Goal: Transaction & Acquisition: Purchase product/service

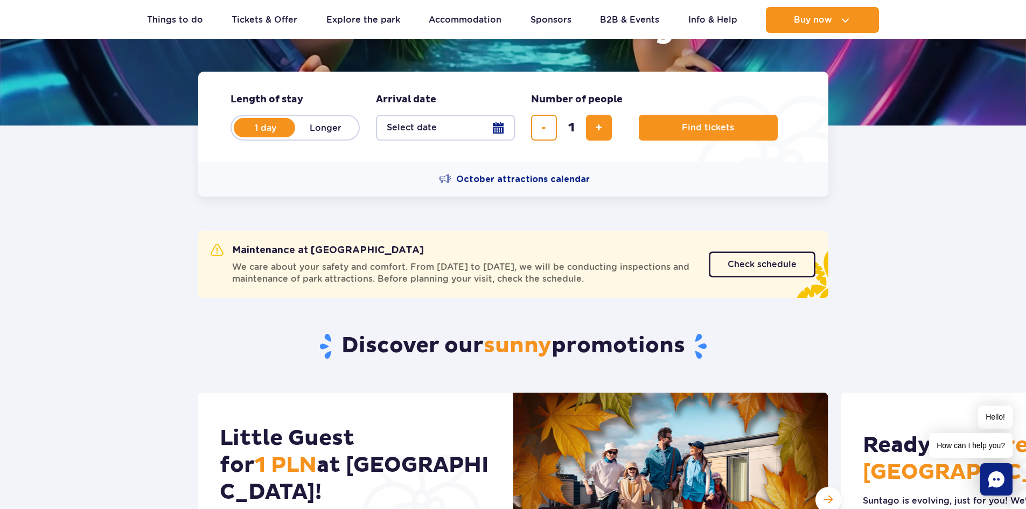
scroll to position [215, 0]
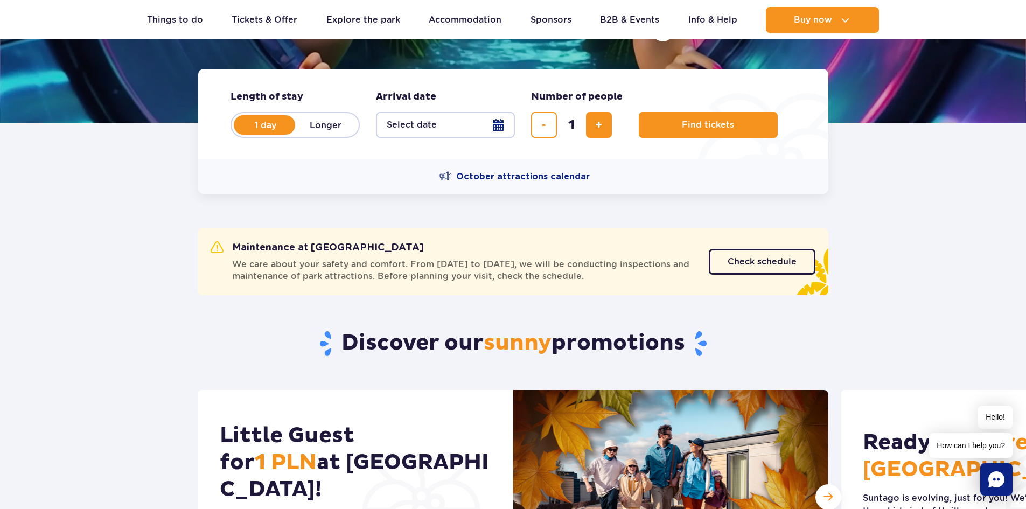
click at [343, 128] on label "Longer" at bounding box center [325, 125] width 61 height 23
click at [307, 134] on input "Longer" at bounding box center [301, 135] width 12 height 2
radio input "false"
radio input "true"
click at [498, 125] on button "Select date" at bounding box center [445, 125] width 139 height 26
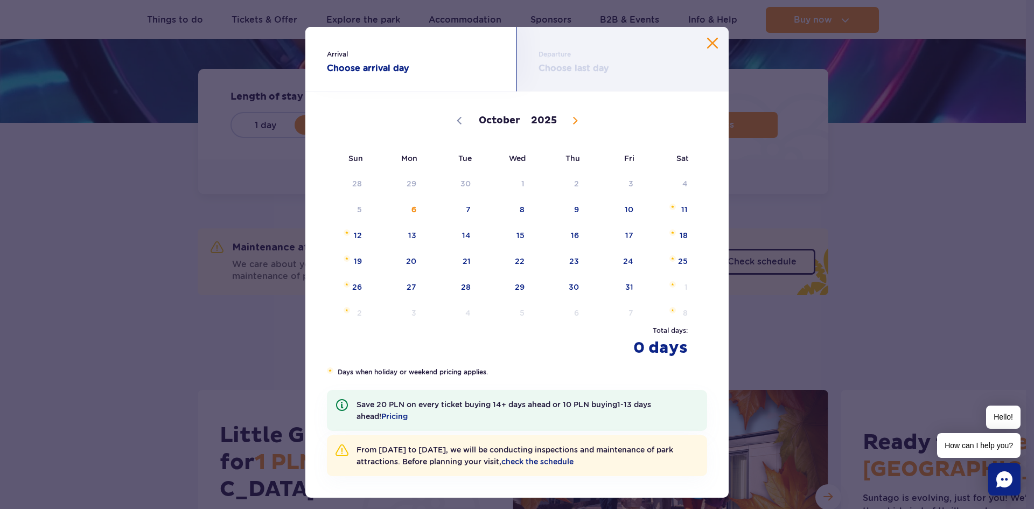
click at [574, 120] on span at bounding box center [575, 120] width 18 height 18
click at [571, 119] on icon at bounding box center [575, 121] width 8 height 8
select select "11"
click at [574, 258] on span "25" at bounding box center [560, 261] width 54 height 25
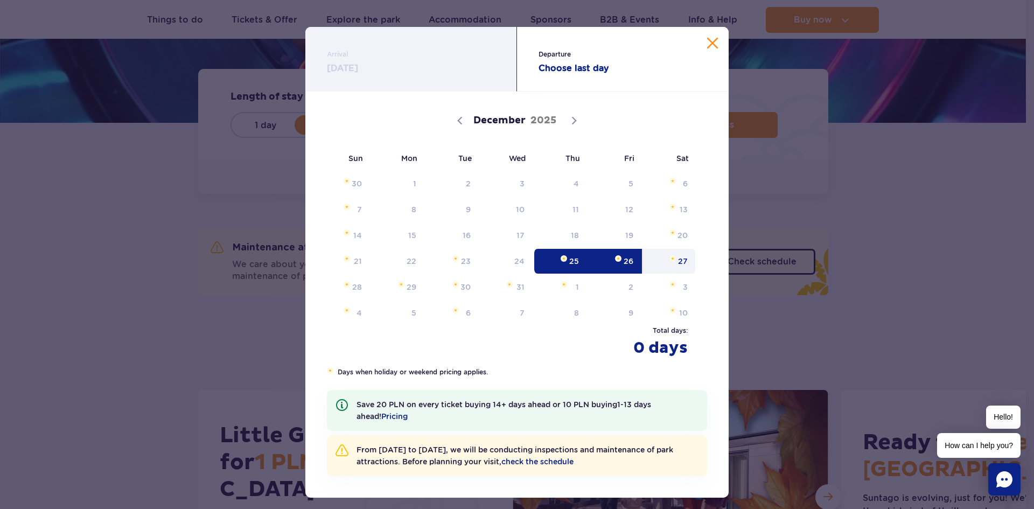
click at [670, 262] on span "27" at bounding box center [669, 261] width 54 height 25
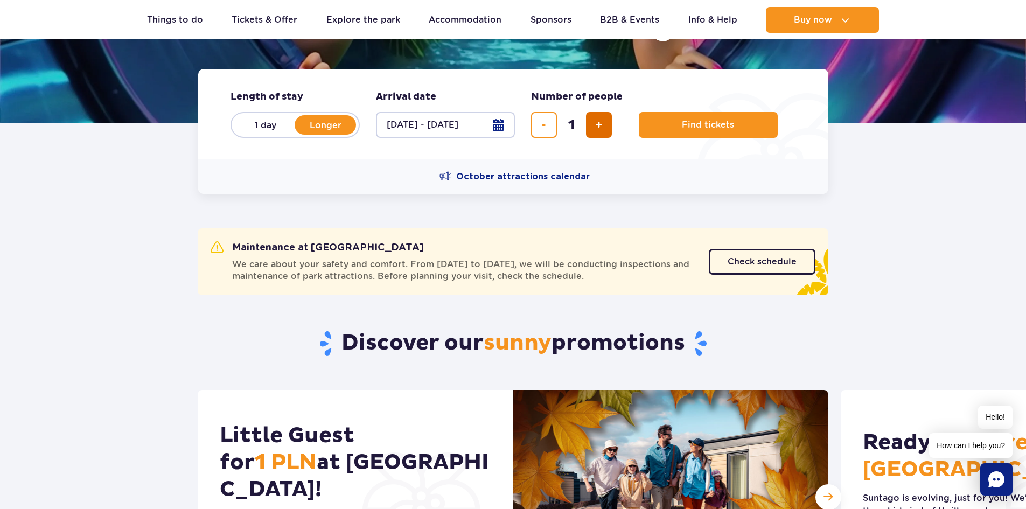
click at [600, 125] on span "add ticket" at bounding box center [598, 125] width 7 height 0
type input "4"
click at [726, 123] on span "Find tickets" at bounding box center [704, 125] width 52 height 10
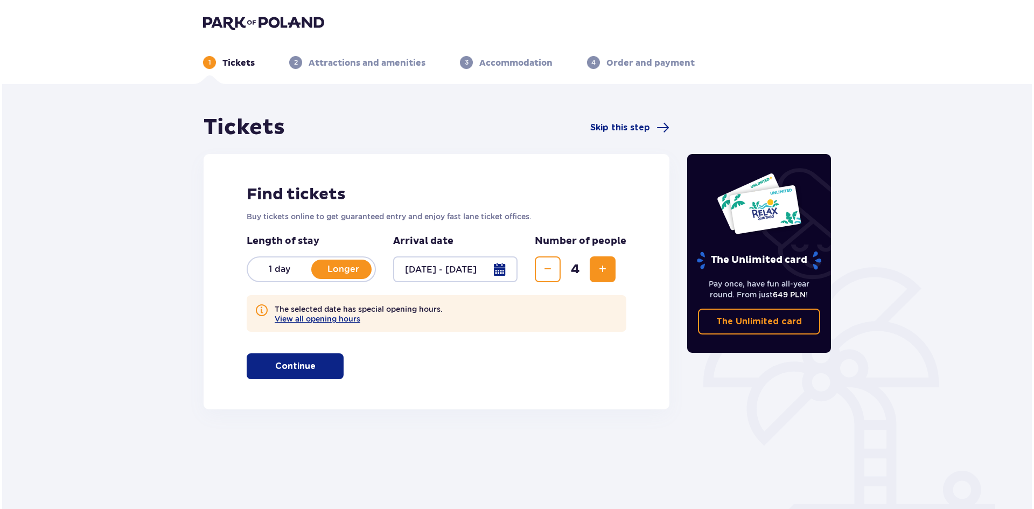
scroll to position [40, 0]
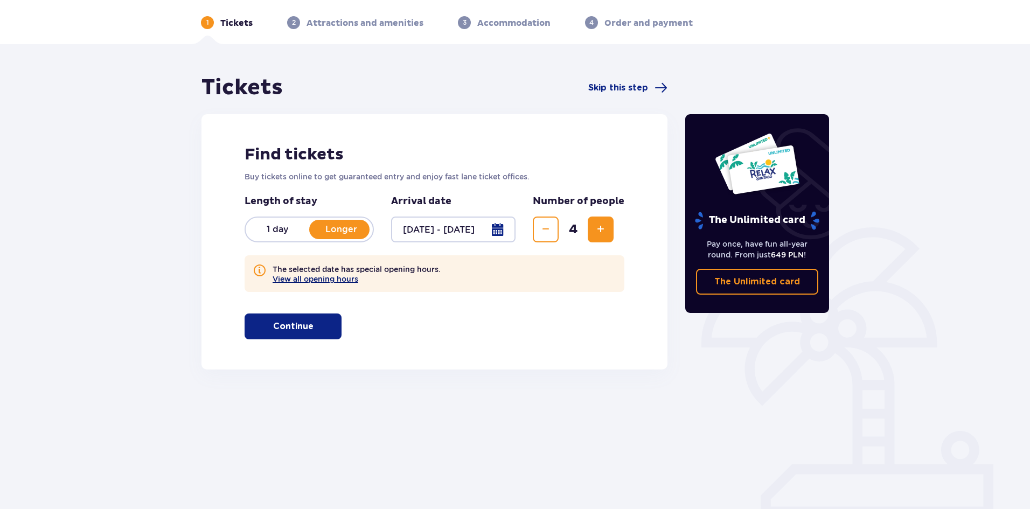
click at [304, 282] on button "View all opening hours" at bounding box center [316, 279] width 86 height 9
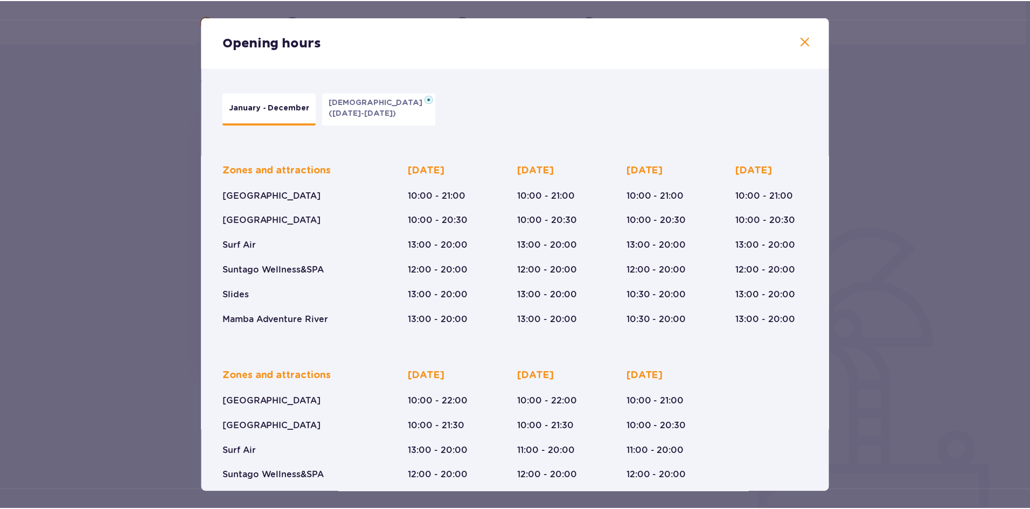
scroll to position [61, 0]
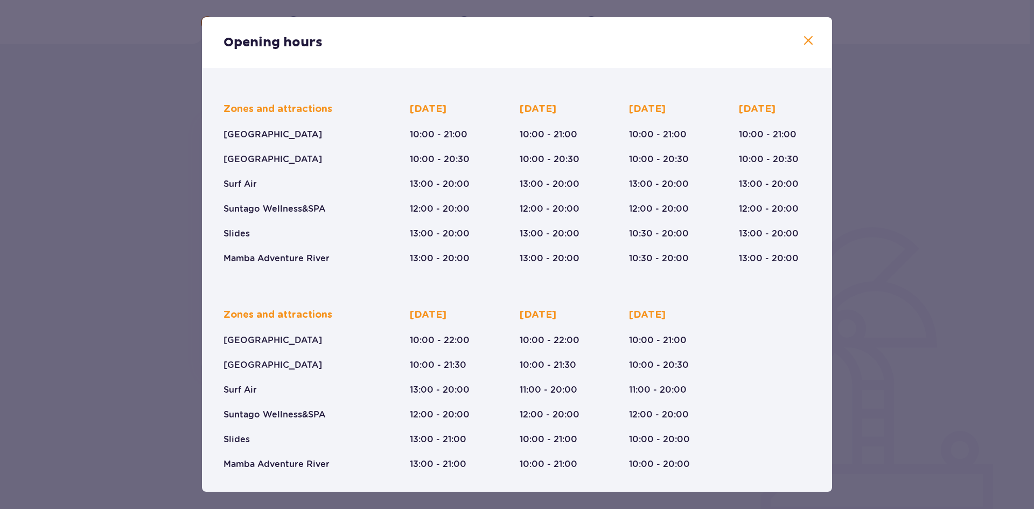
click at [810, 47] on div "Opening hours" at bounding box center [517, 42] width 630 height 51
click at [811, 43] on span at bounding box center [808, 40] width 13 height 13
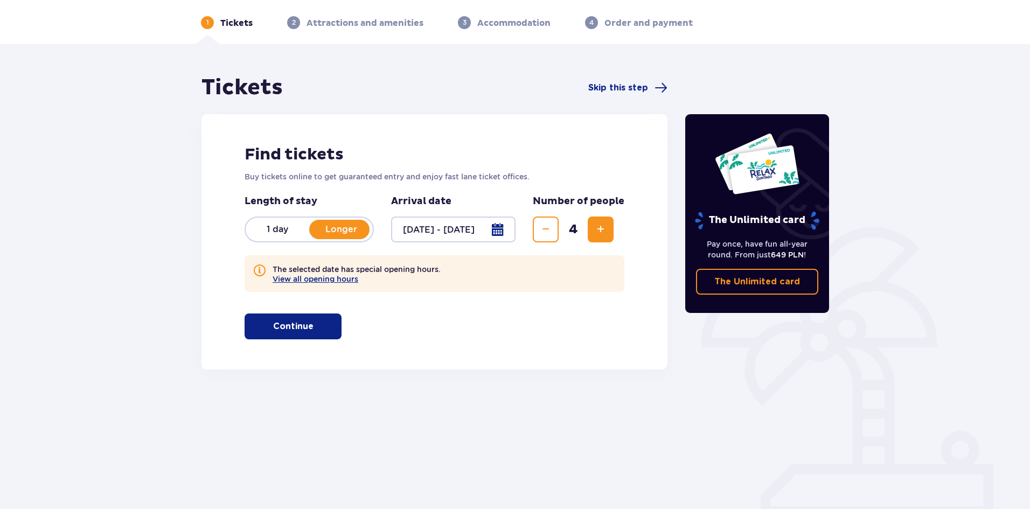
click at [303, 319] on button "Continue" at bounding box center [293, 326] width 97 height 26
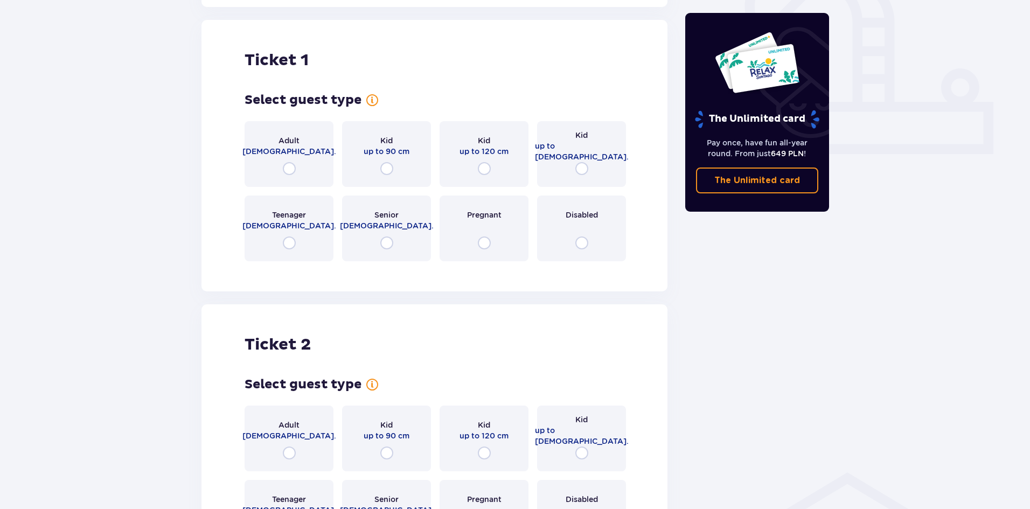
scroll to position [409, 0]
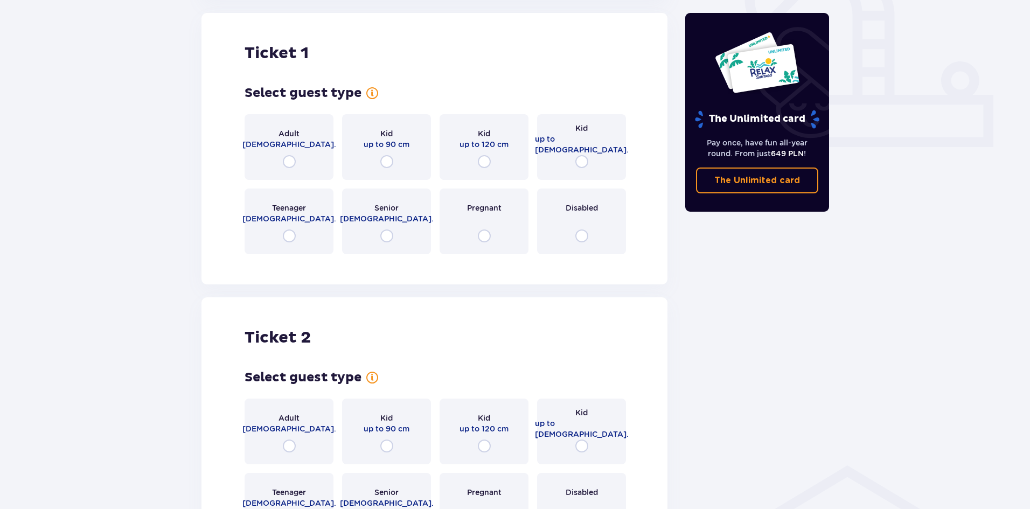
click at [289, 161] on input "radio" at bounding box center [289, 161] width 13 height 13
radio input "true"
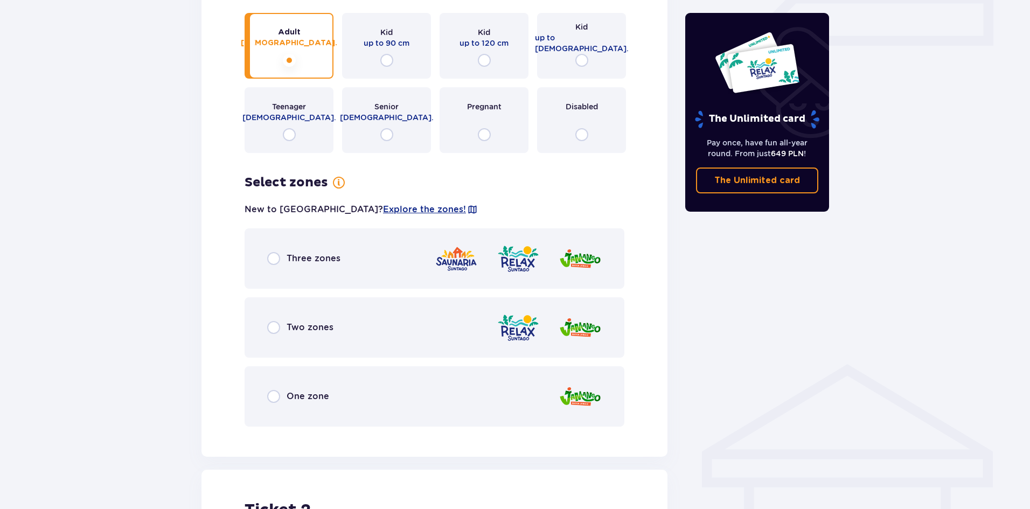
scroll to position [618, 0]
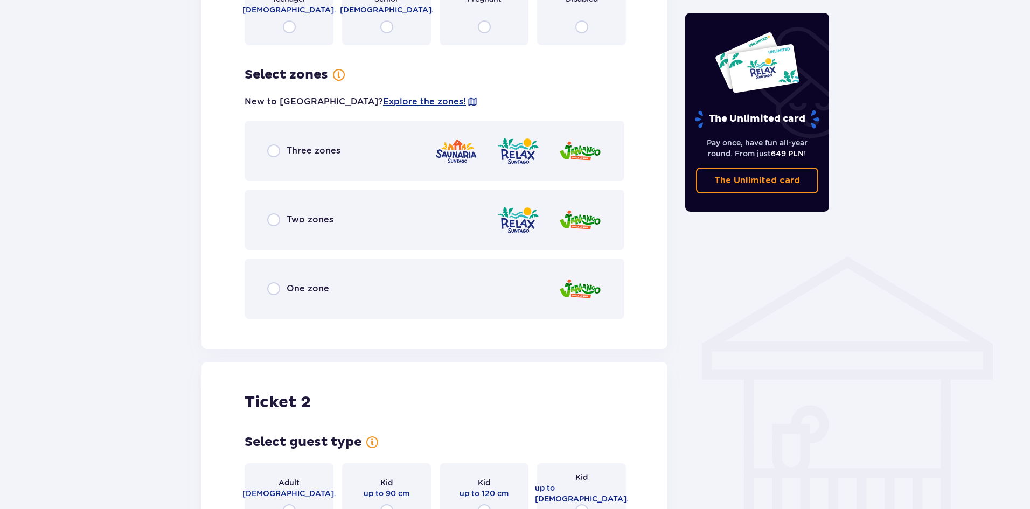
click at [274, 151] on input "radio" at bounding box center [273, 150] width 13 height 13
radio input "true"
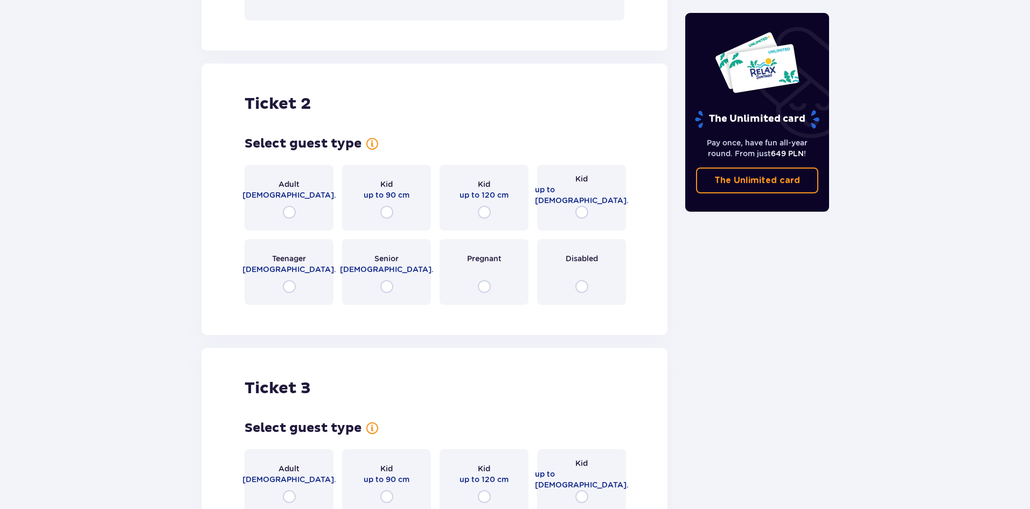
scroll to position [1323, 0]
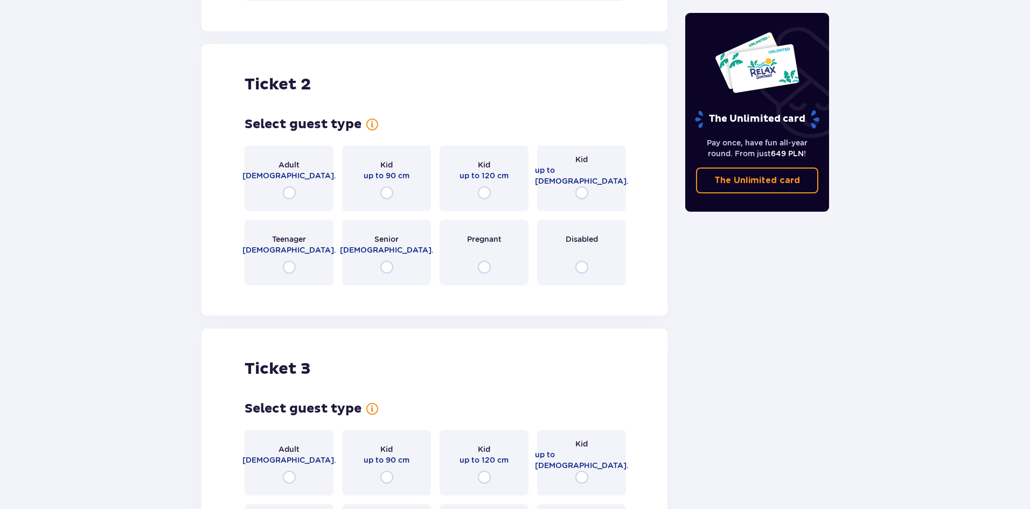
click at [285, 194] on input "radio" at bounding box center [289, 192] width 13 height 13
radio input "true"
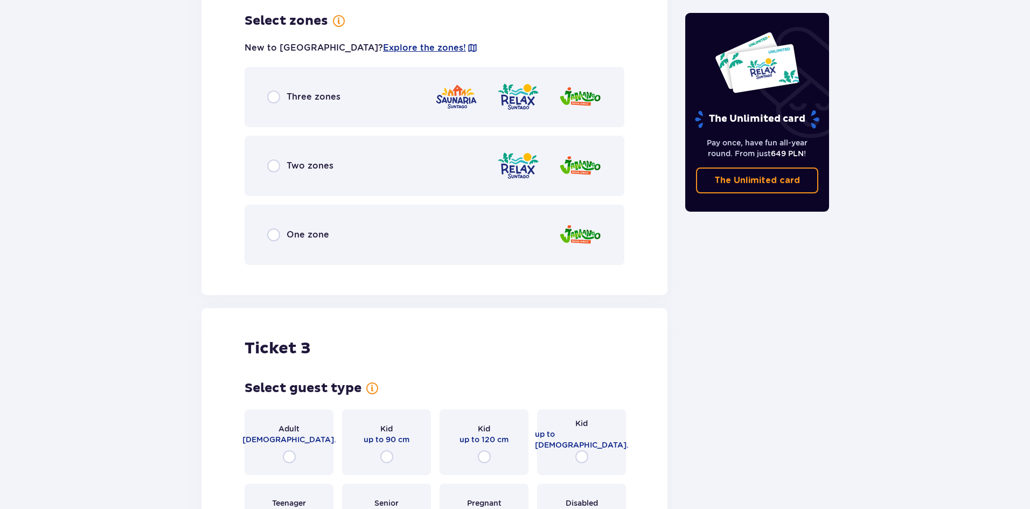
click at [276, 95] on input "radio" at bounding box center [273, 96] width 13 height 13
radio input "true"
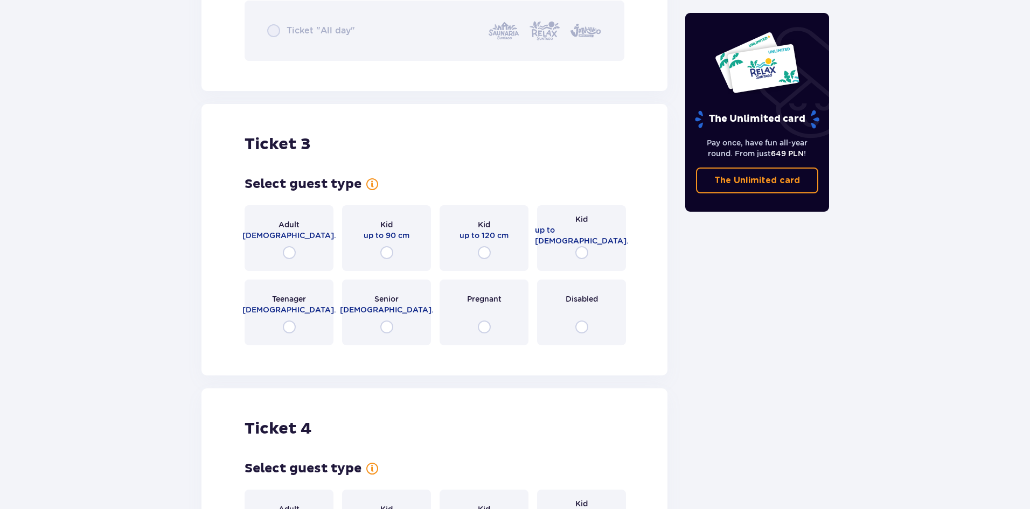
scroll to position [2322, 0]
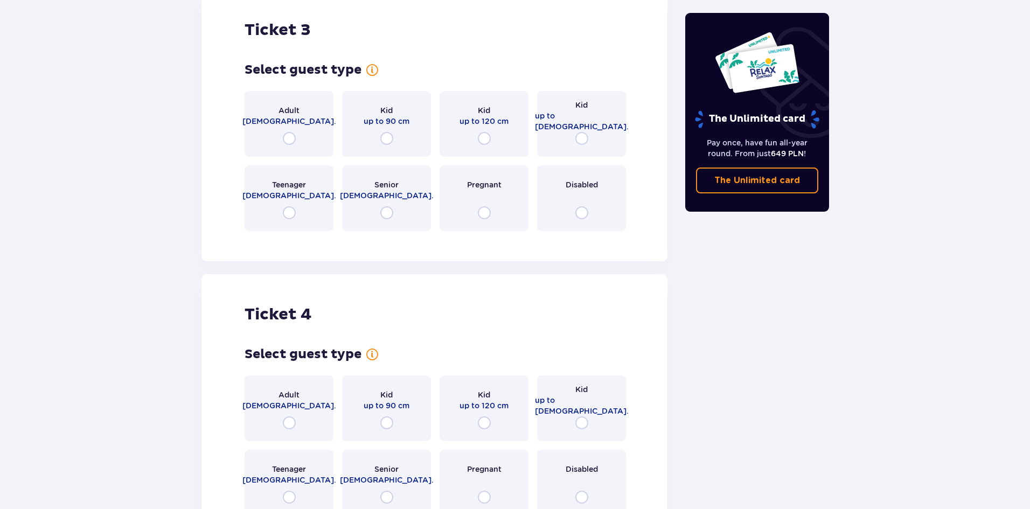
click at [484, 141] on input "radio" at bounding box center [484, 138] width 13 height 13
radio input "true"
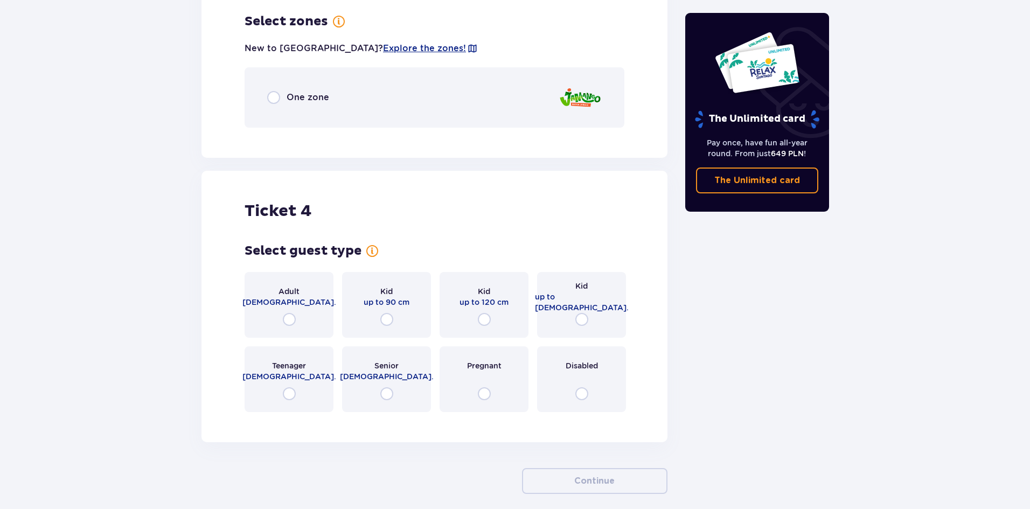
scroll to position [2561, 0]
click at [590, 324] on div "Kid up to 16 y.o." at bounding box center [581, 304] width 89 height 66
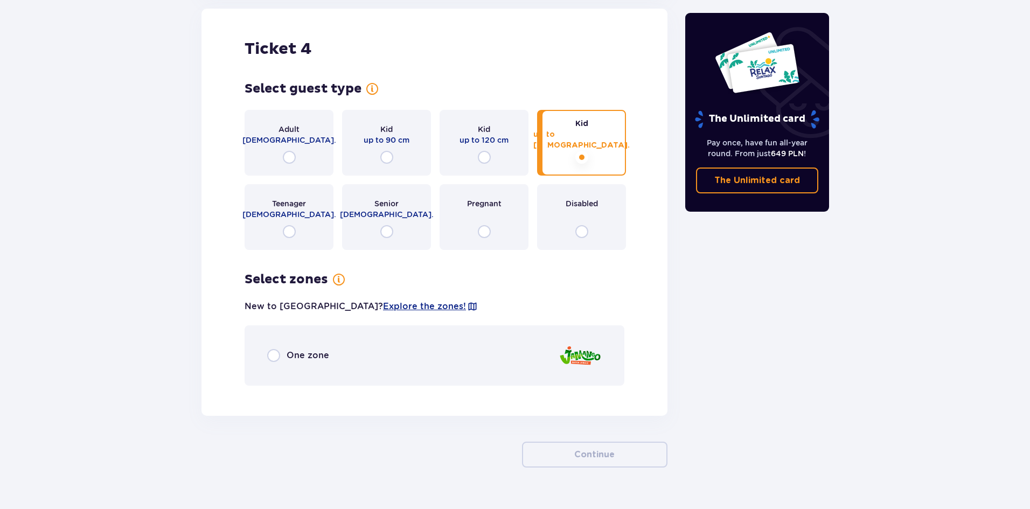
scroll to position [2746, 0]
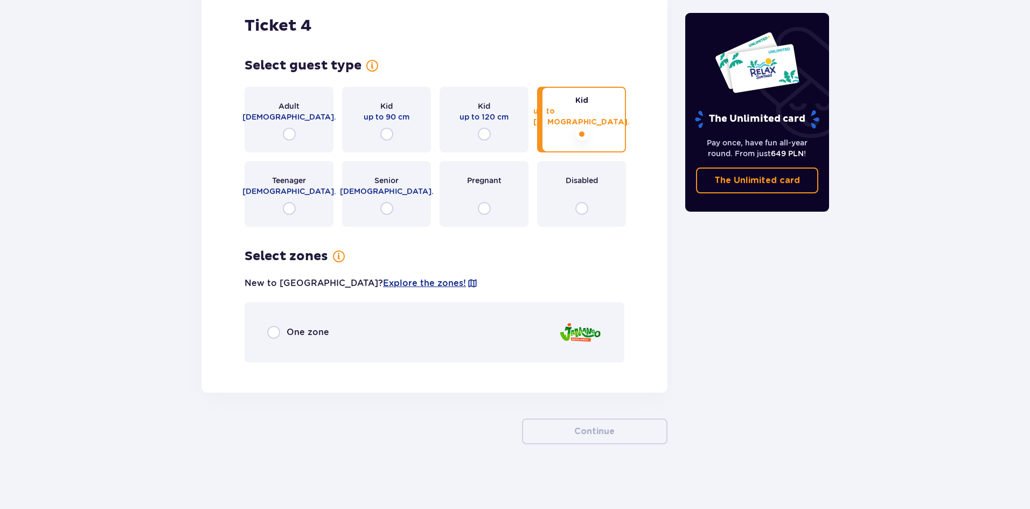
click at [276, 336] on input "radio" at bounding box center [273, 332] width 13 height 13
radio input "true"
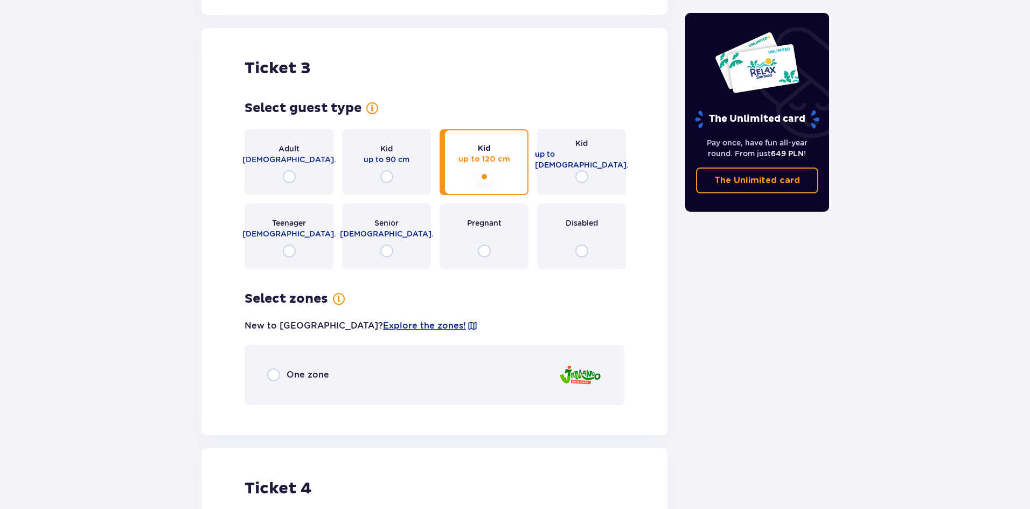
scroll to position [2419, 0]
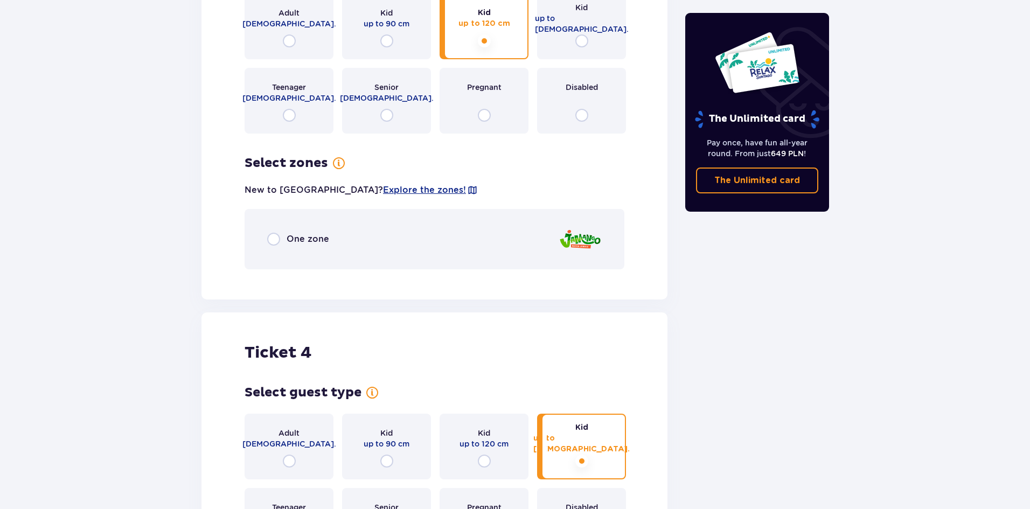
click at [276, 238] on input "radio" at bounding box center [273, 239] width 13 height 13
radio input "true"
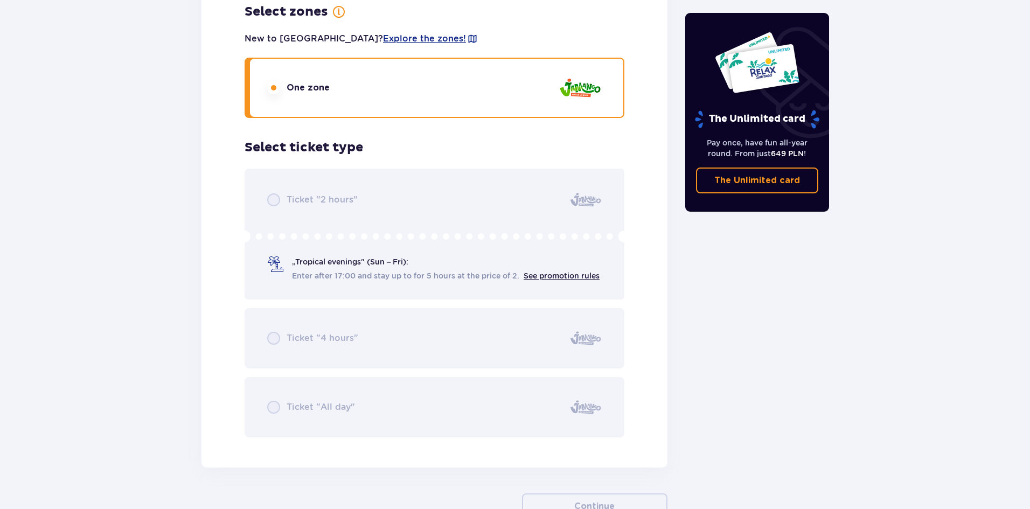
scroll to position [3223, 0]
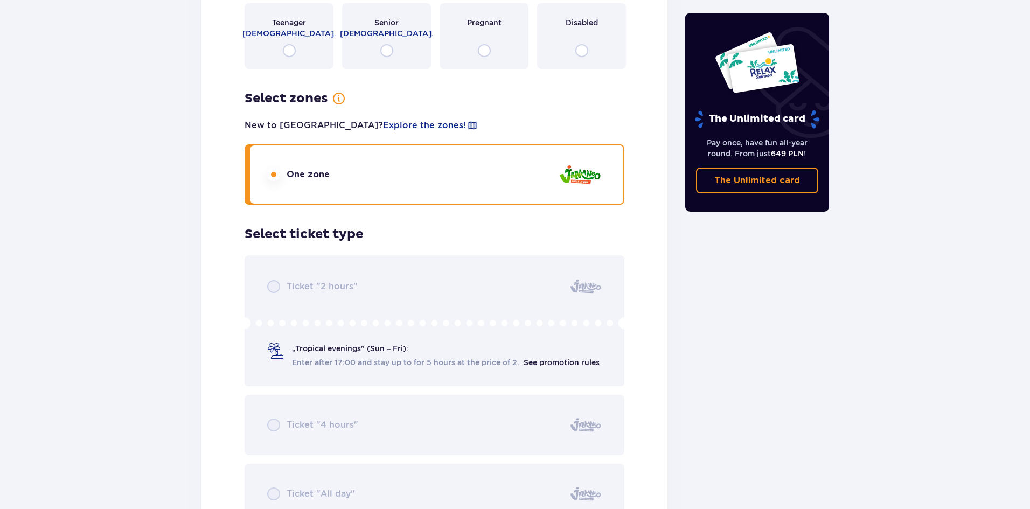
click at [354, 257] on div "Ticket "2 hours" „Tropical evenings" (Sun – Fri): Enter after 17:00 and stay up…" at bounding box center [435, 389] width 380 height 269
click at [342, 308] on div "Ticket "2 hours" „Tropical evenings" (Sun – Fri): Enter after 17:00 and stay up…" at bounding box center [435, 389] width 380 height 269
click at [554, 194] on div "One zone" at bounding box center [435, 174] width 380 height 60
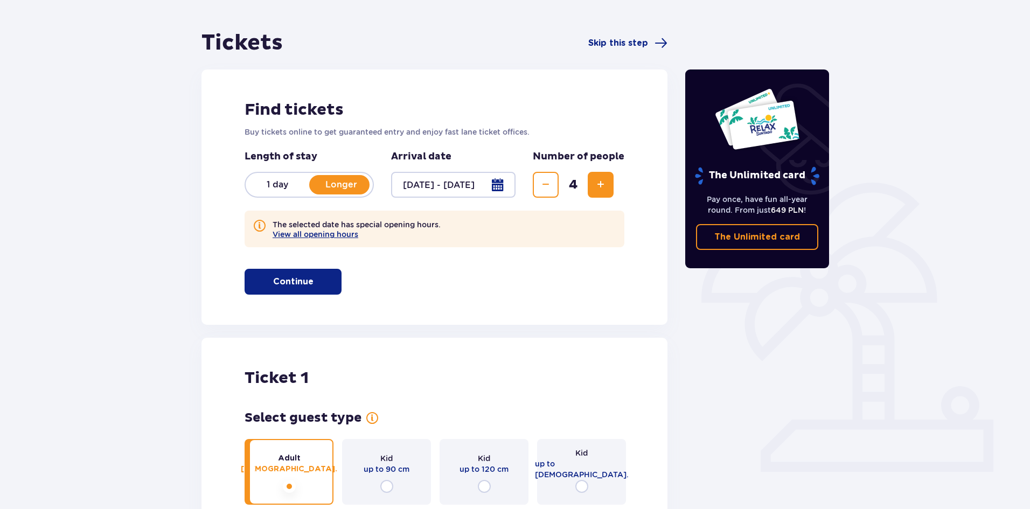
scroll to position [45, 0]
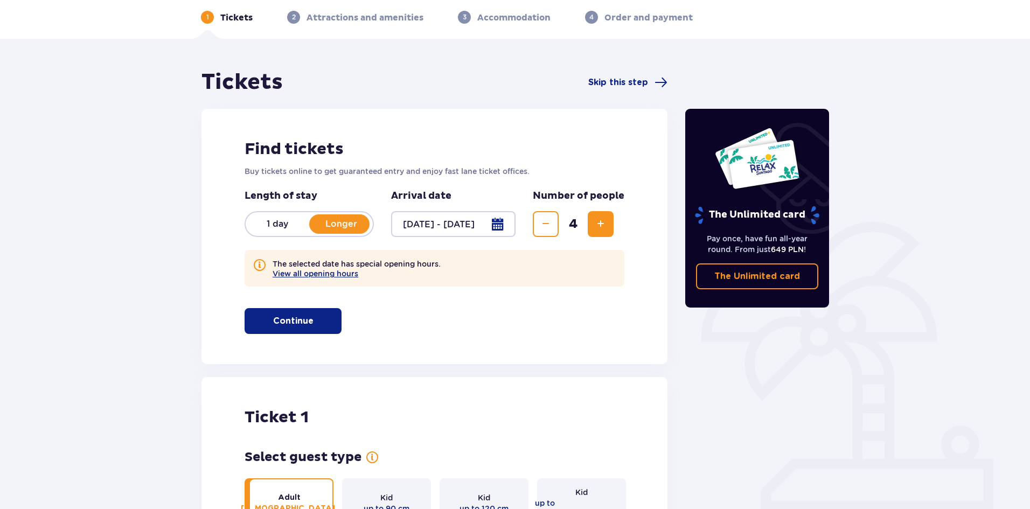
click at [297, 320] on p "Continue" at bounding box center [293, 321] width 40 height 12
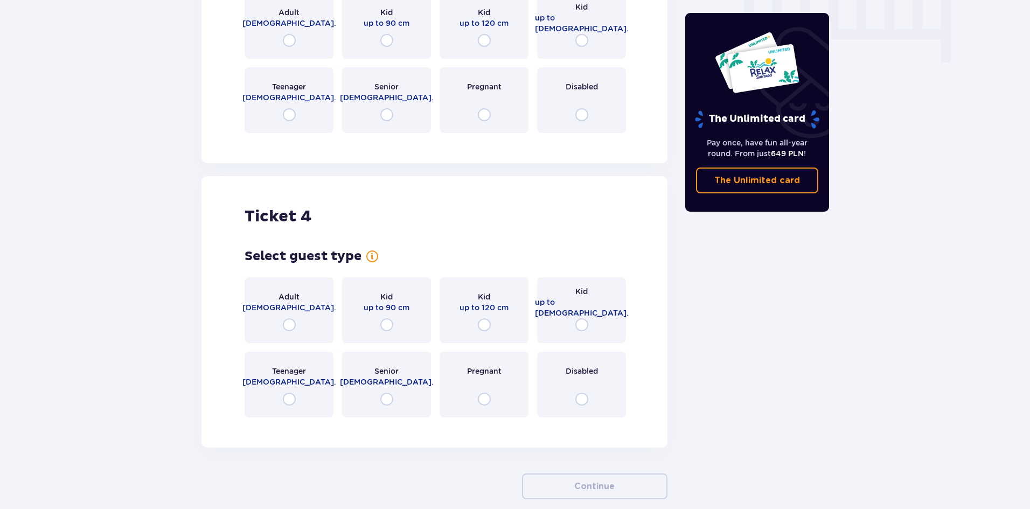
scroll to position [885, 0]
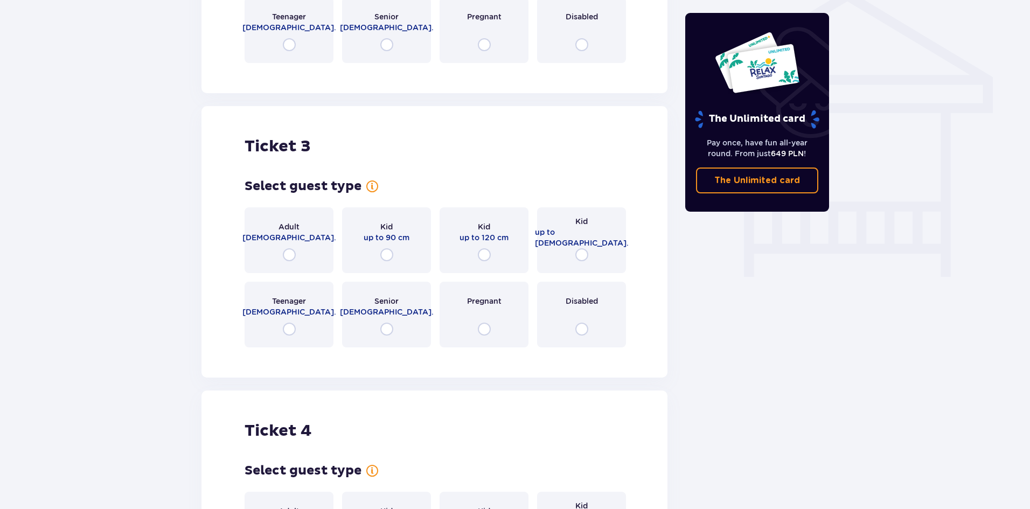
click at [582, 257] on input "radio" at bounding box center [581, 254] width 13 height 13
radio input "true"
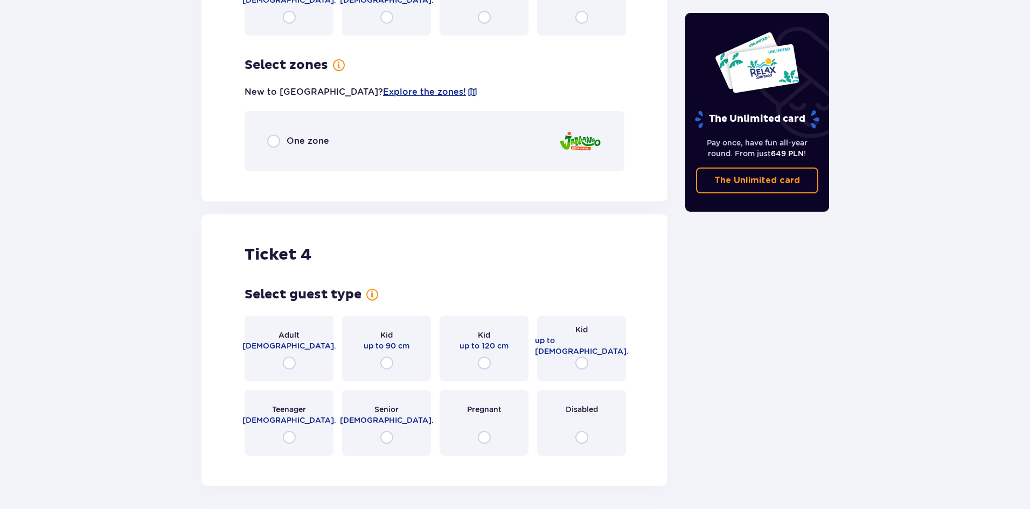
scroll to position [1241, 0]
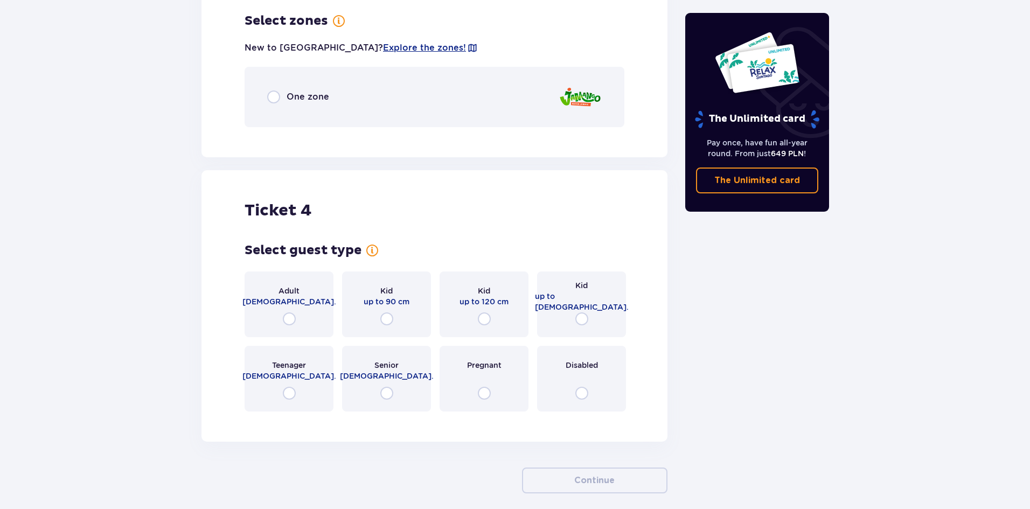
click at [486, 321] on input "radio" at bounding box center [484, 318] width 13 height 13
radio input "true"
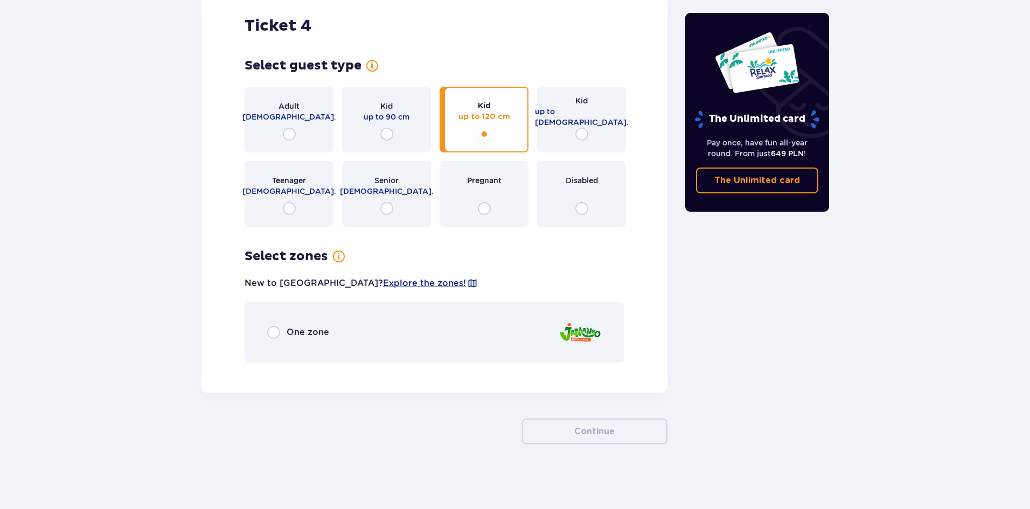
click at [273, 328] on input "radio" at bounding box center [273, 332] width 13 height 13
radio input "true"
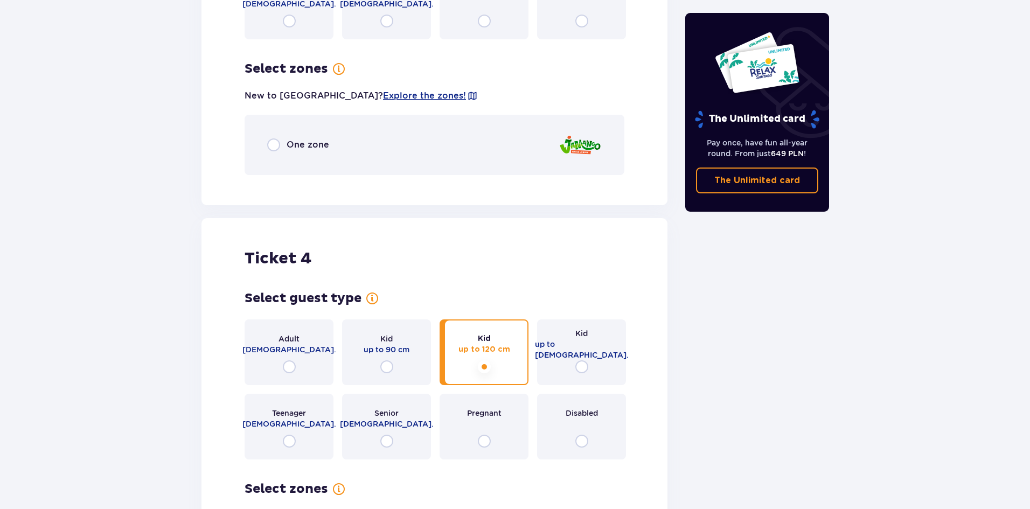
scroll to position [1045, 0]
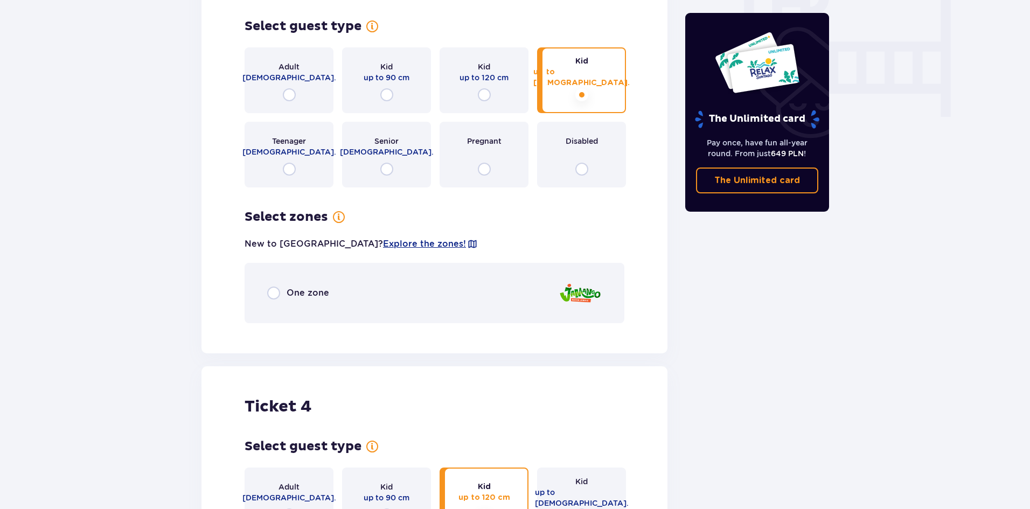
click at [275, 292] on input "radio" at bounding box center [273, 293] width 13 height 13
radio input "true"
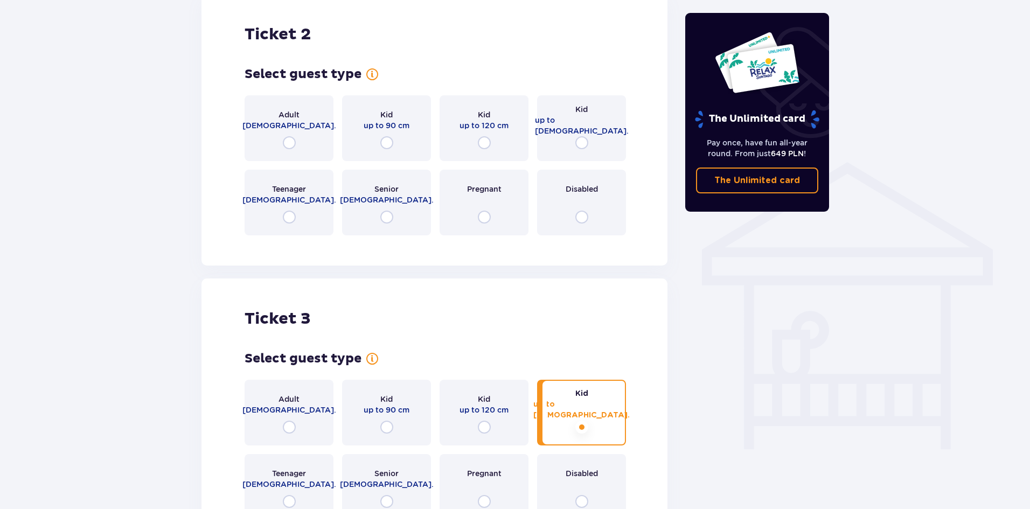
scroll to position [569, 0]
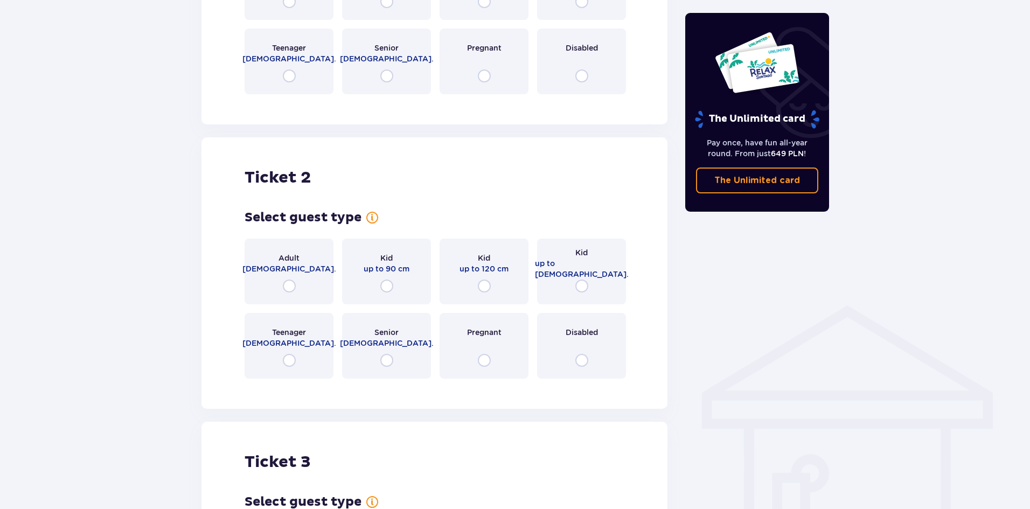
click at [281, 284] on div "Adult 18 - 65 y.o." at bounding box center [289, 272] width 89 height 66
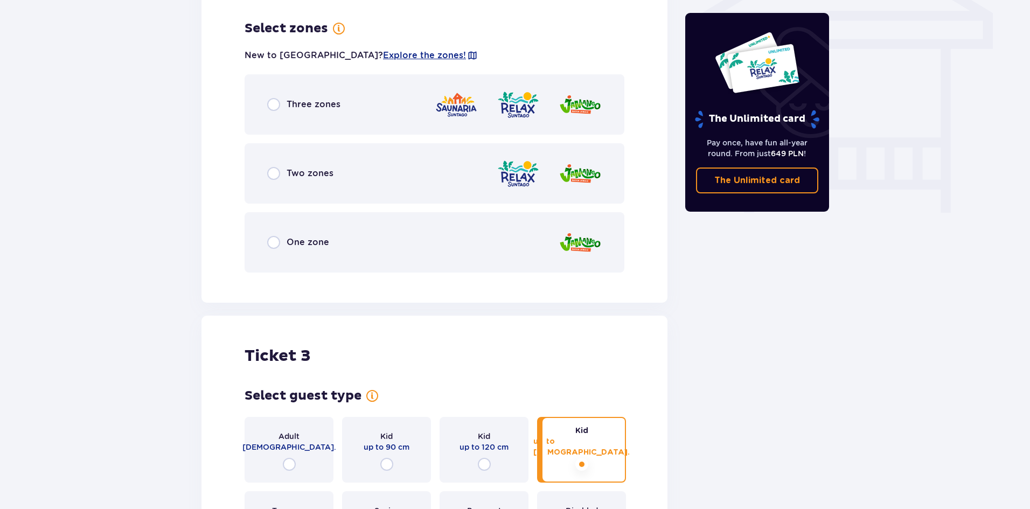
scroll to position [957, 0]
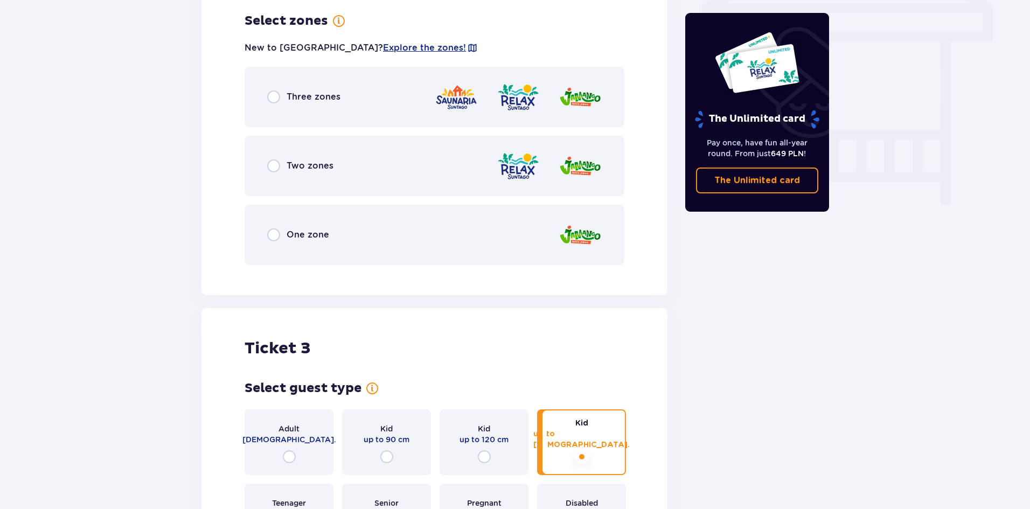
click at [274, 99] on input "radio" at bounding box center [273, 96] width 13 height 13
radio input "true"
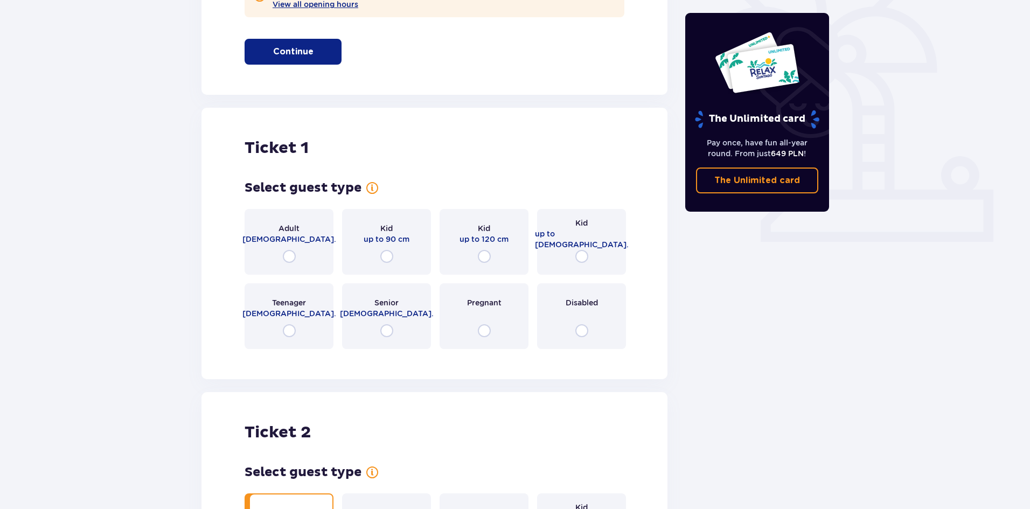
click at [289, 258] on input "radio" at bounding box center [289, 256] width 13 height 13
radio input "true"
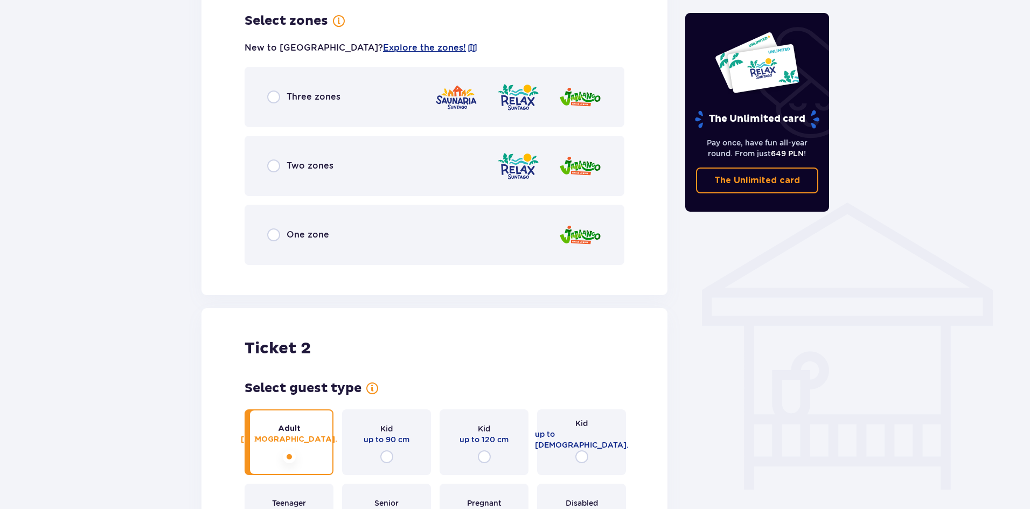
click at [275, 98] on input "radio" at bounding box center [273, 96] width 13 height 13
radio input "true"
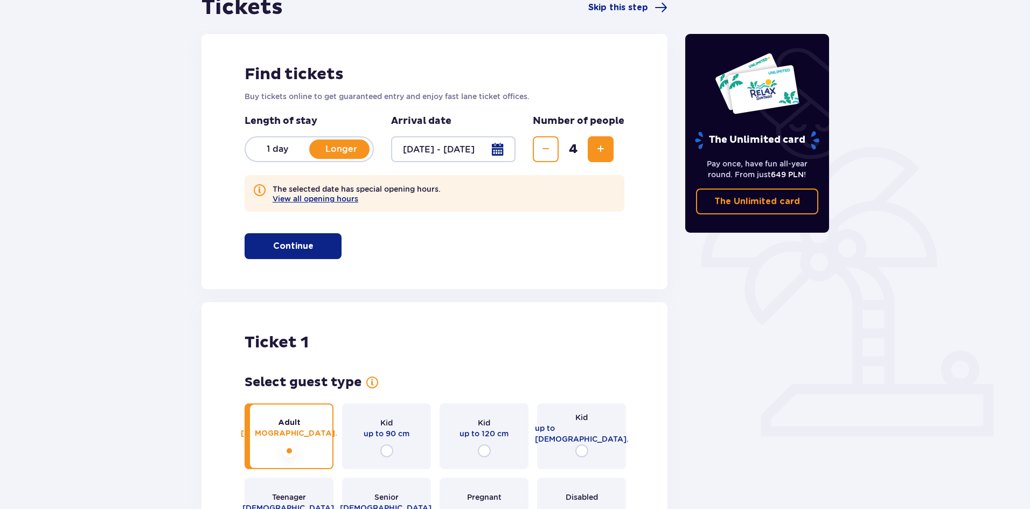
scroll to position [0, 0]
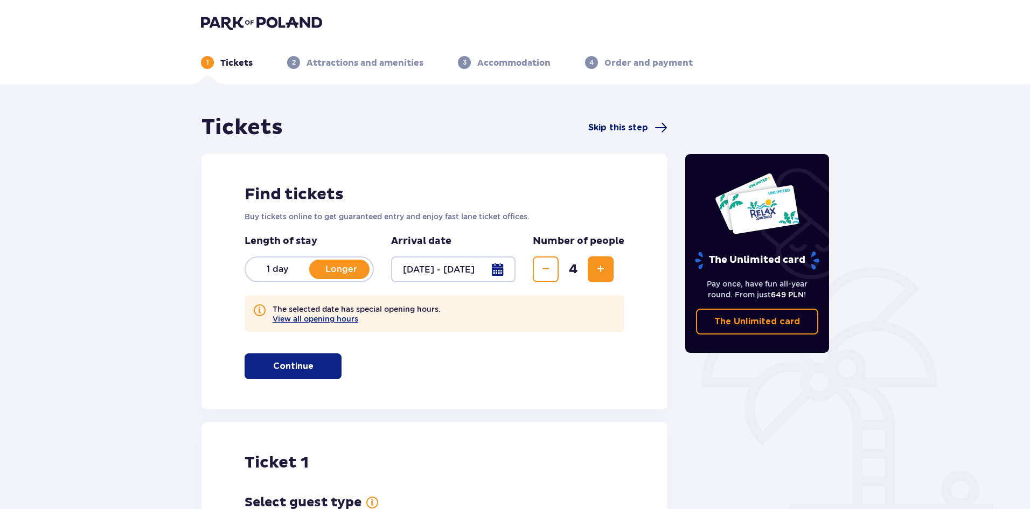
click at [619, 121] on span "Skip this step" at bounding box center [627, 127] width 79 height 13
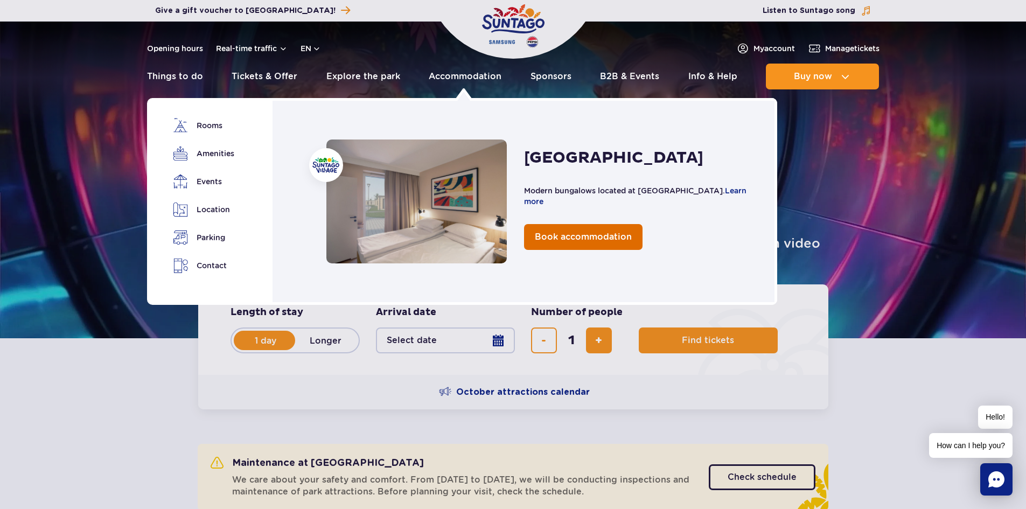
click at [598, 235] on span "Book accommodation" at bounding box center [583, 237] width 97 height 10
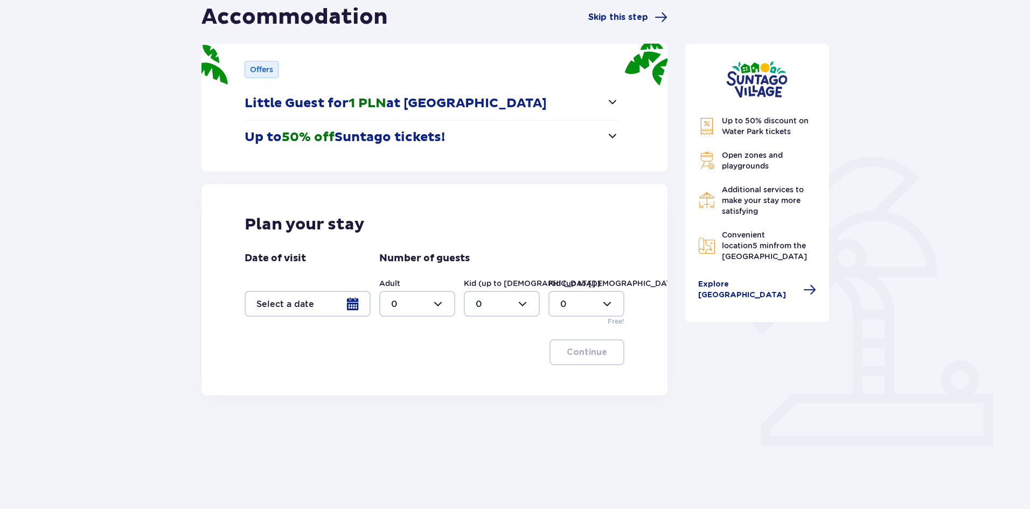
scroll to position [111, 0]
click at [353, 301] on div at bounding box center [308, 303] width 126 height 26
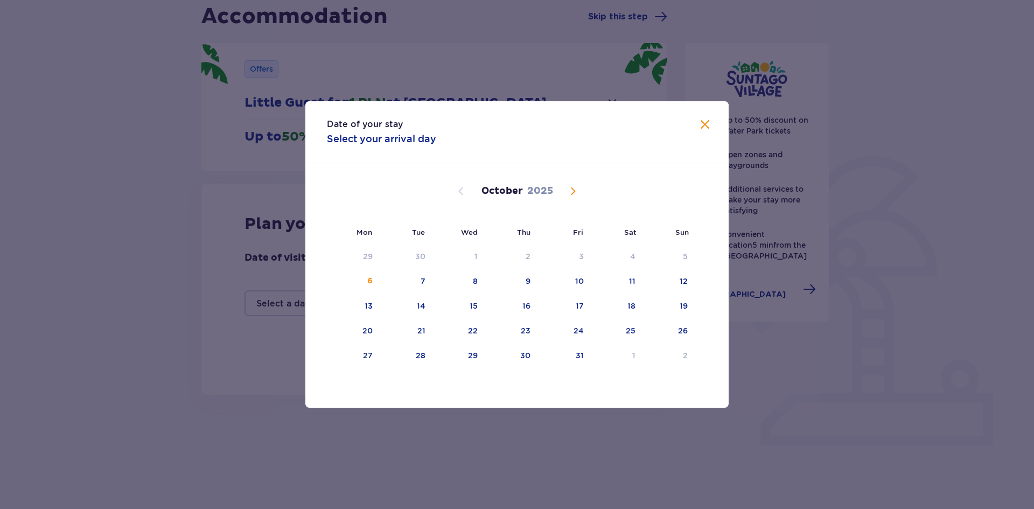
click at [575, 192] on span "Next month" at bounding box center [573, 191] width 13 height 13
click at [477, 329] on div "24" at bounding box center [473, 330] width 10 height 11
click at [576, 327] on div "26" at bounding box center [578, 330] width 10 height 11
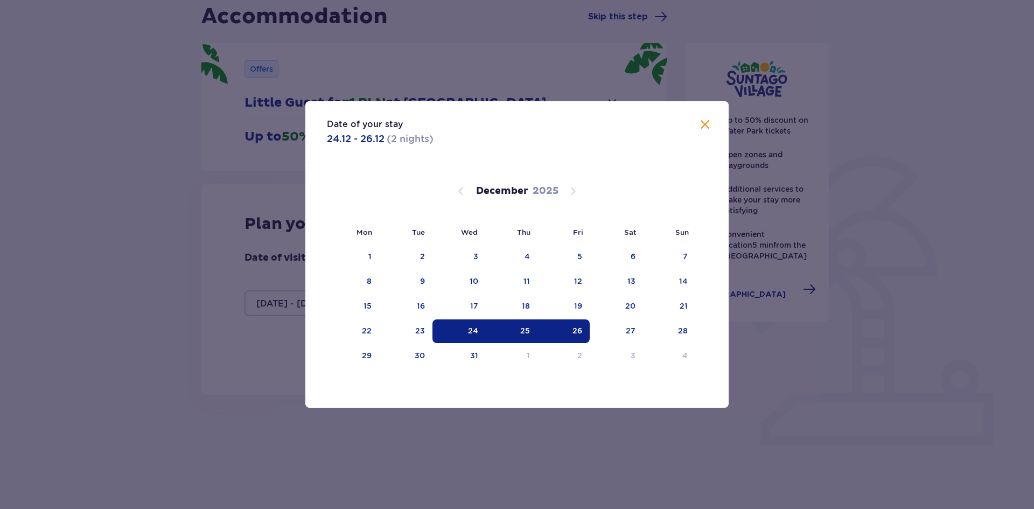
type input "24.12.25 - 26.12.25"
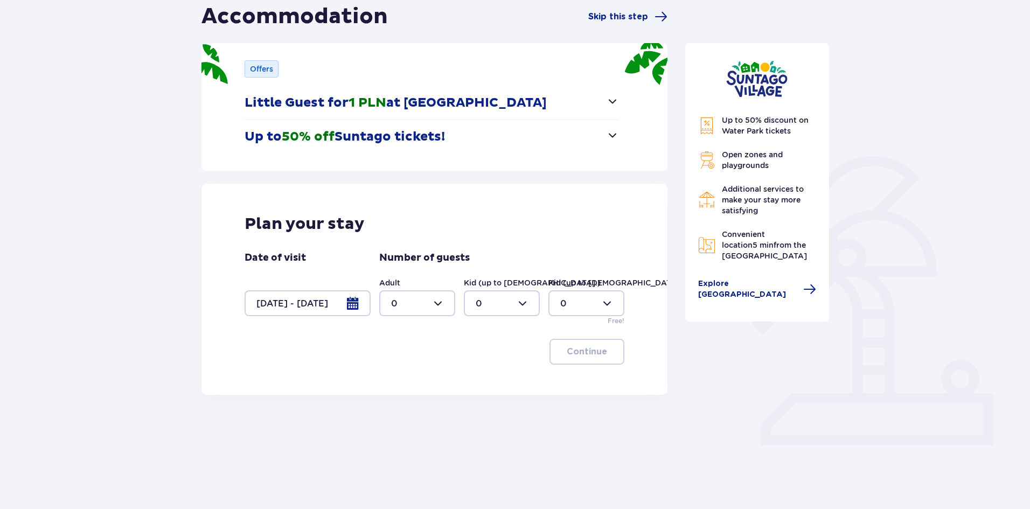
click at [442, 299] on div at bounding box center [417, 303] width 76 height 26
click at [405, 380] on div "2" at bounding box center [417, 381] width 52 height 12
type input "2"
click at [508, 303] on div at bounding box center [502, 303] width 76 height 26
click at [483, 377] on div "2" at bounding box center [502, 381] width 52 height 12
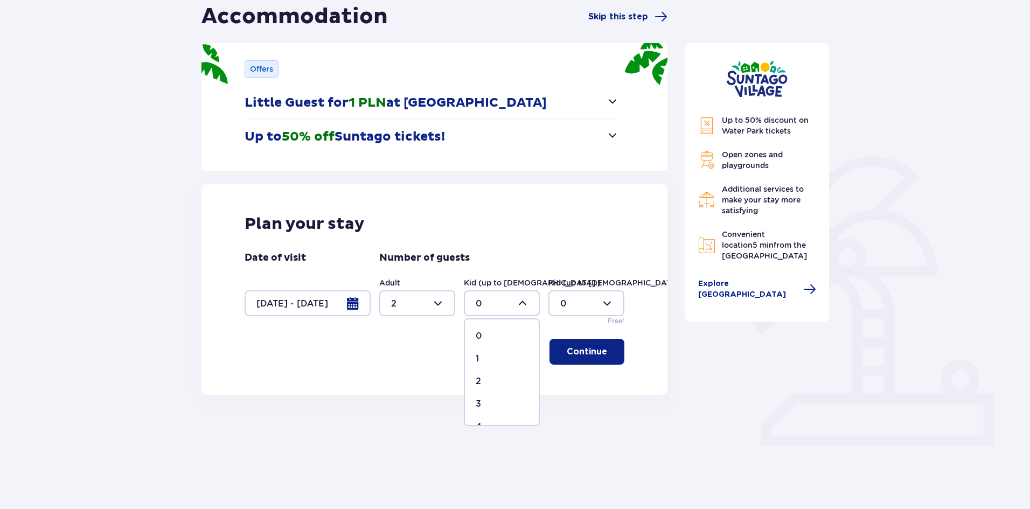
type input "2"
click at [574, 351] on p "Continue" at bounding box center [587, 352] width 40 height 12
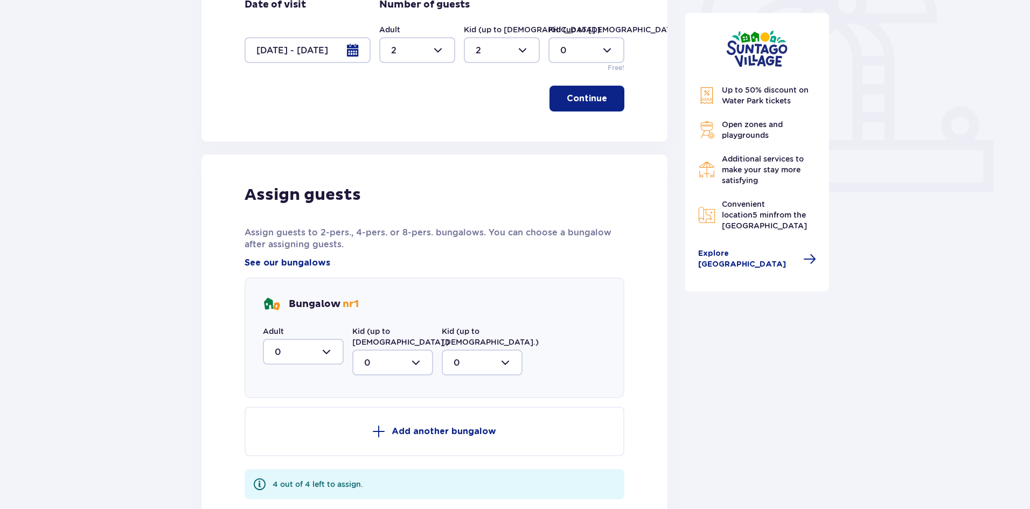
scroll to position [477, 0]
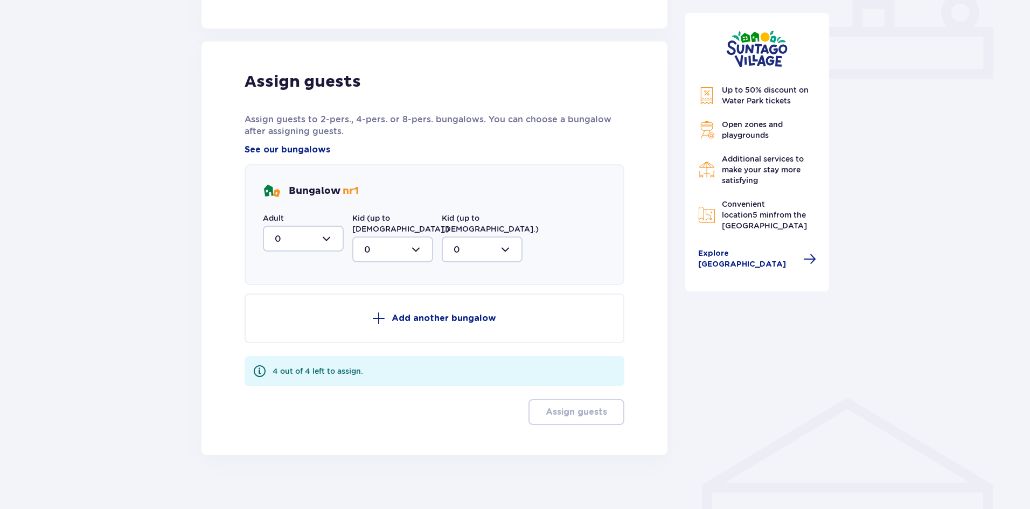
click at [323, 242] on div at bounding box center [303, 239] width 81 height 26
click at [287, 315] on div "2" at bounding box center [303, 317] width 57 height 12
type input "2"
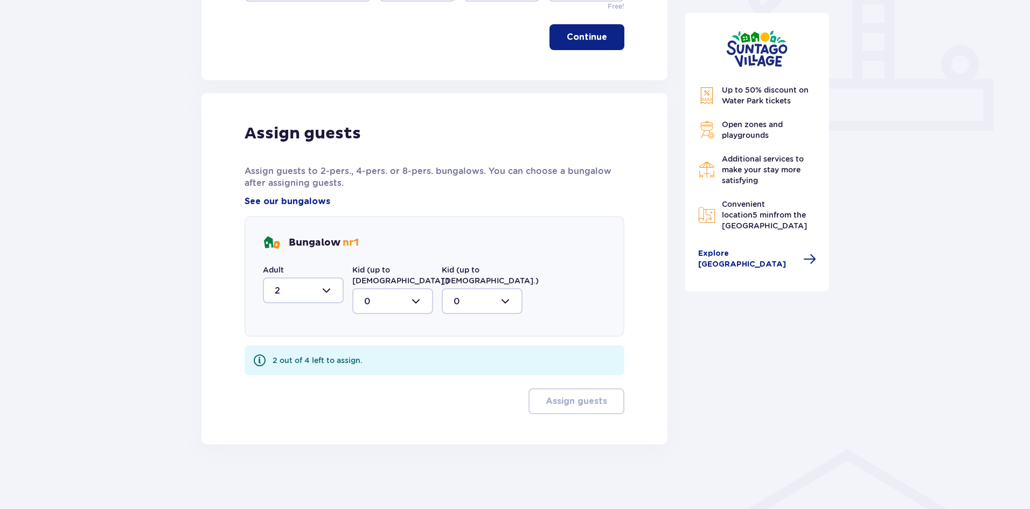
scroll to position [415, 0]
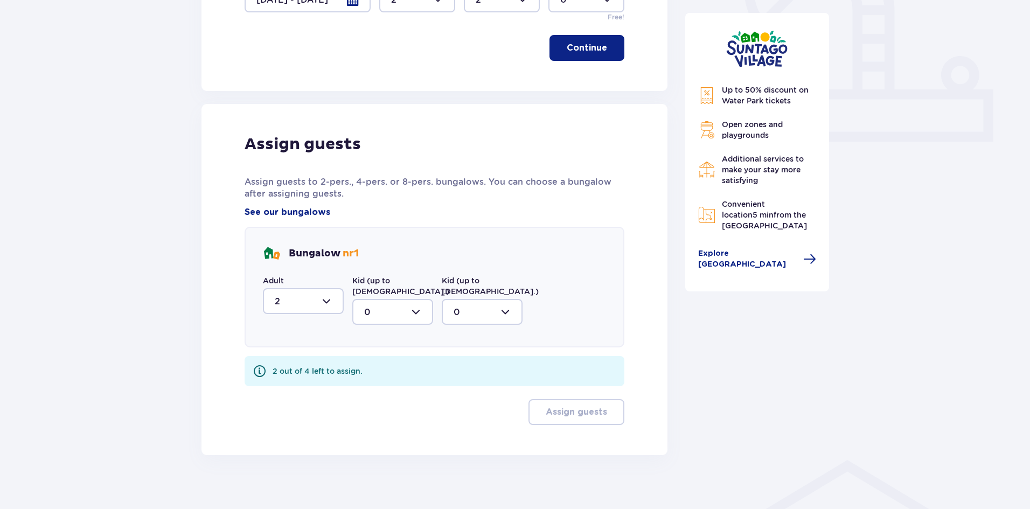
click at [393, 299] on div at bounding box center [392, 312] width 81 height 26
click at [378, 384] on div "2" at bounding box center [392, 390] width 57 height 12
type input "2"
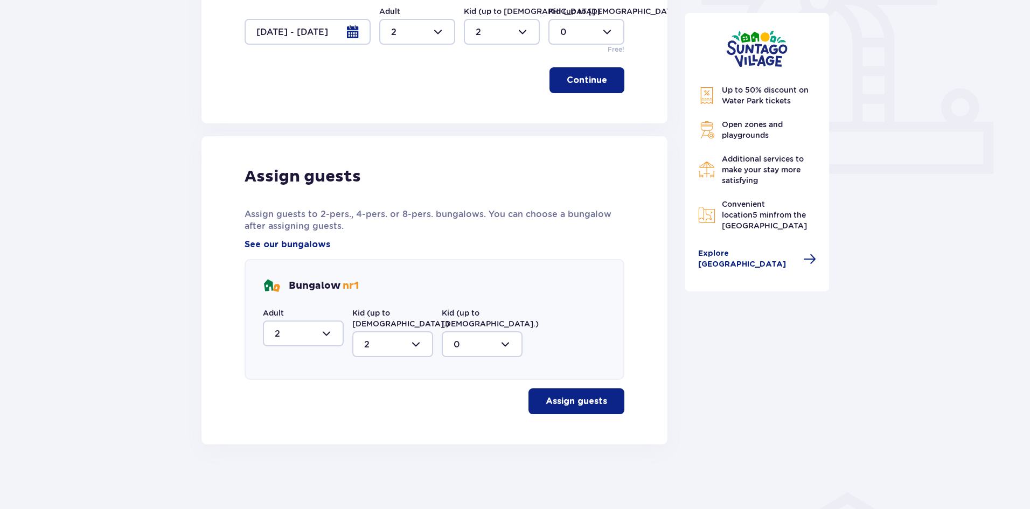
scroll to position [372, 0]
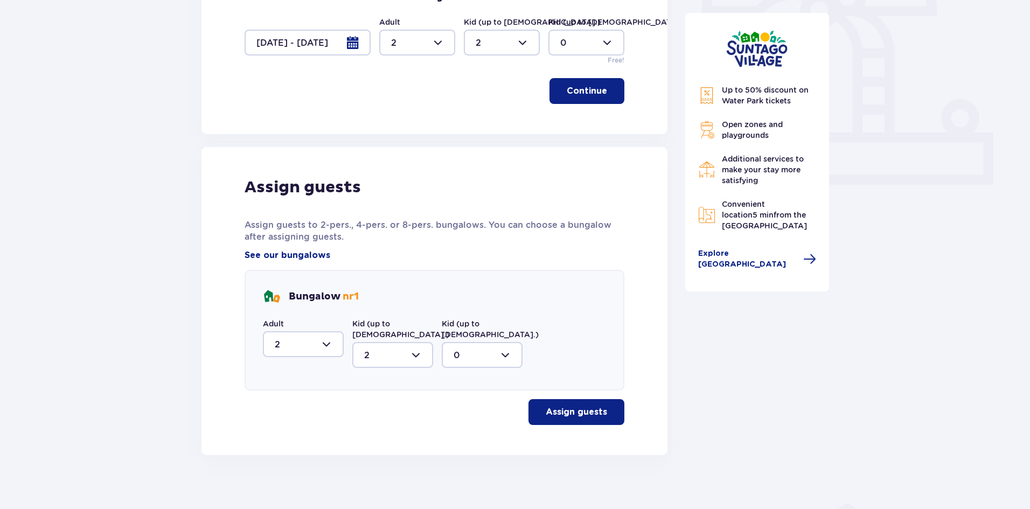
click at [577, 406] on p "Assign guests" at bounding box center [576, 412] width 61 height 12
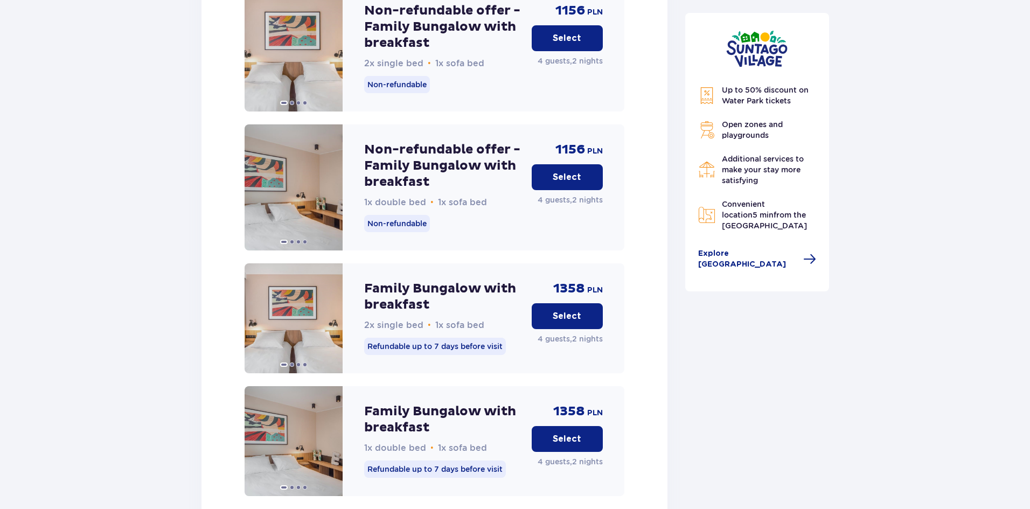
scroll to position [1561, 0]
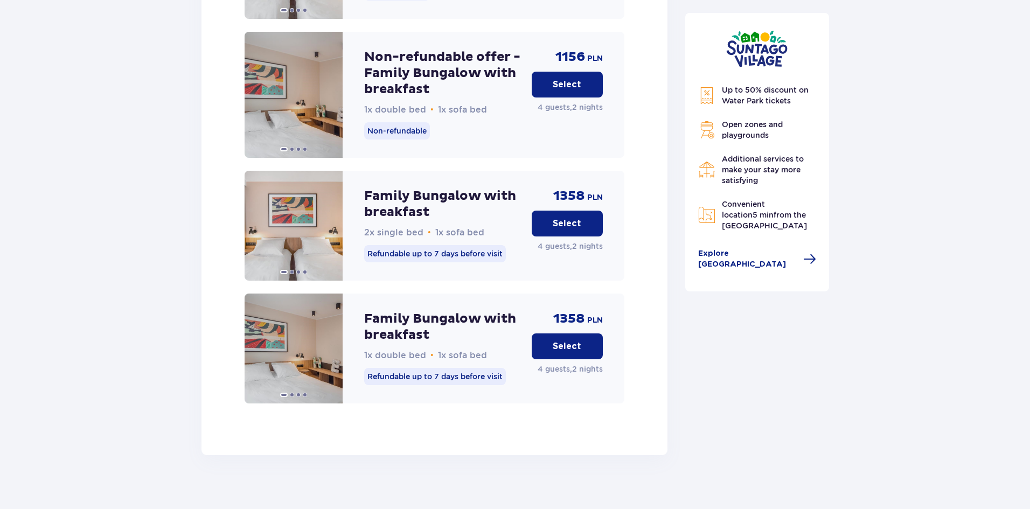
click at [564, 340] on p "Select" at bounding box center [567, 346] width 29 height 12
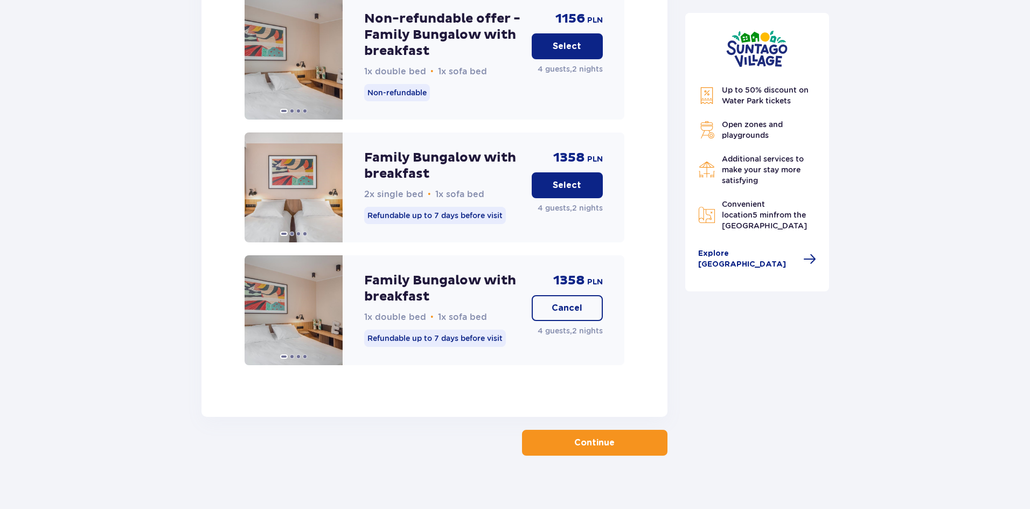
scroll to position [1600, 0]
click at [614, 436] on span "button" at bounding box center [616, 442] width 13 height 13
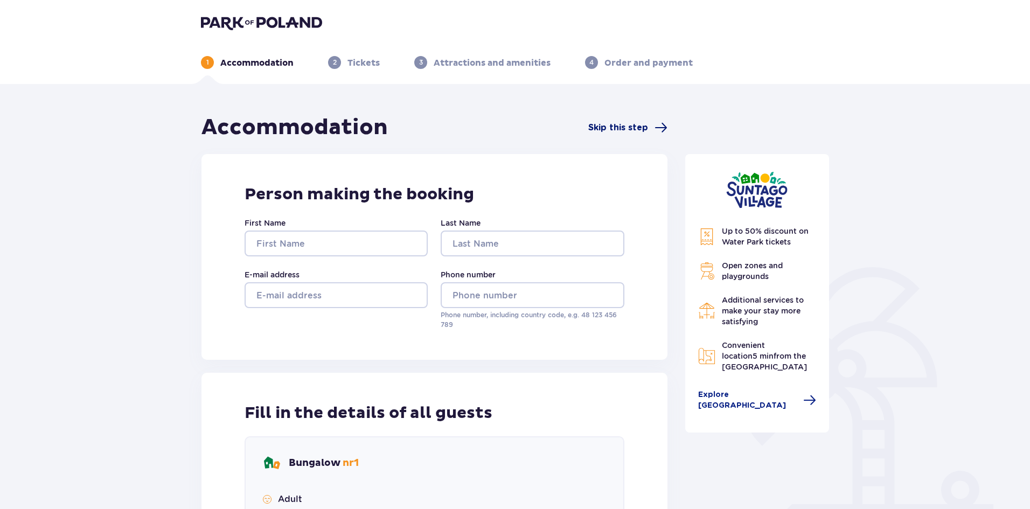
click at [645, 126] on span "Skip this step" at bounding box center [618, 128] width 60 height 12
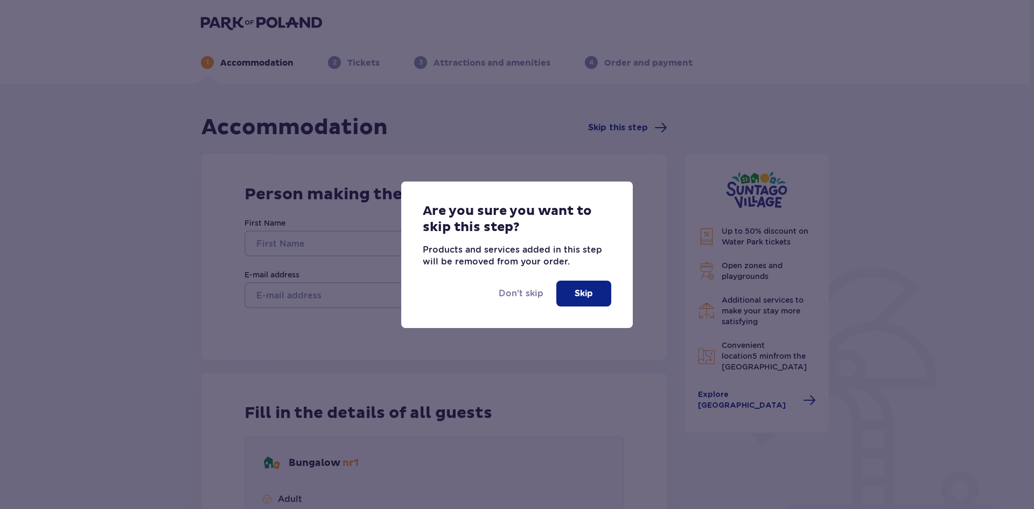
click at [589, 297] on p "Skip" at bounding box center [584, 294] width 18 height 12
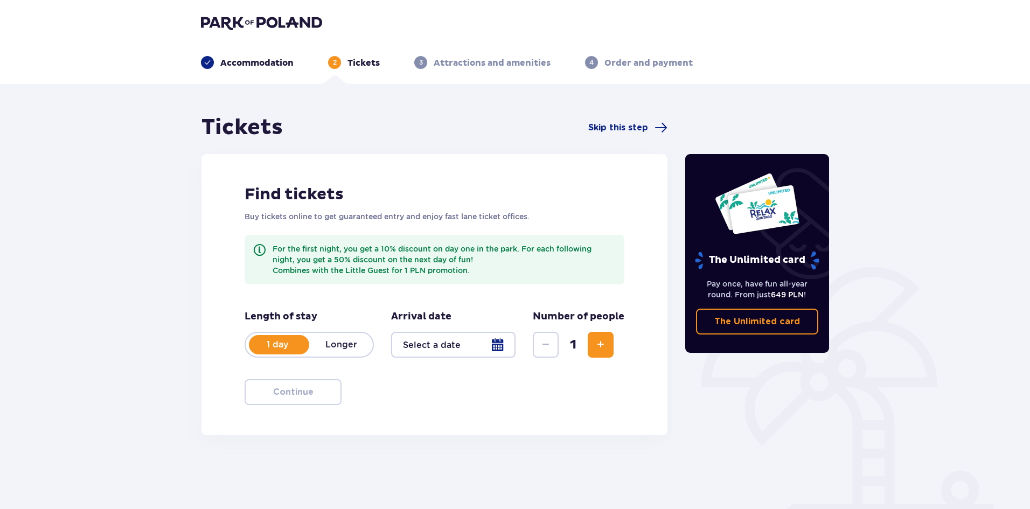
click at [250, 24] on img at bounding box center [261, 22] width 121 height 15
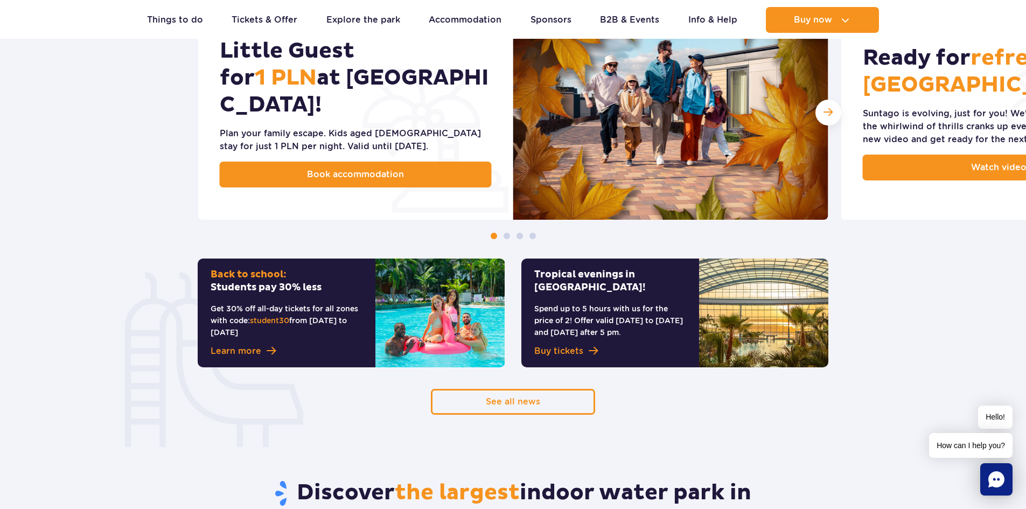
scroll to position [593, 0]
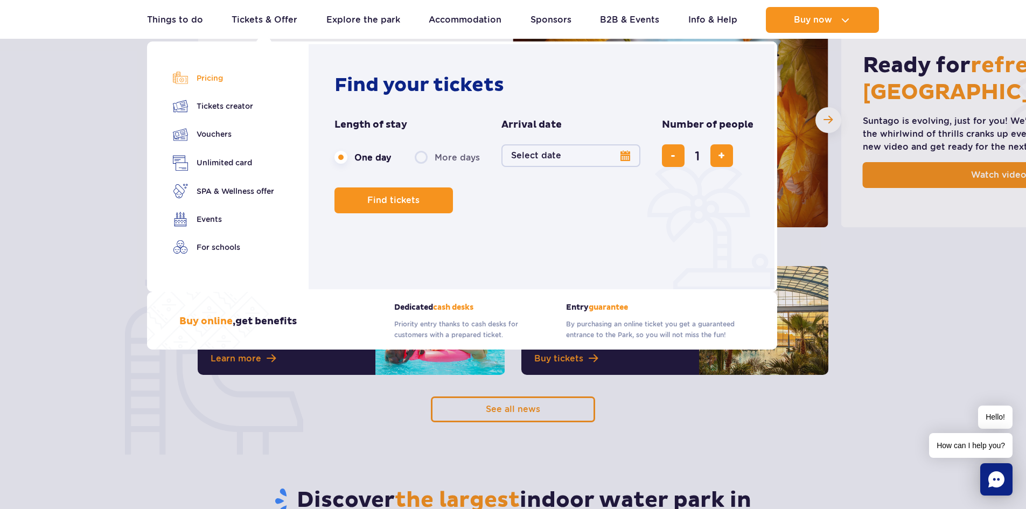
click at [197, 74] on link "Pricing" at bounding box center [223, 78] width 101 height 15
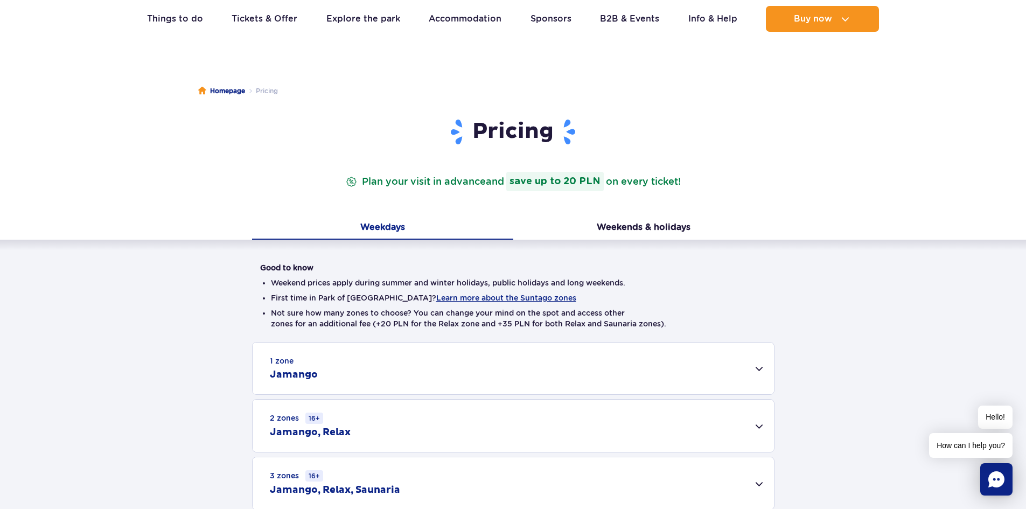
scroll to position [54, 0]
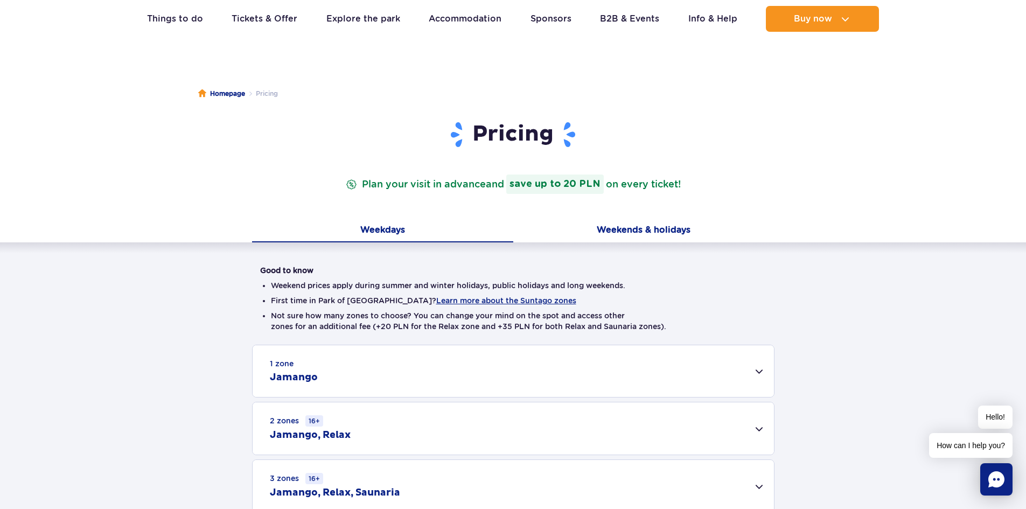
click at [668, 231] on button "Weekends & holidays" at bounding box center [643, 231] width 261 height 23
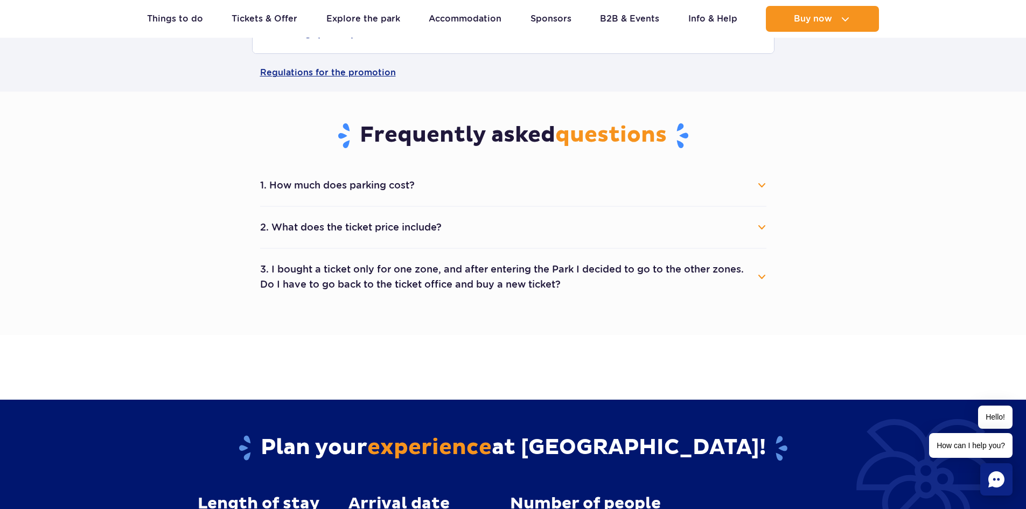
scroll to position [377, 0]
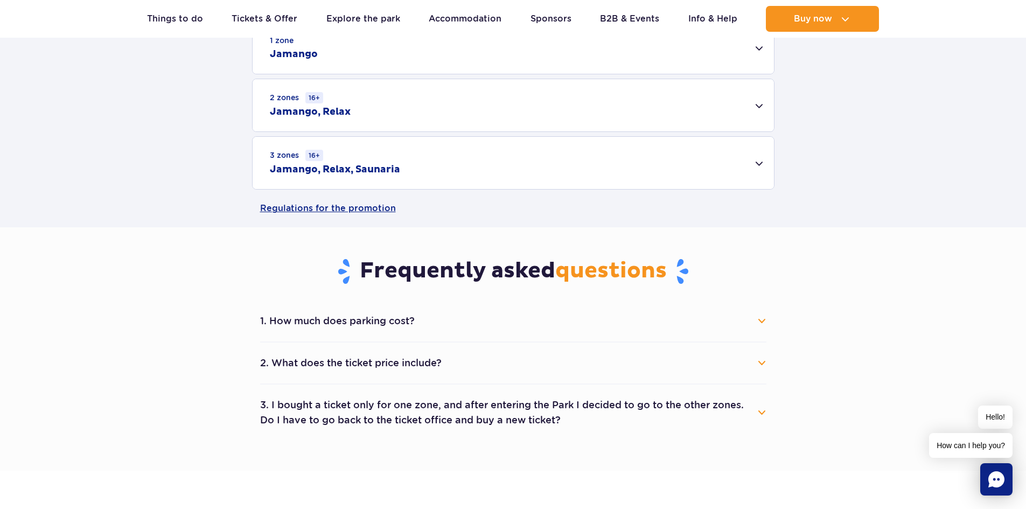
click at [374, 324] on button "1. How much does parking cost?" at bounding box center [513, 321] width 506 height 24
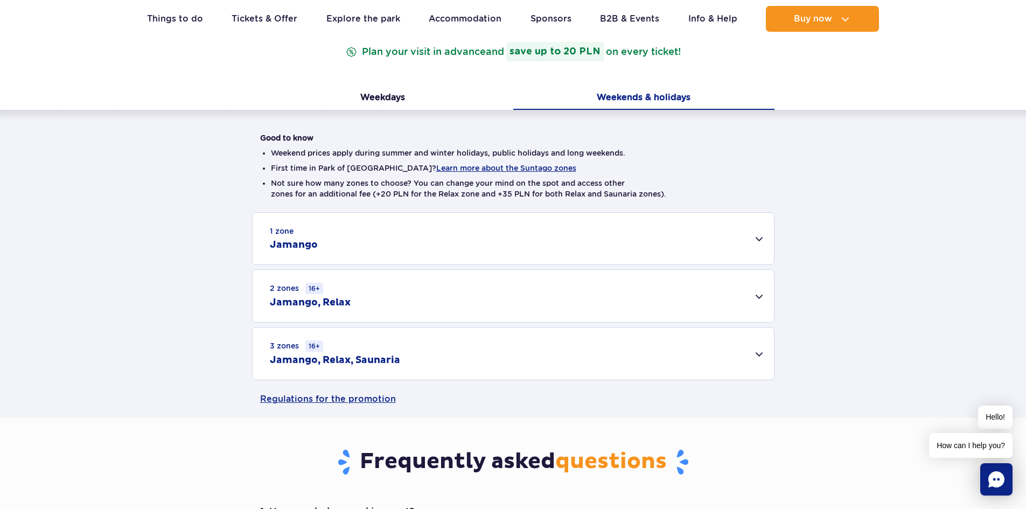
scroll to position [162, 0]
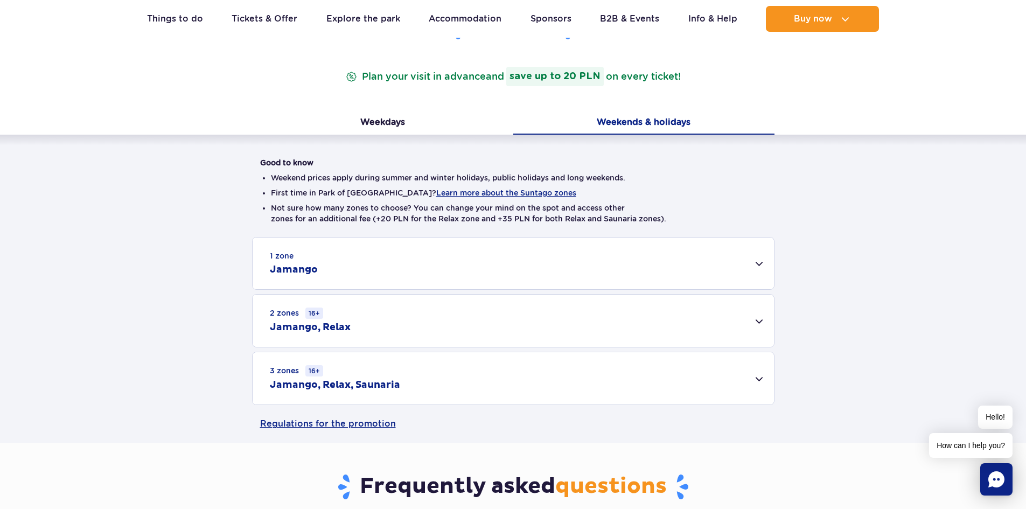
click at [299, 280] on div "1 zone Jamango" at bounding box center [513, 264] width 521 height 52
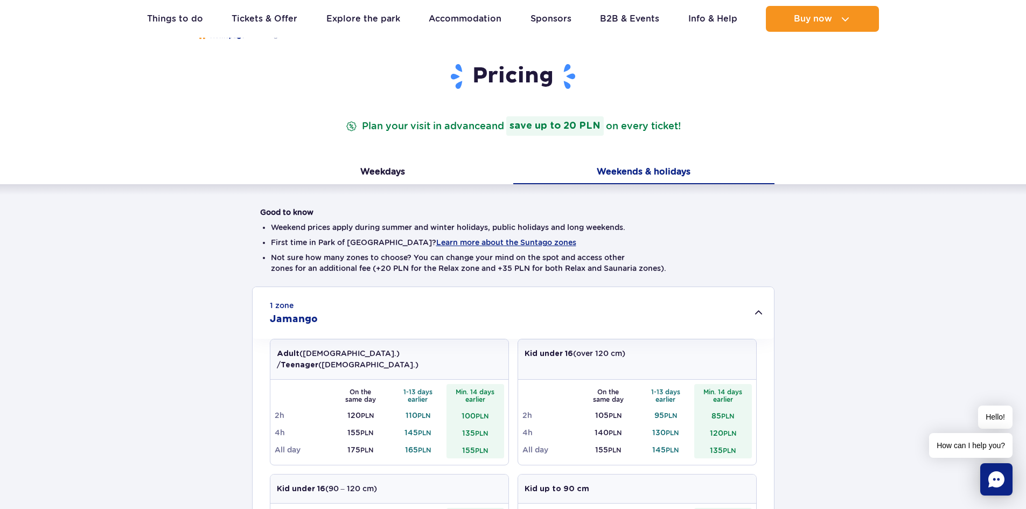
scroll to position [54, 0]
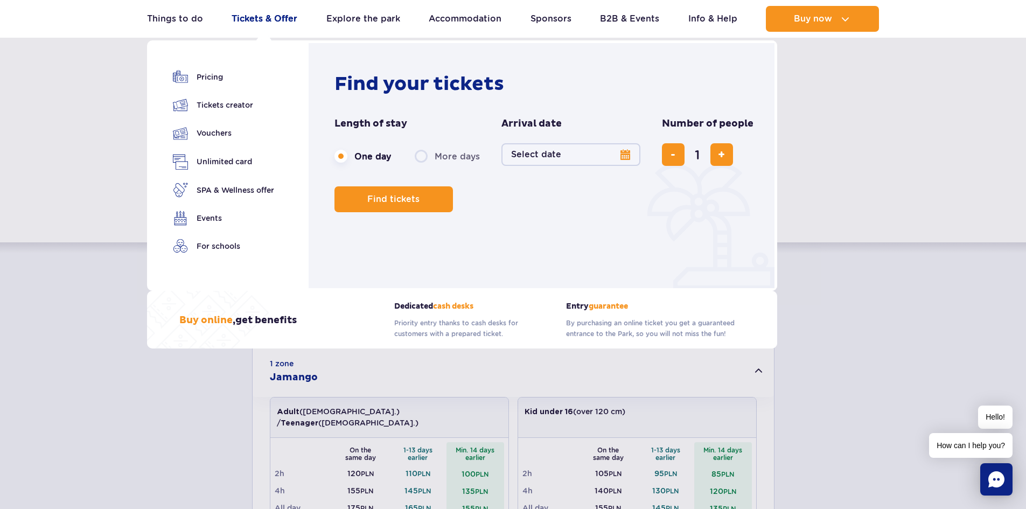
click at [263, 19] on link "Tickets & Offer" at bounding box center [265, 19] width 66 height 26
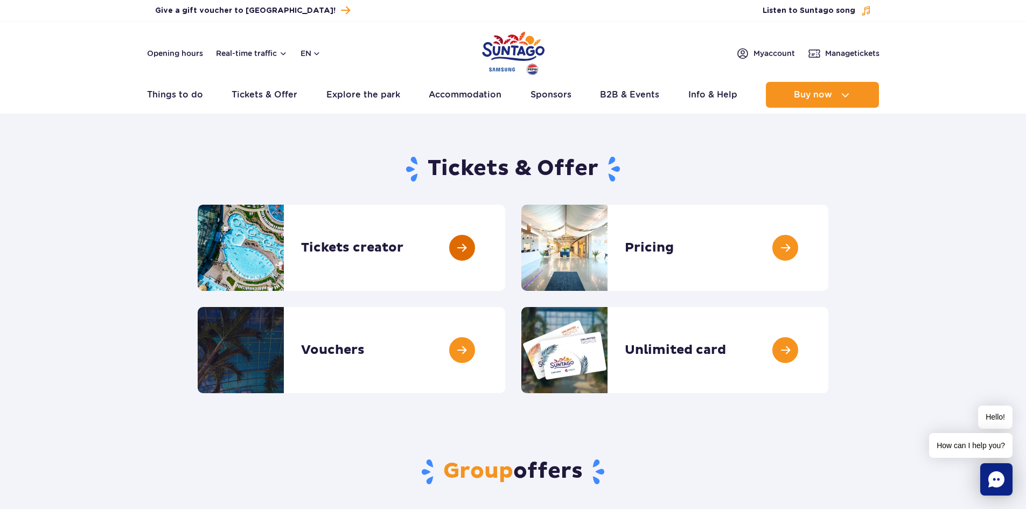
click at [505, 245] on link at bounding box center [505, 248] width 0 height 86
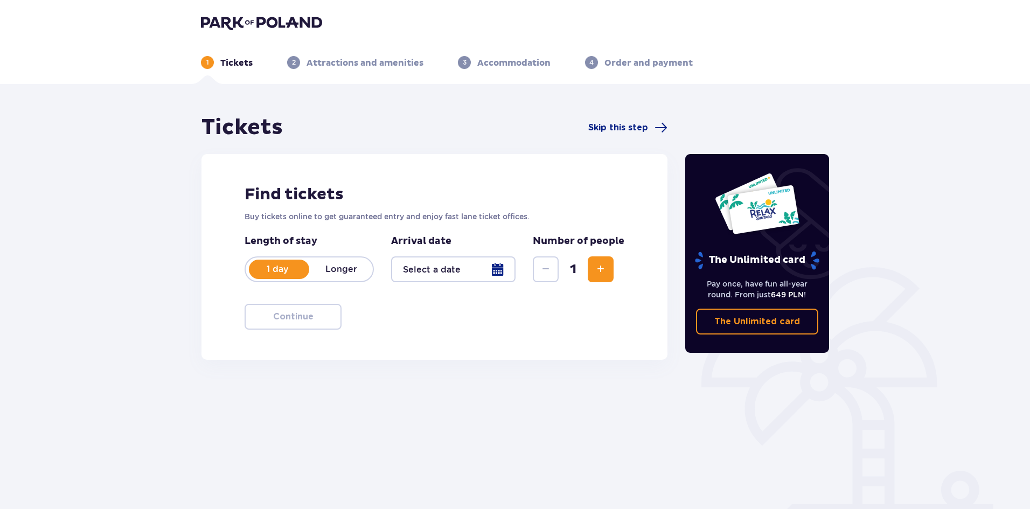
click at [331, 271] on p "Longer" at bounding box center [341, 269] width 64 height 12
click at [492, 265] on div at bounding box center [453, 269] width 124 height 26
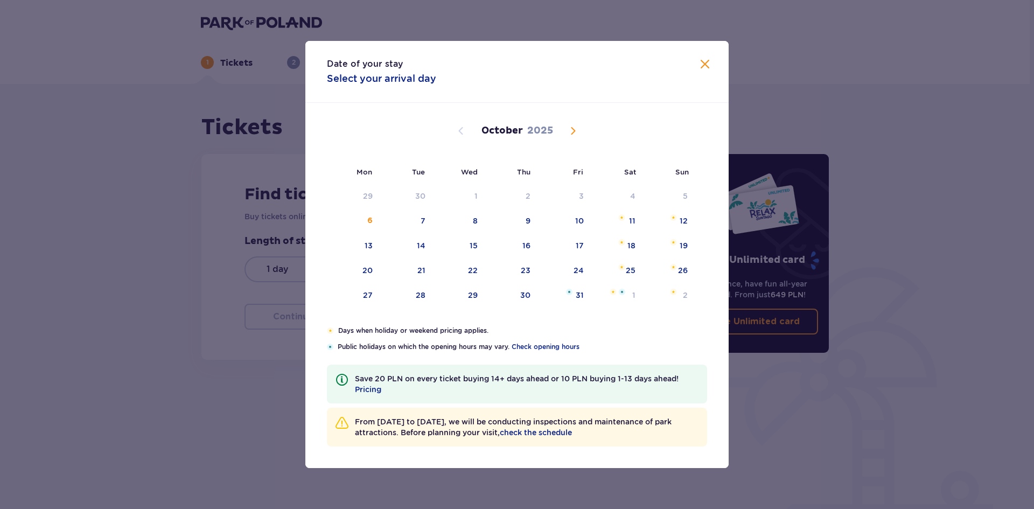
click at [574, 130] on span "Next month" at bounding box center [573, 130] width 13 height 13
drag, startPoint x: 474, startPoint y: 269, endPoint x: 530, endPoint y: 260, distance: 56.8
click at [530, 260] on tr "22 23 24 25 26 27 28" at bounding box center [511, 271] width 368 height 24
click at [525, 265] on div "25" at bounding box center [525, 270] width 10 height 11
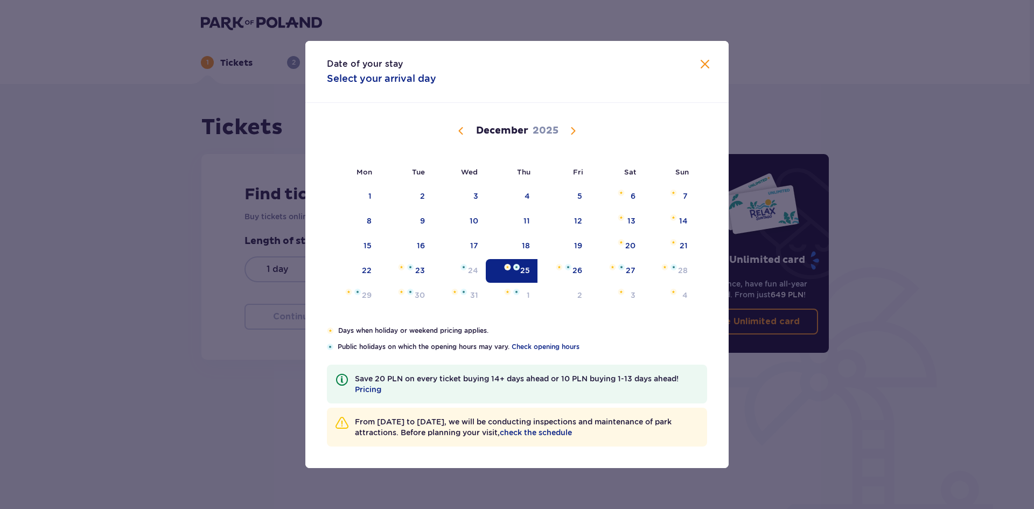
click at [708, 63] on span "Close" at bounding box center [705, 64] width 13 height 13
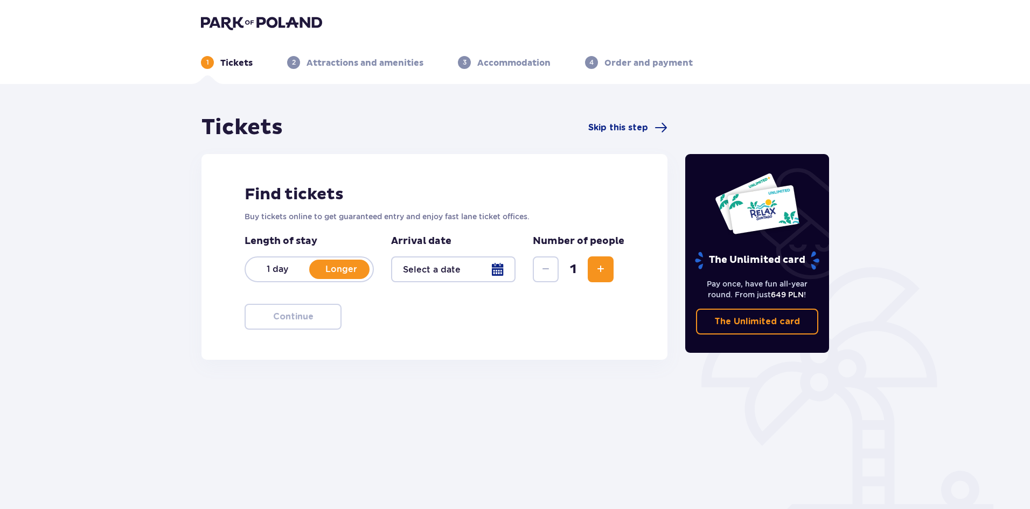
click at [591, 270] on button "Increase" at bounding box center [601, 269] width 26 height 26
click at [599, 267] on span "Increase" at bounding box center [600, 269] width 13 height 13
click at [434, 331] on div "Find tickets Buy tickets online to get guaranteed entry and enjoy fast lane tic…" at bounding box center [434, 257] width 466 height 206
click at [499, 273] on div at bounding box center [453, 269] width 124 height 26
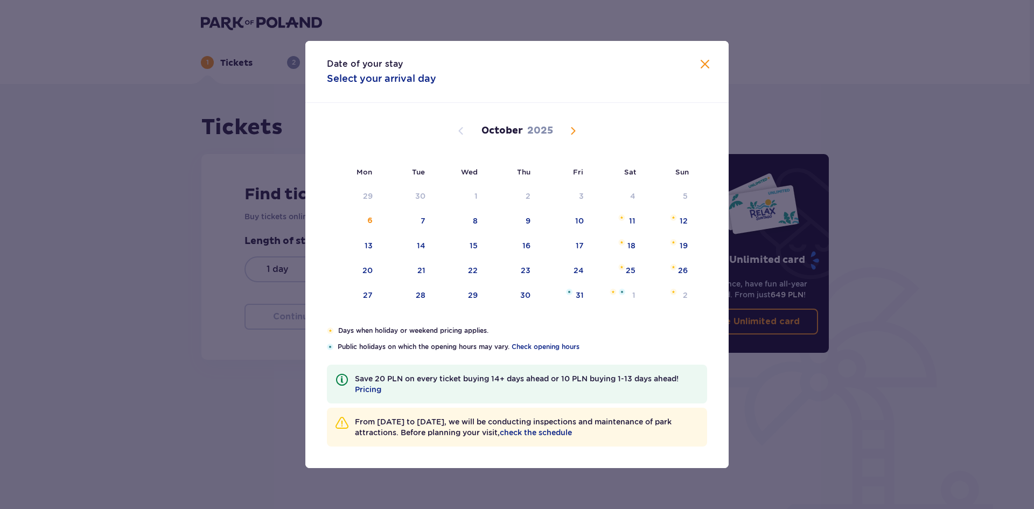
drag, startPoint x: 567, startPoint y: 131, endPoint x: 573, endPoint y: 133, distance: 6.6
click at [568, 132] on span "Next month" at bounding box center [573, 130] width 13 height 13
click at [571, 133] on span "Next month" at bounding box center [573, 130] width 13 height 13
click at [573, 133] on span "Next month" at bounding box center [573, 130] width 13 height 13
click at [461, 130] on span "Previous month" at bounding box center [461, 130] width 13 height 13
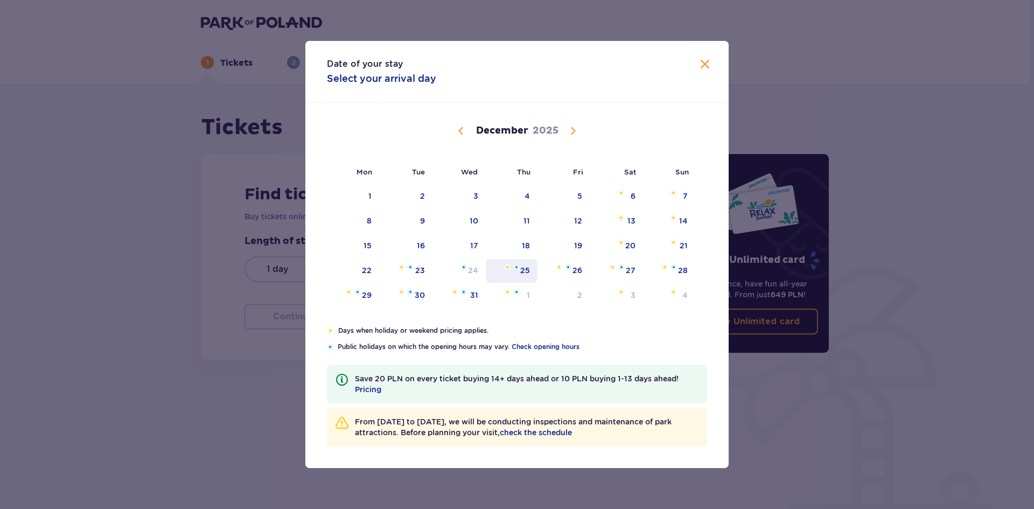
click at [524, 267] on div "25" at bounding box center [525, 270] width 10 height 11
click at [584, 267] on div "26" at bounding box center [564, 271] width 52 height 24
type input "[DATE] - [DATE]"
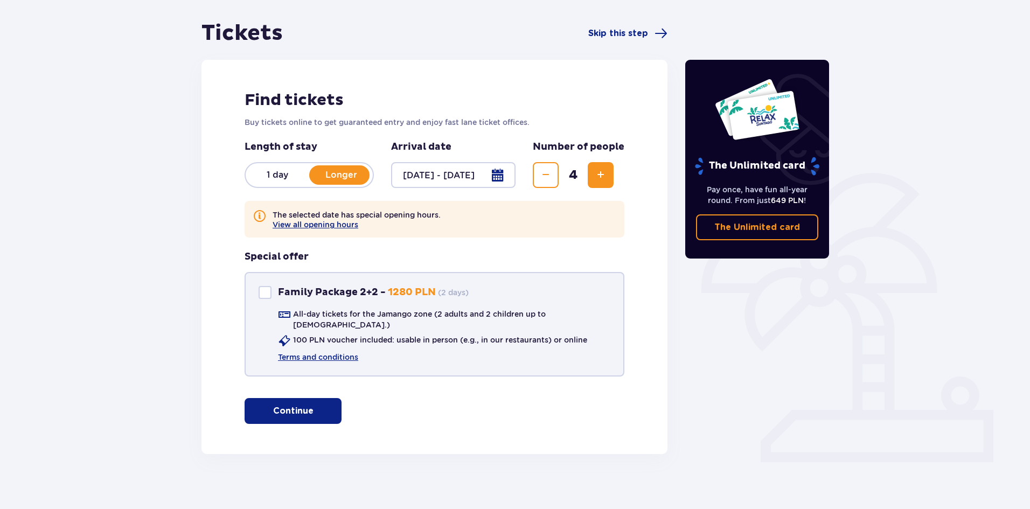
scroll to position [95, 0]
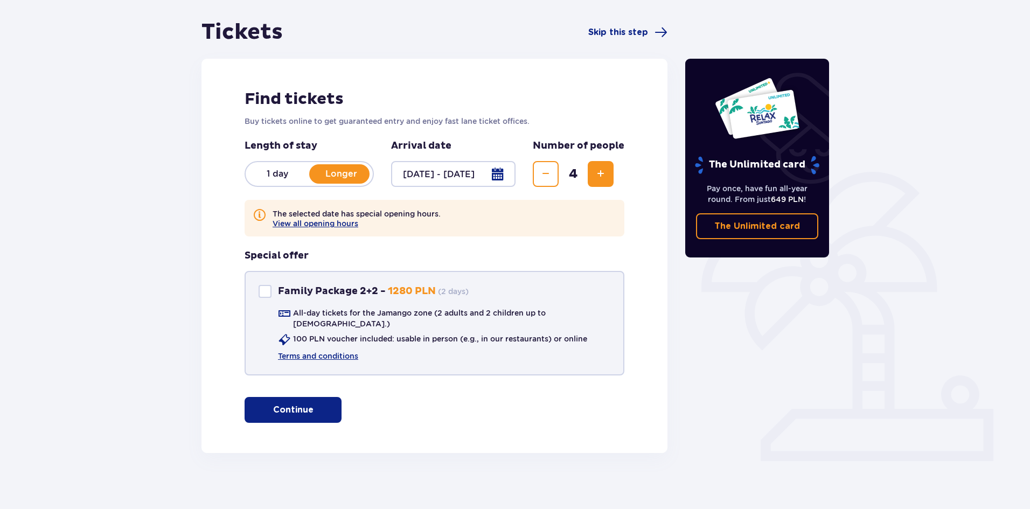
click at [269, 289] on div "Family Package 2+2" at bounding box center [265, 291] width 13 height 13
checkbox input "true"
click at [331, 351] on link "Terms and conditions" at bounding box center [318, 356] width 80 height 11
drag, startPoint x: 378, startPoint y: 312, endPoint x: 435, endPoint y: 311, distance: 57.6
click at [435, 311] on p "All-day tickets for the Jamango zone (2 adults and 2 children up to [DEMOGRAPHI…" at bounding box center [451, 319] width 317 height 22
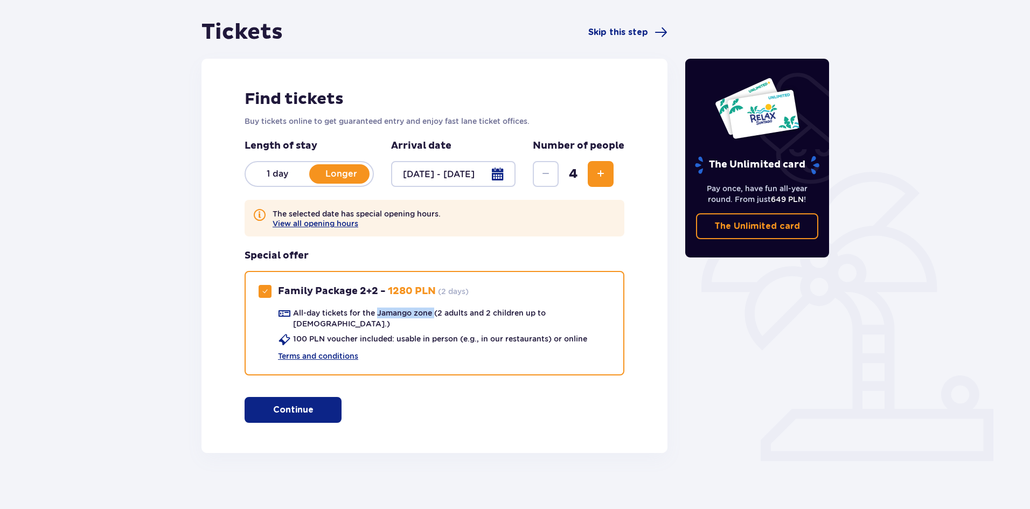
click at [291, 404] on p "Continue" at bounding box center [293, 410] width 40 height 12
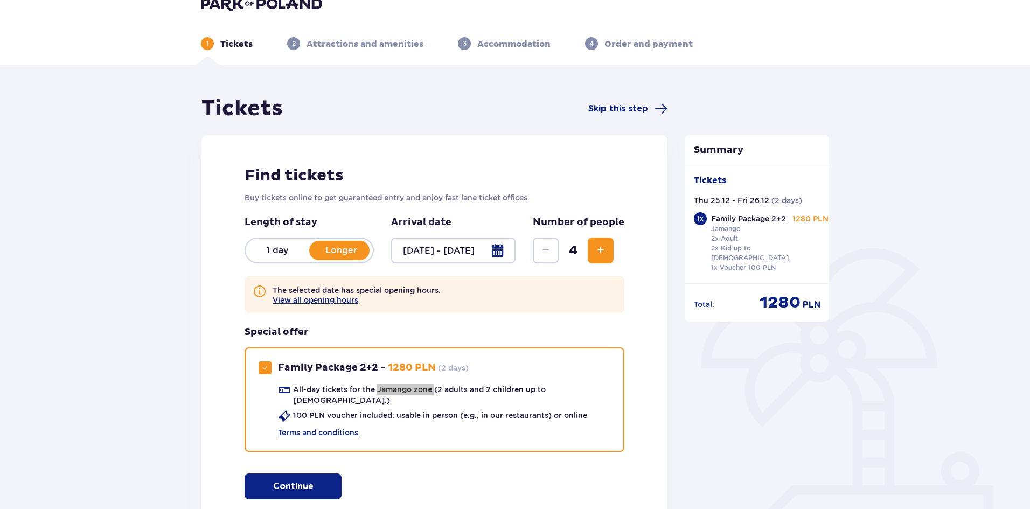
scroll to position [0, 0]
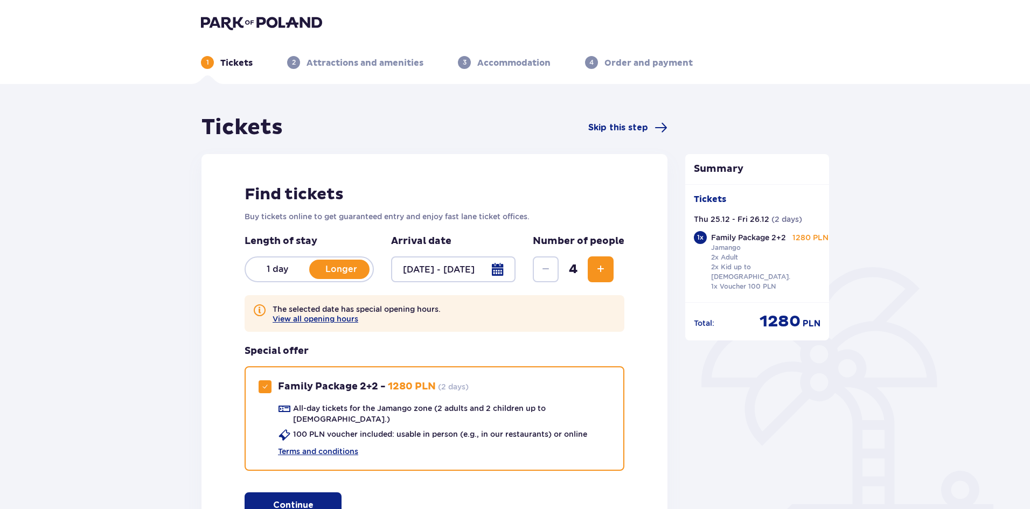
click at [357, 66] on p "Attractions and amenities" at bounding box center [364, 63] width 117 height 12
click at [273, 23] on img at bounding box center [261, 22] width 121 height 15
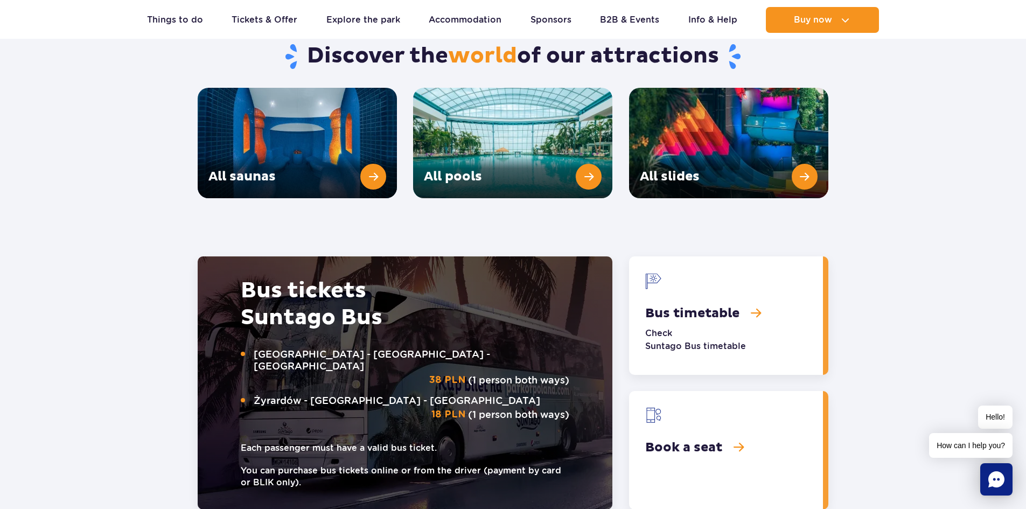
scroll to position [1347, 0]
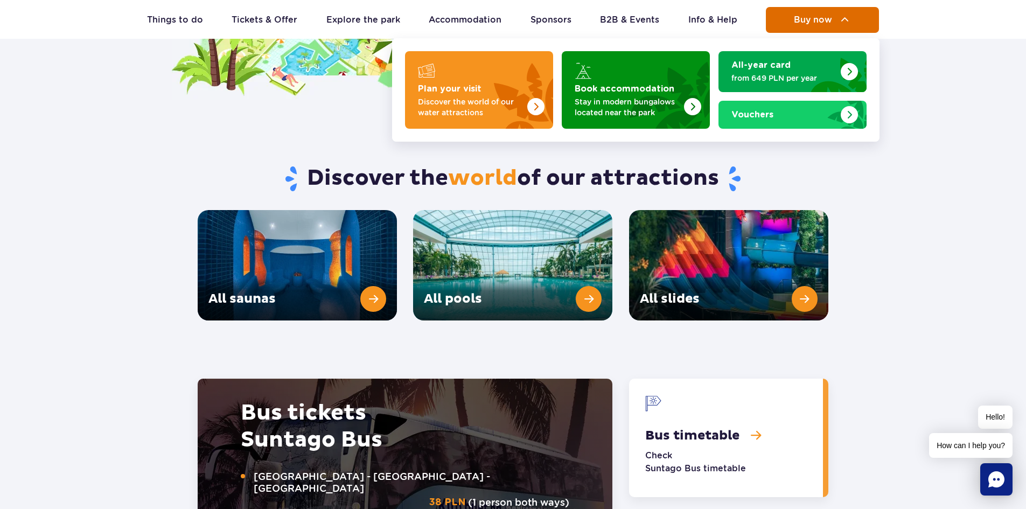
click at [831, 18] on span "Buy now" at bounding box center [813, 20] width 38 height 10
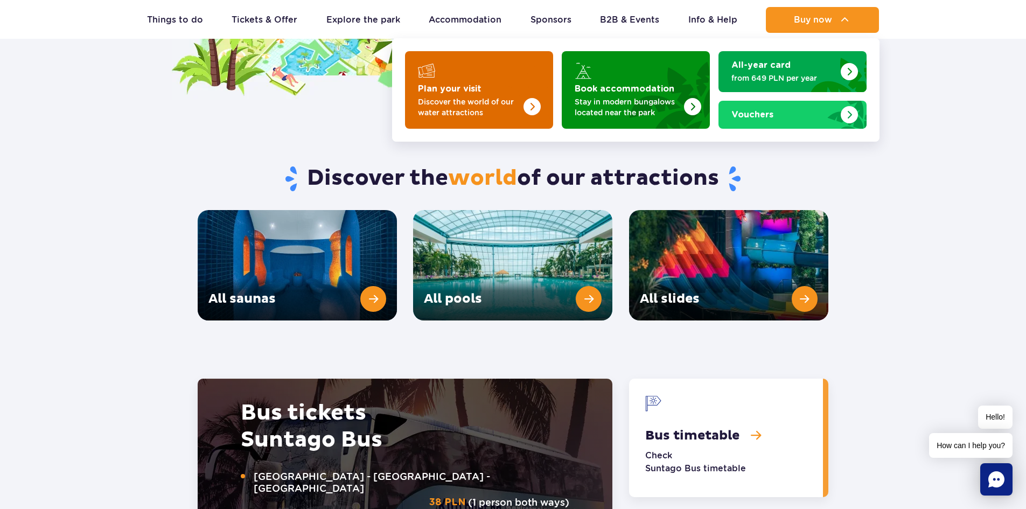
click at [478, 93] on strong "Plan your visit" at bounding box center [450, 89] width 64 height 9
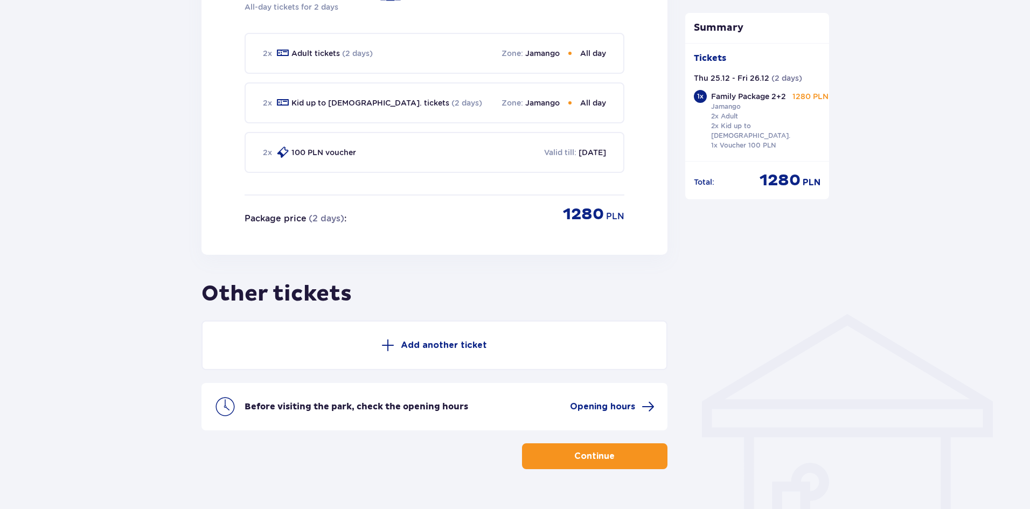
scroll to position [577, 0]
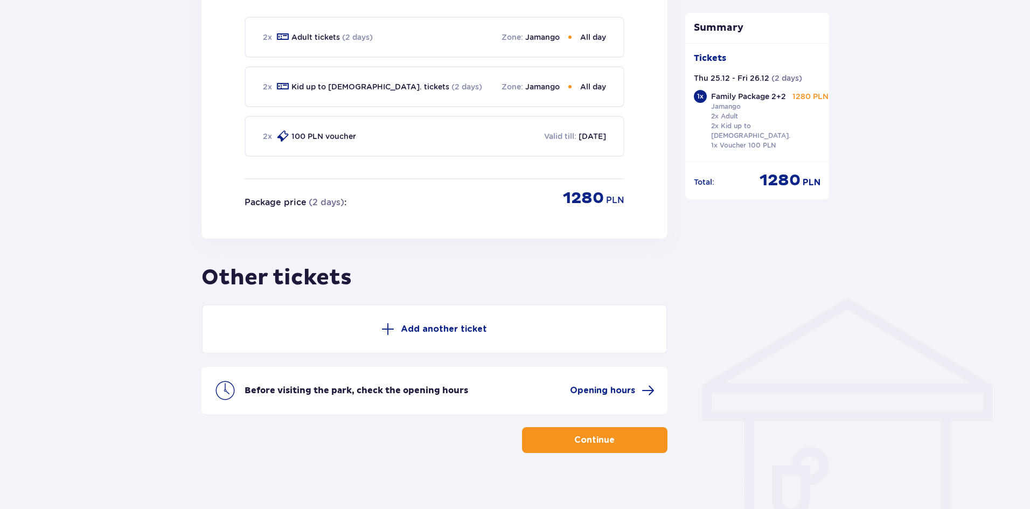
click at [457, 327] on button "Add another ticket" at bounding box center [434, 329] width 466 height 50
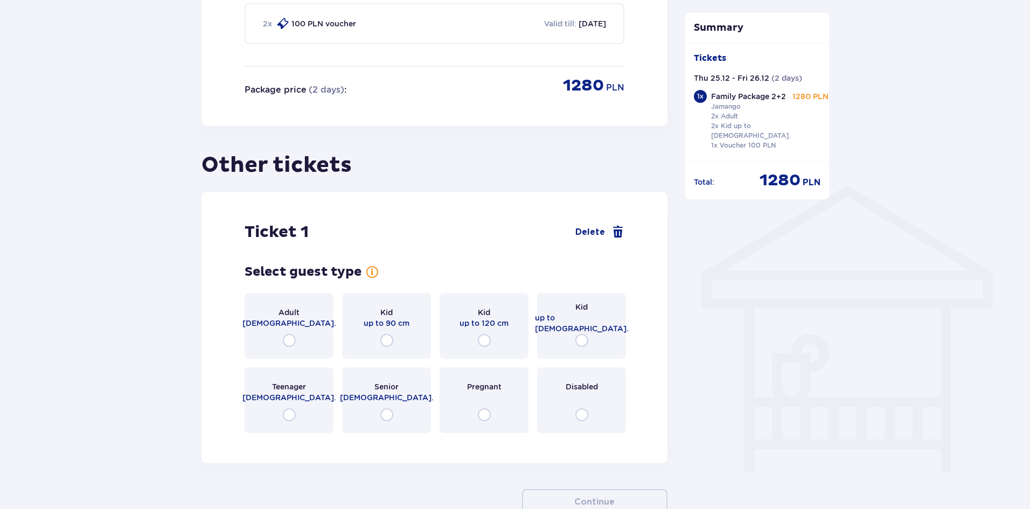
scroll to position [751, 0]
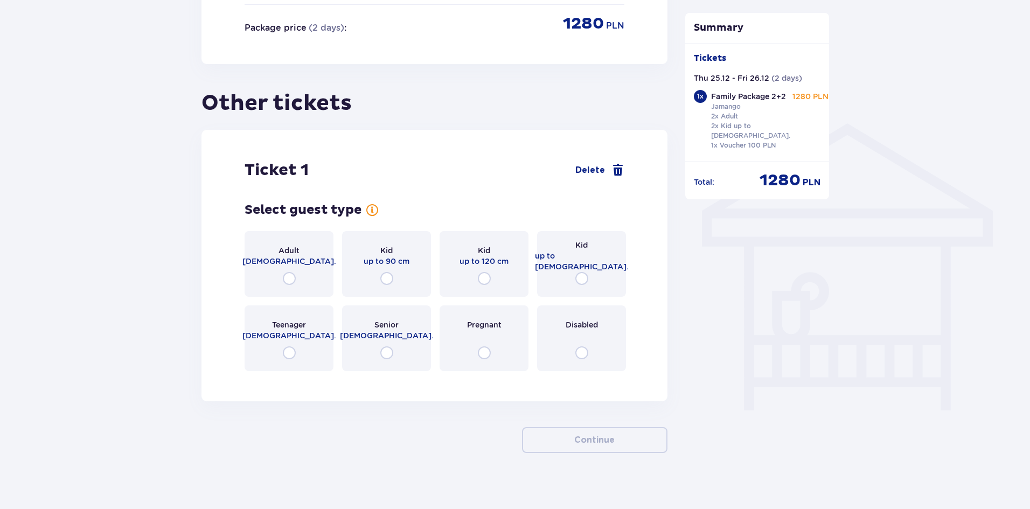
click at [291, 272] on input "radio" at bounding box center [289, 278] width 13 height 13
radio input "true"
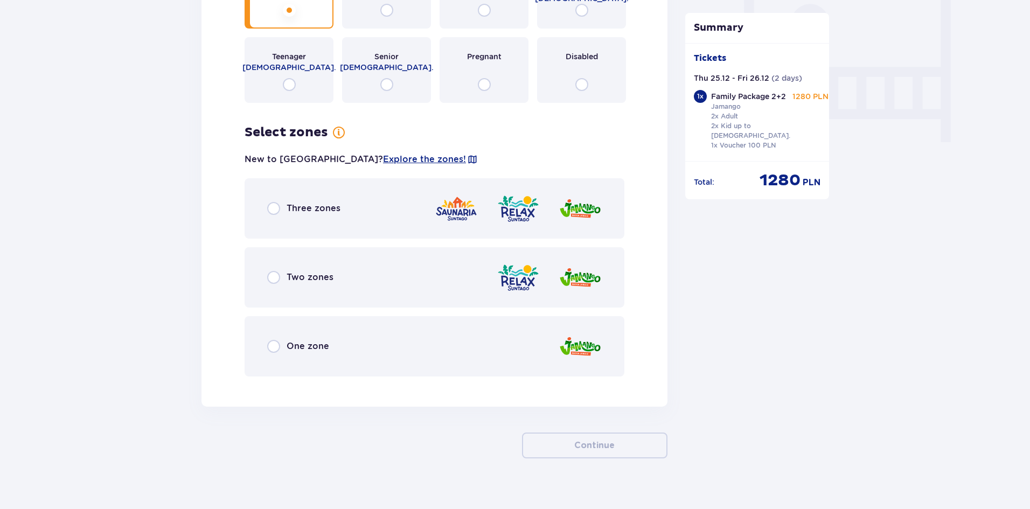
scroll to position [1025, 0]
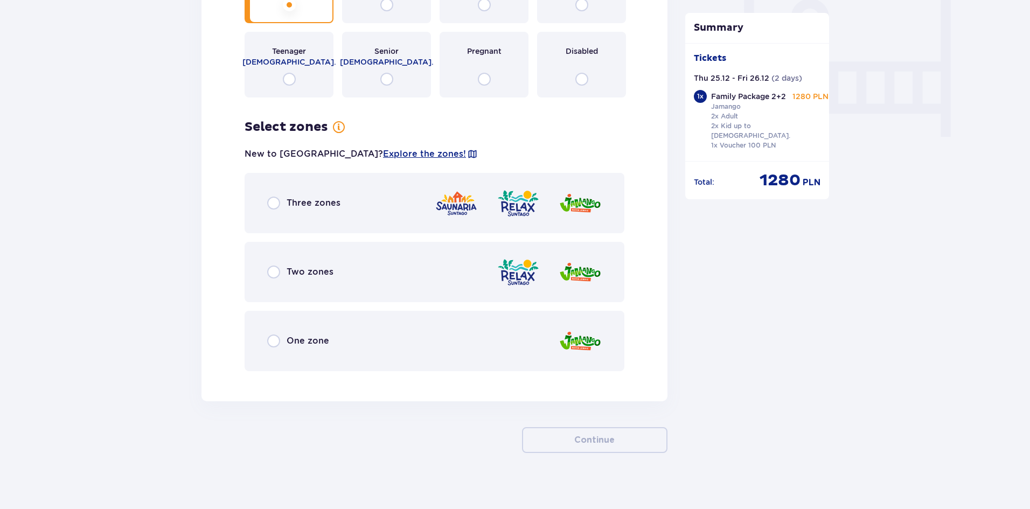
click at [276, 197] on input "radio" at bounding box center [273, 203] width 13 height 13
radio input "true"
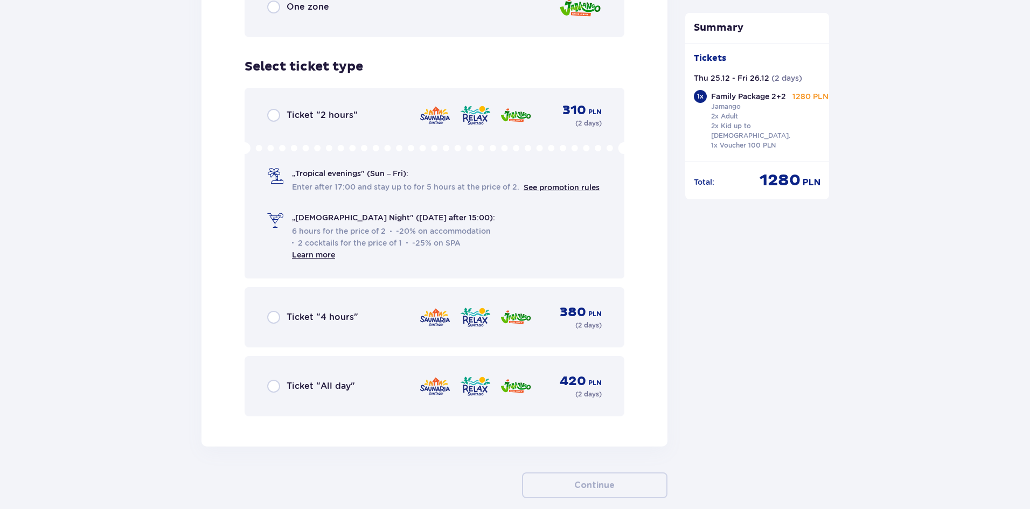
scroll to position [1404, 0]
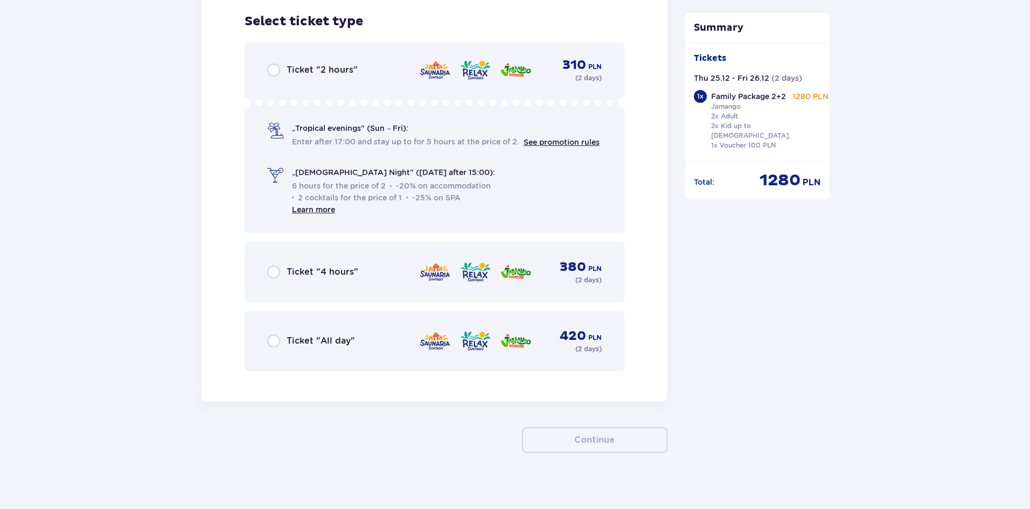
click at [274, 334] on input "radio" at bounding box center [273, 340] width 13 height 13
radio input "true"
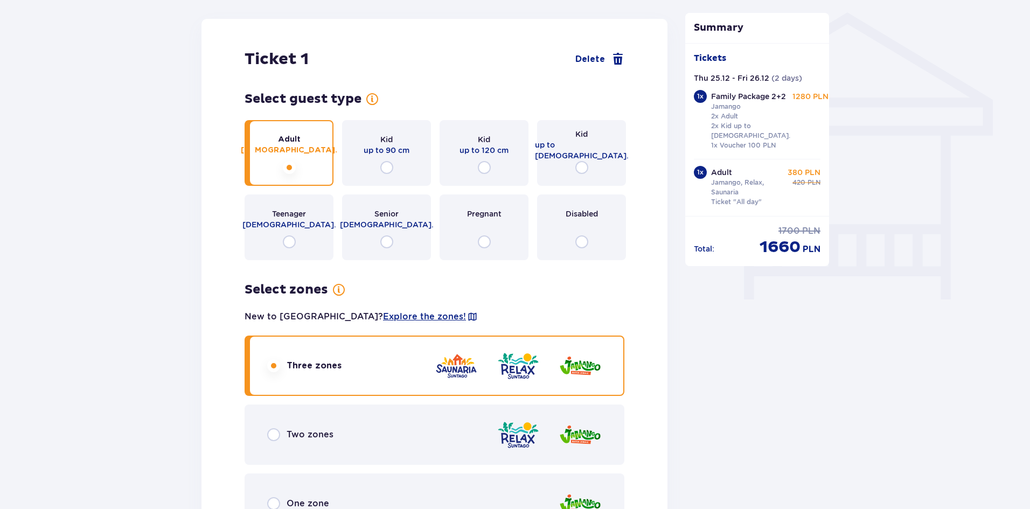
scroll to position [922, 0]
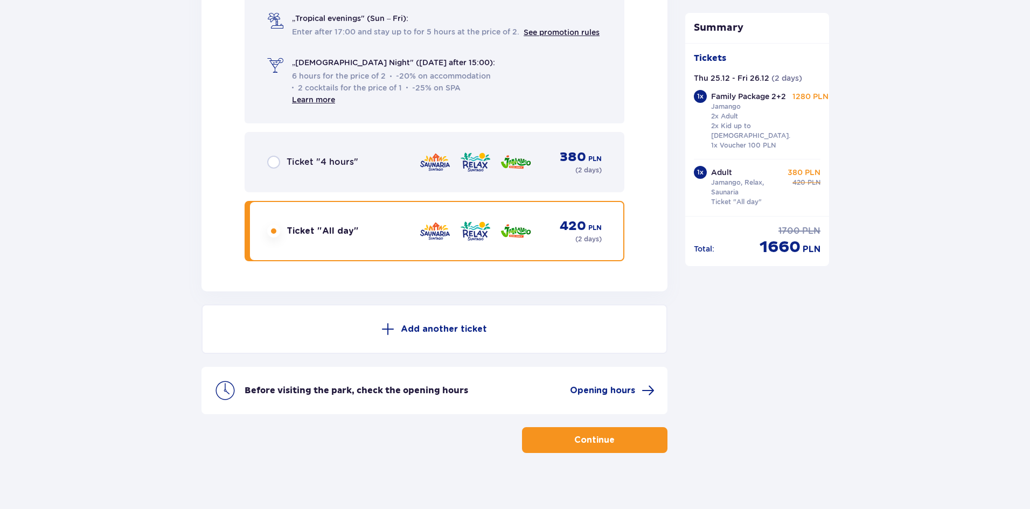
click at [442, 323] on p "Add another ticket" at bounding box center [444, 329] width 86 height 12
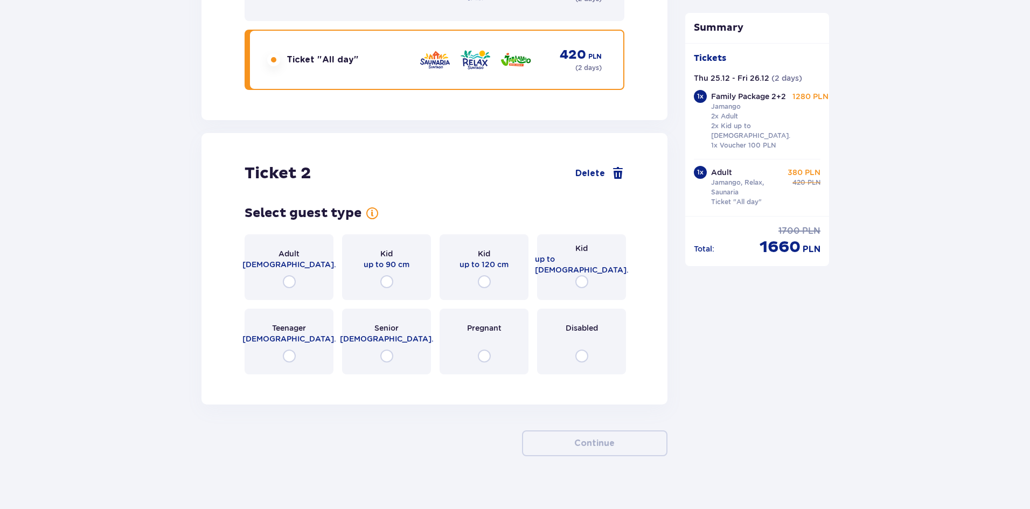
scroll to position [1689, 0]
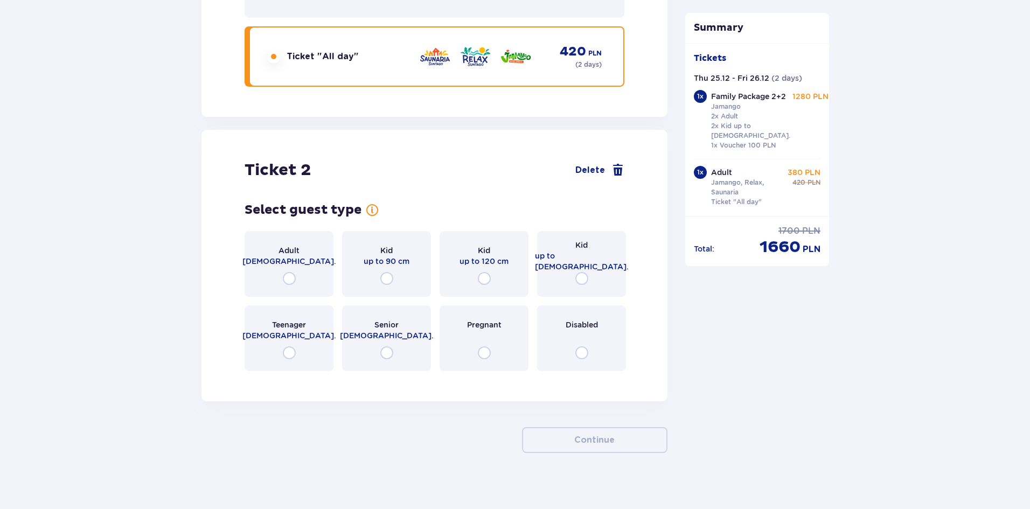
click at [288, 272] on input "radio" at bounding box center [289, 278] width 13 height 13
radio input "true"
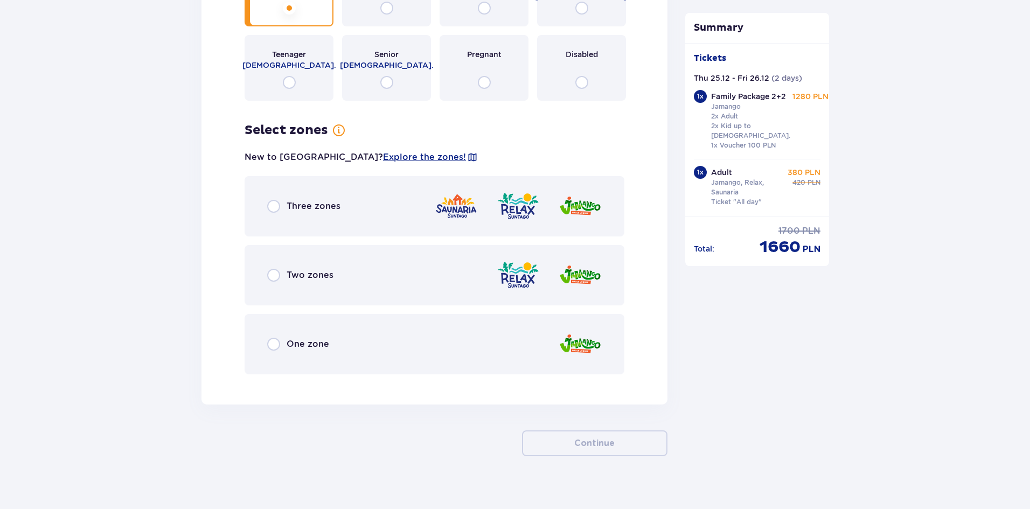
scroll to position [1962, 0]
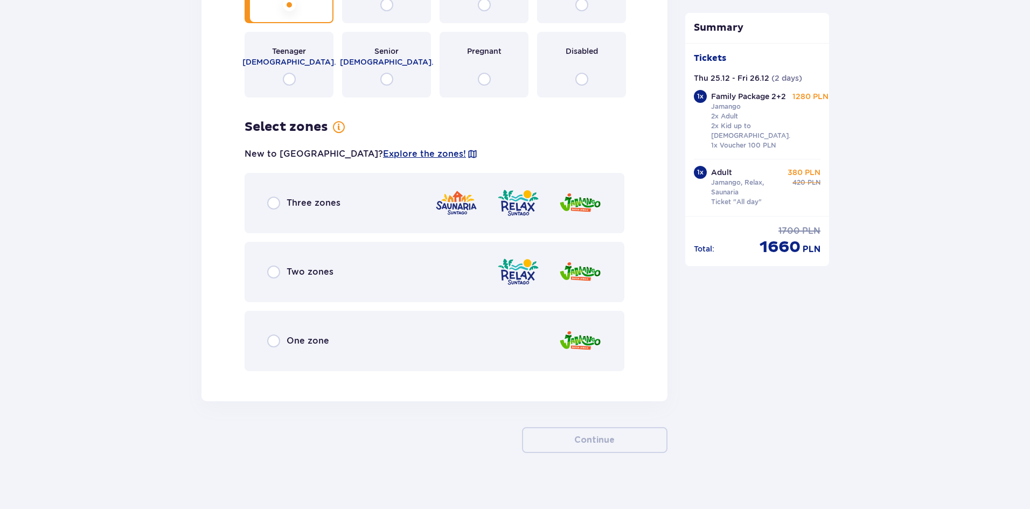
click at [276, 197] on input "radio" at bounding box center [273, 203] width 13 height 13
radio input "true"
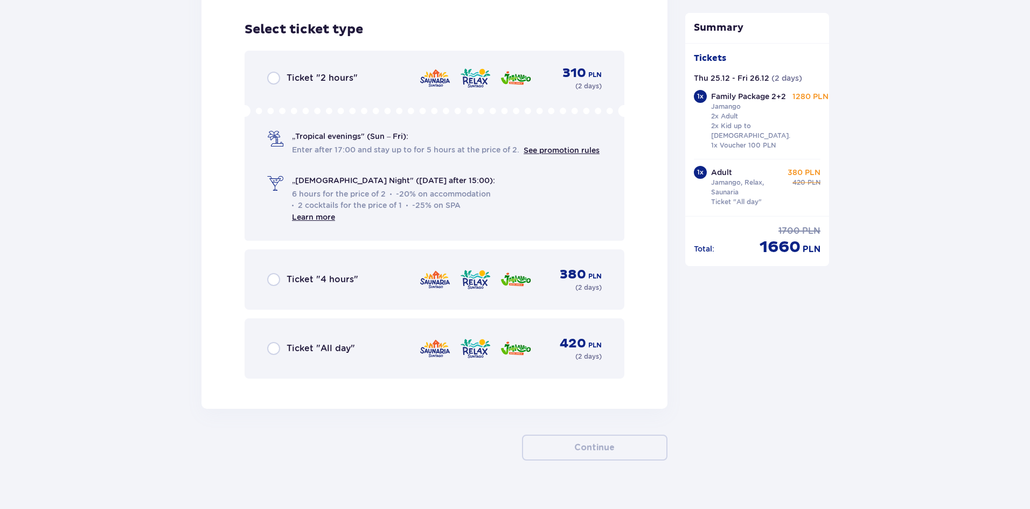
scroll to position [2338, 0]
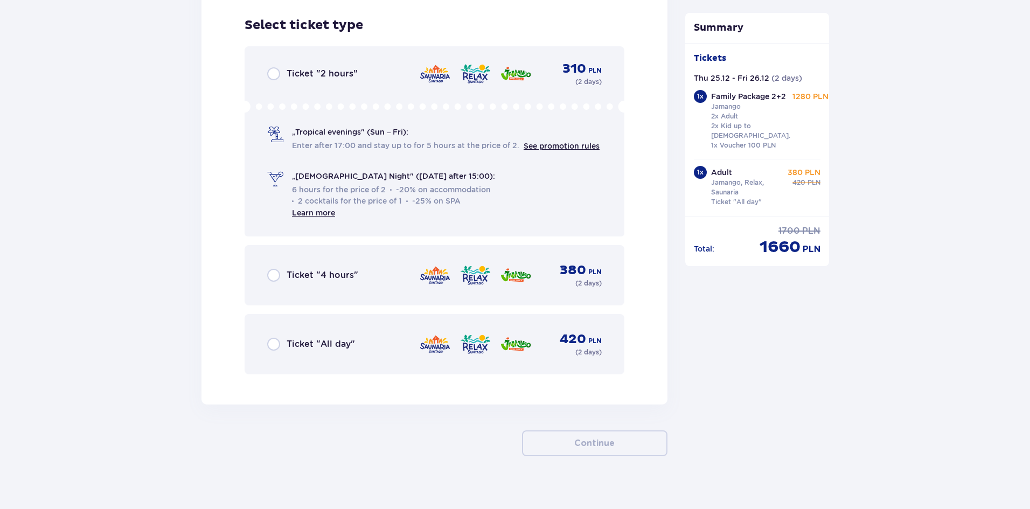
click at [273, 340] on input "radio" at bounding box center [273, 344] width 13 height 13
radio input "true"
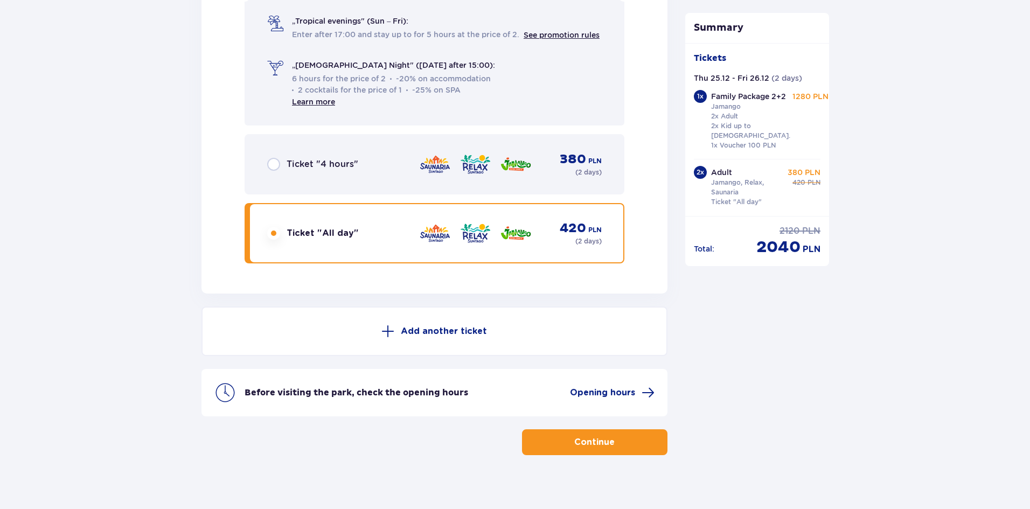
scroll to position [2451, 0]
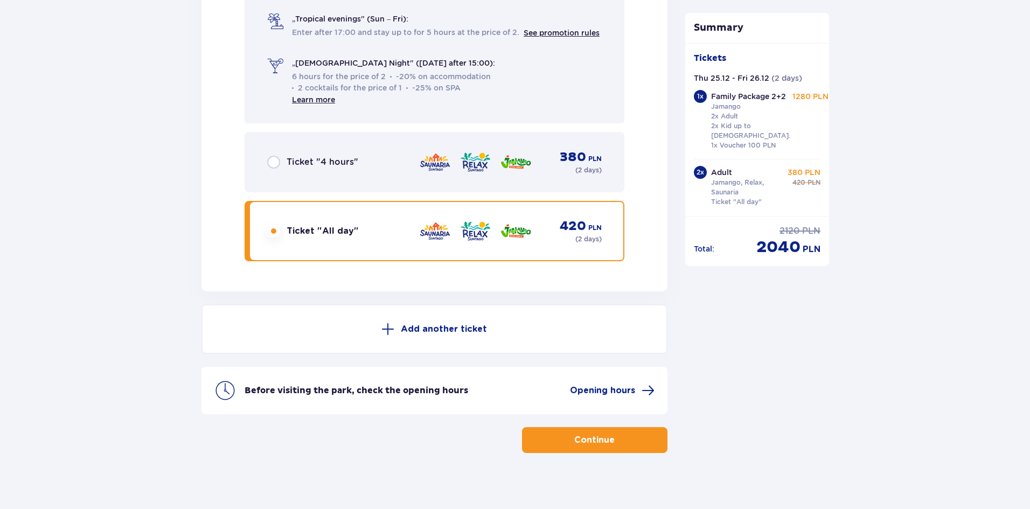
click at [414, 324] on p "Add another ticket" at bounding box center [444, 329] width 86 height 12
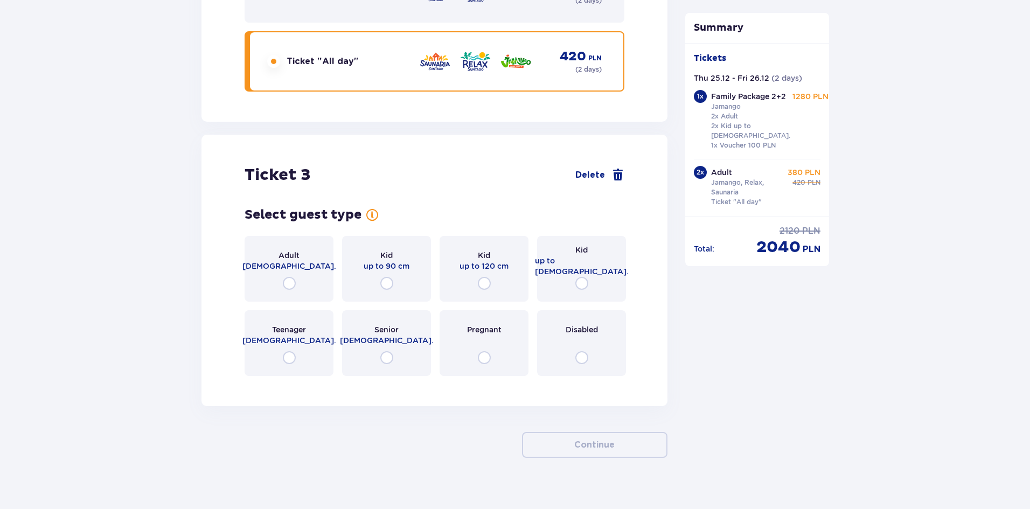
scroll to position [2625, 0]
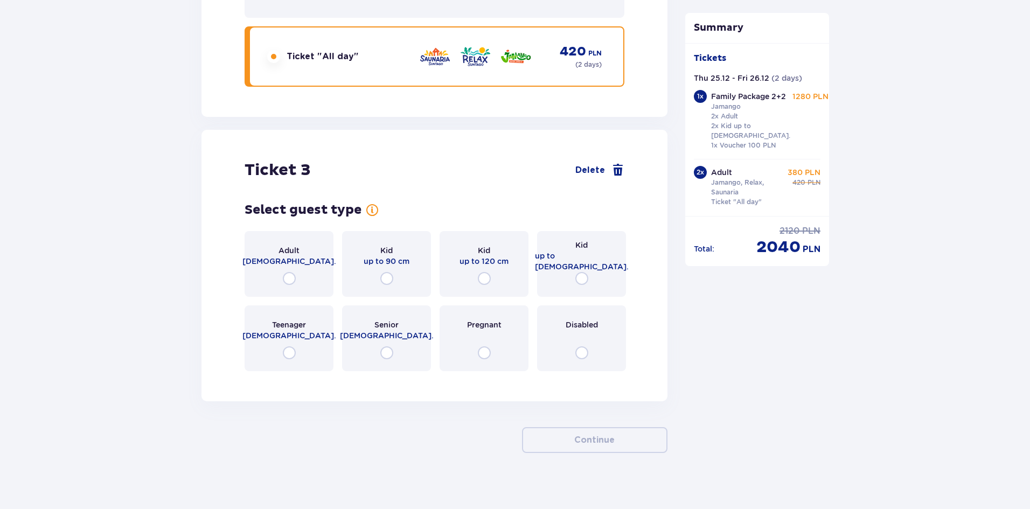
click at [487, 272] on input "radio" at bounding box center [484, 278] width 13 height 13
radio input "true"
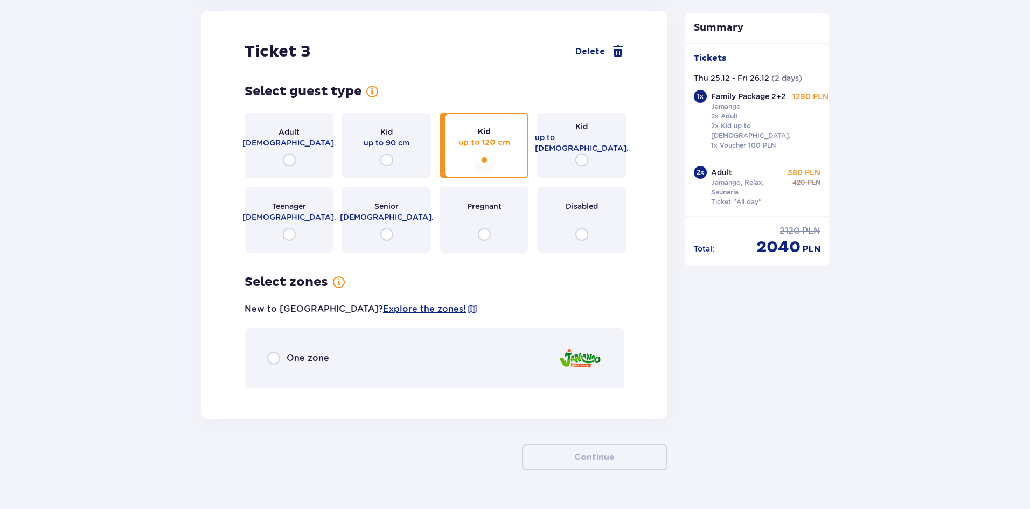
scroll to position [2761, 0]
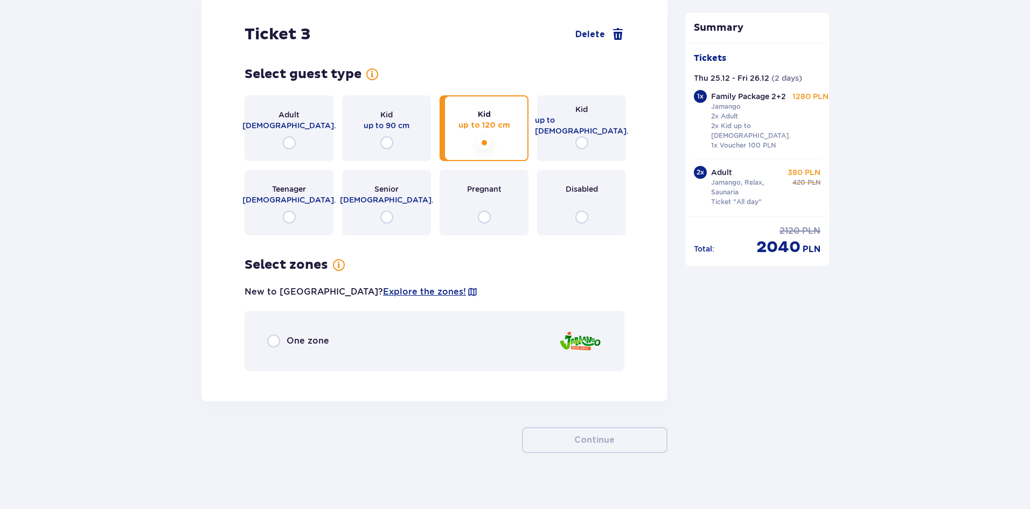
click at [490, 136] on input "radio" at bounding box center [484, 142] width 13 height 13
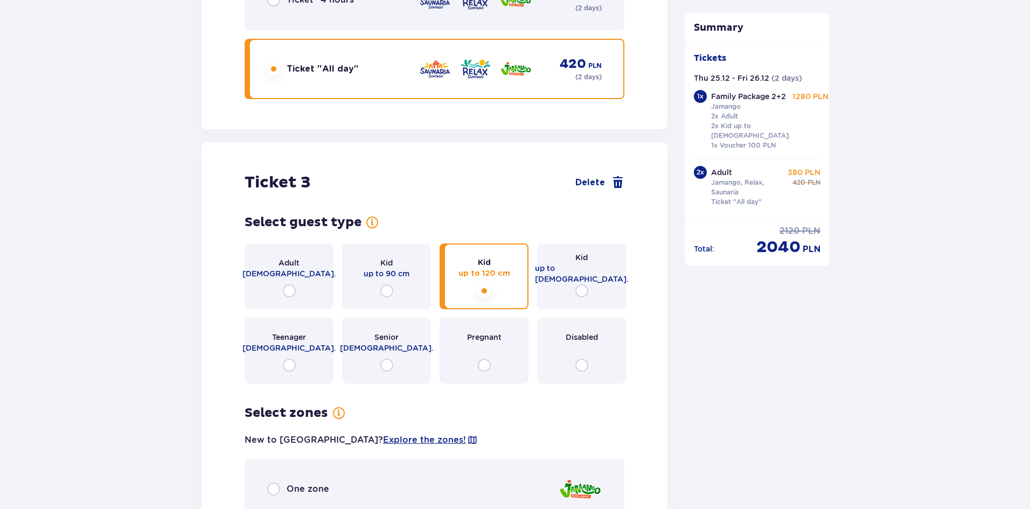
scroll to position [2599, 0]
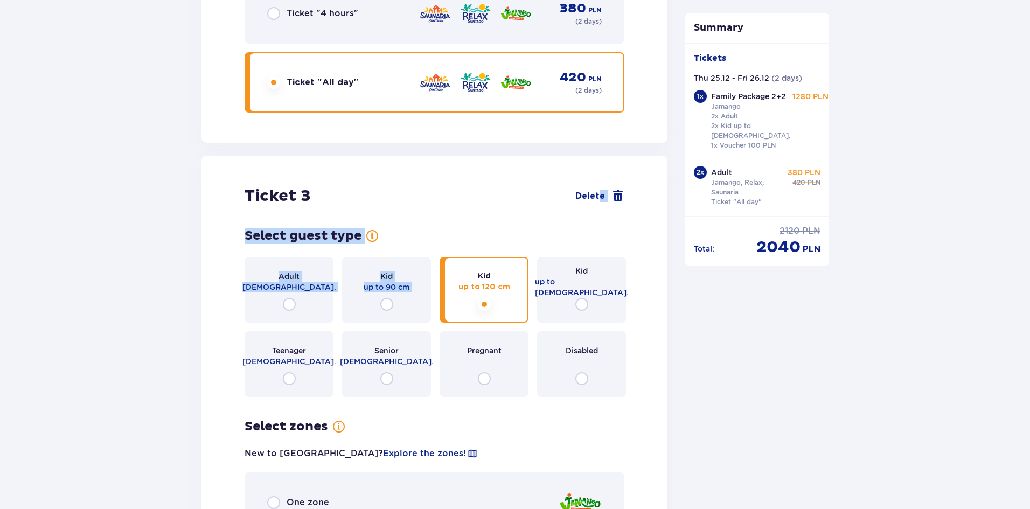
drag, startPoint x: 598, startPoint y: 189, endPoint x: 574, endPoint y: 193, distance: 24.5
click at [475, 208] on div "Ticket 3 Delete Select guest type for ticket number 3 Adult 18 - 65 y.o. Kid up…" at bounding box center [434, 359] width 466 height 407
click at [578, 298] on input "radio" at bounding box center [581, 304] width 13 height 13
radio input "true"
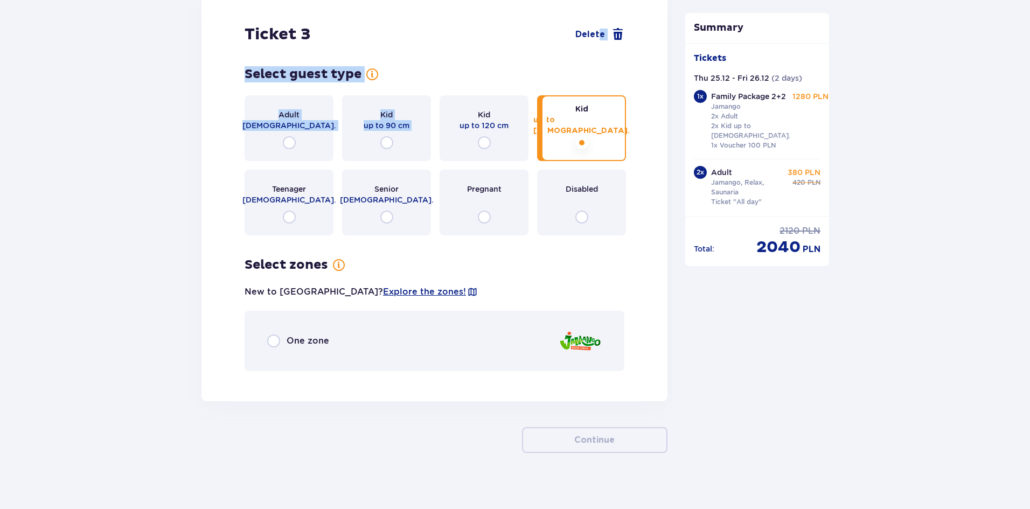
scroll to position [2546, 0]
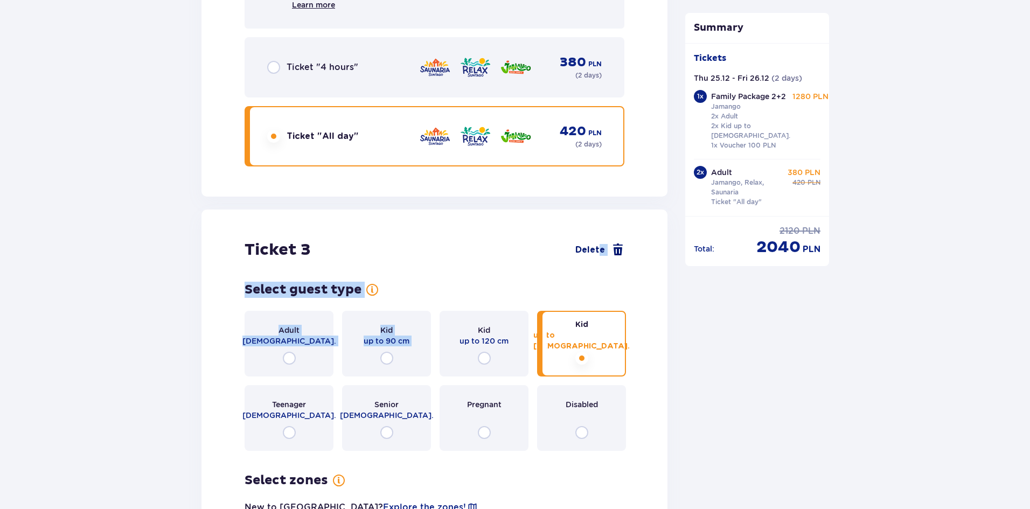
click at [619, 243] on span at bounding box center [617, 249] width 13 height 13
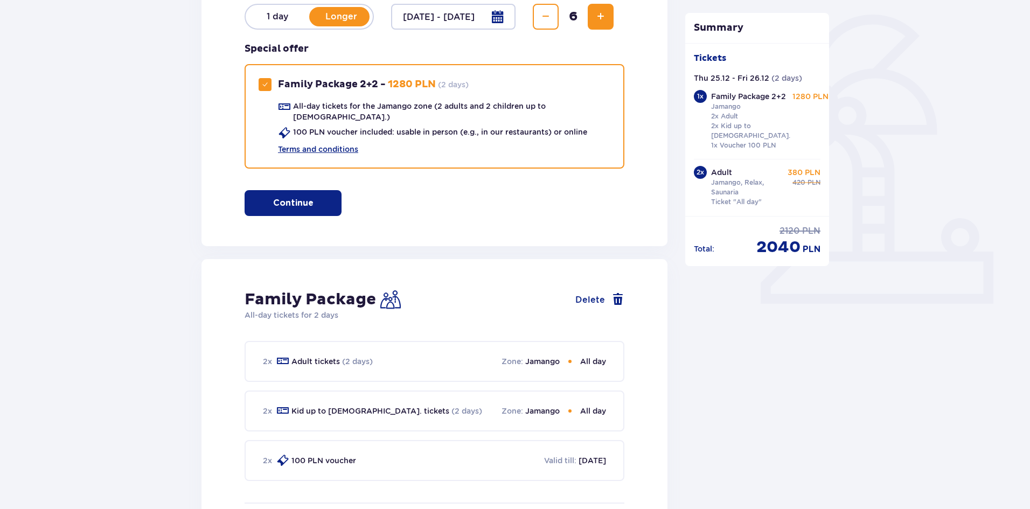
scroll to position [81, 0]
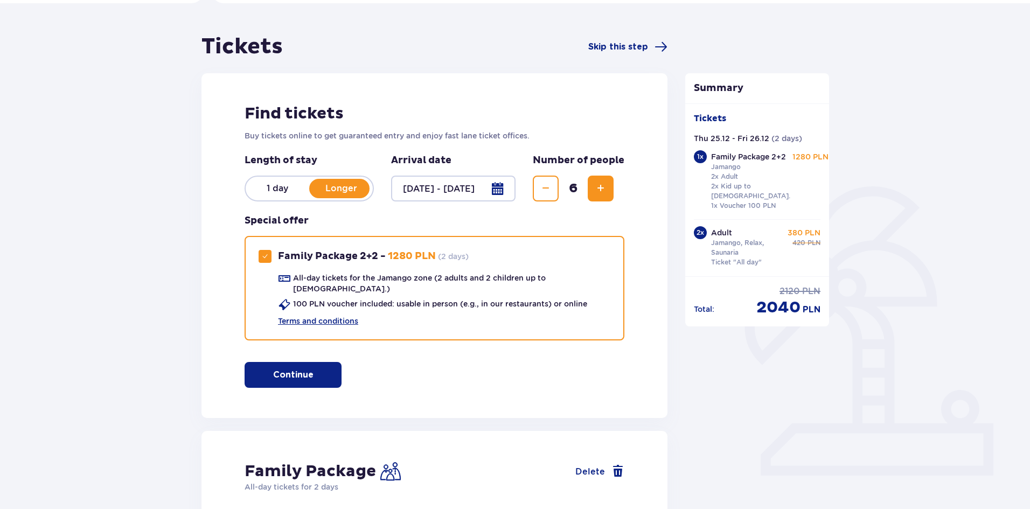
click at [548, 190] on span "Decrease" at bounding box center [545, 188] width 13 height 13
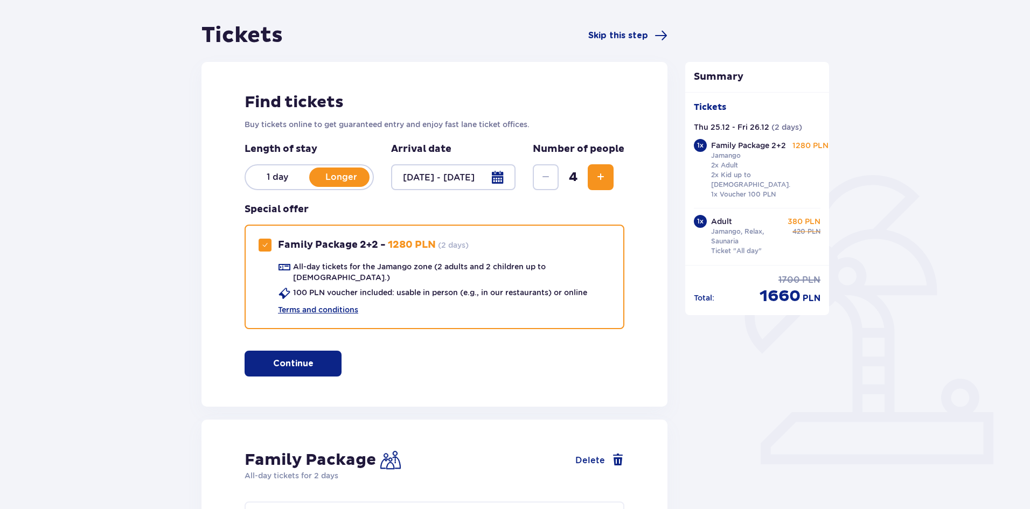
scroll to position [0, 0]
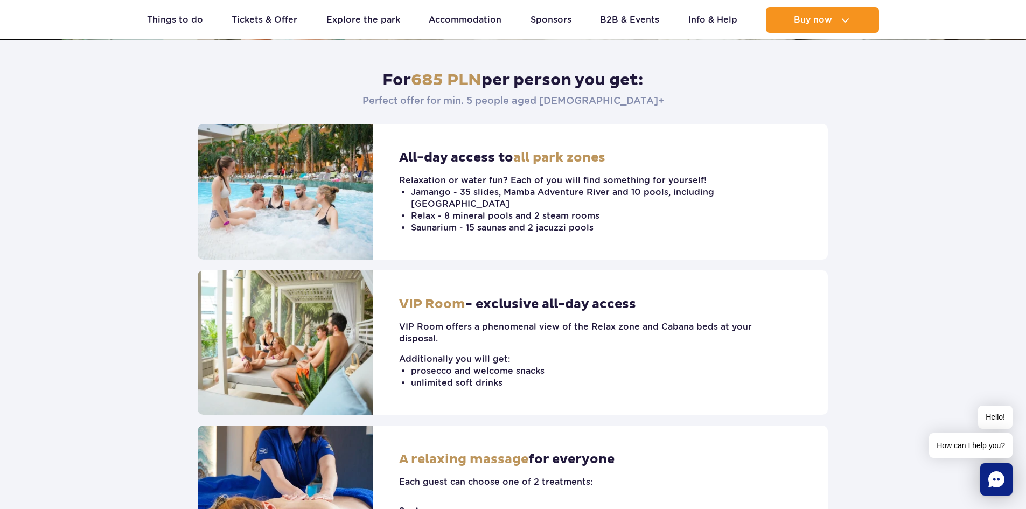
scroll to position [323, 0]
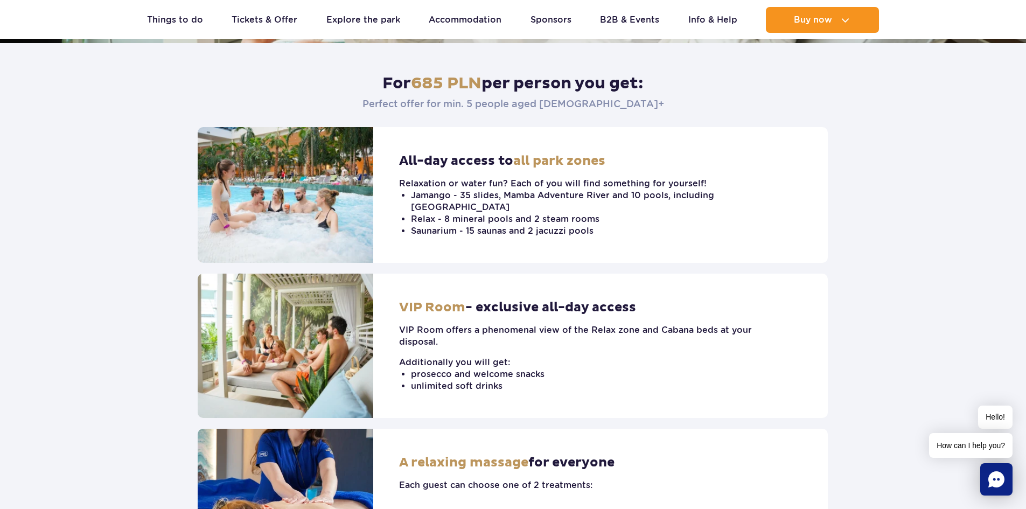
click at [433, 239] on div "All-day access to all park zones Relaxation or water fun? Each of you will find…" at bounding box center [600, 195] width 455 height 136
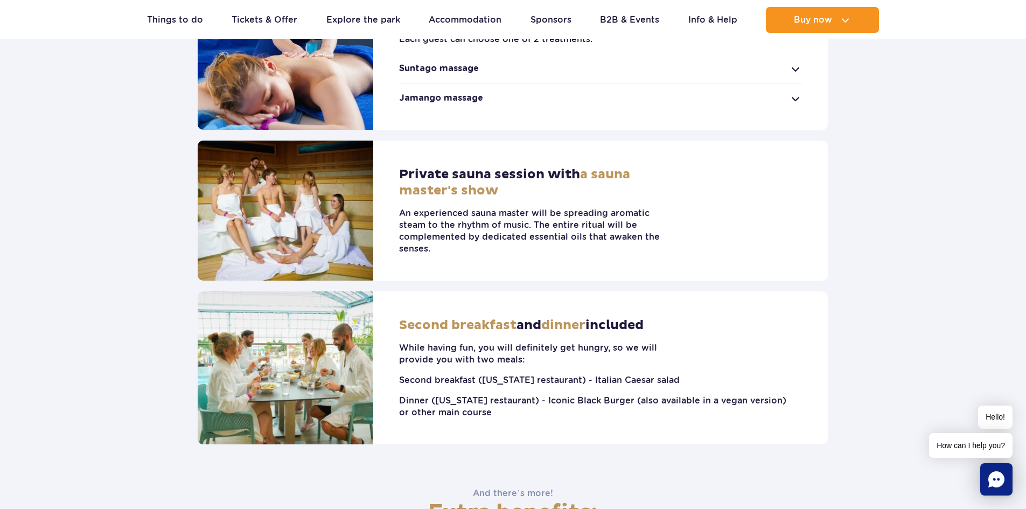
scroll to position [593, 0]
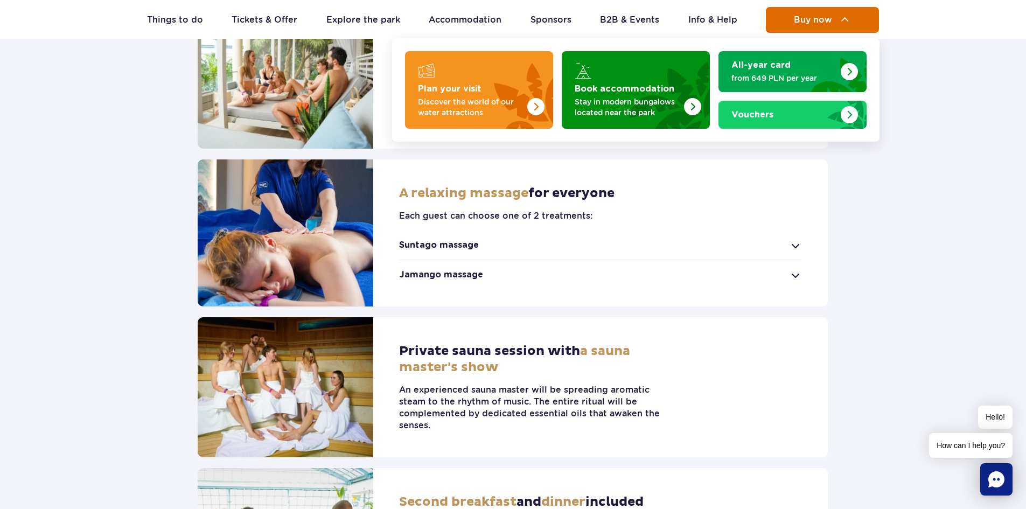
click at [836, 22] on button "Buy now" at bounding box center [822, 20] width 113 height 26
click at [828, 21] on span "Buy now" at bounding box center [813, 20] width 38 height 10
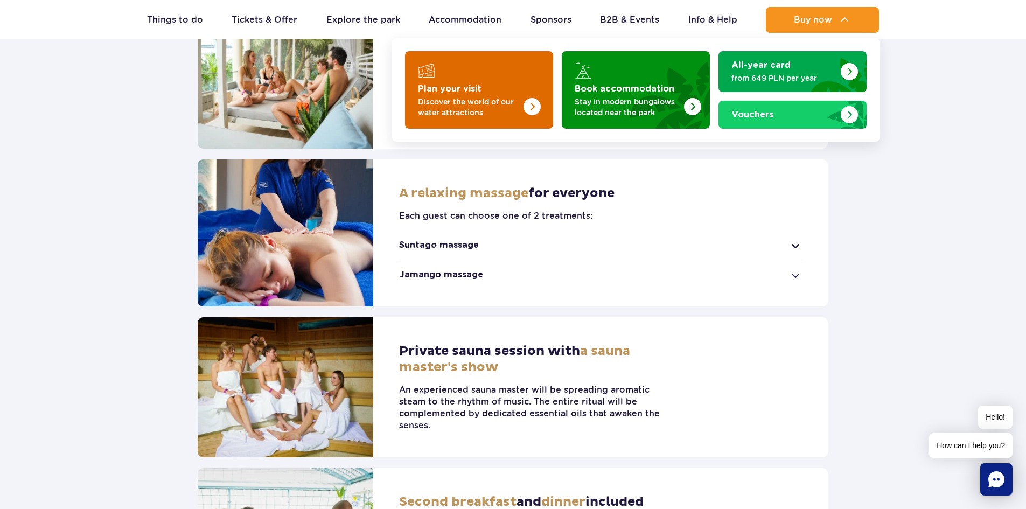
click at [458, 102] on p "Discover the world of our water attractions" at bounding box center [470, 107] width 105 height 22
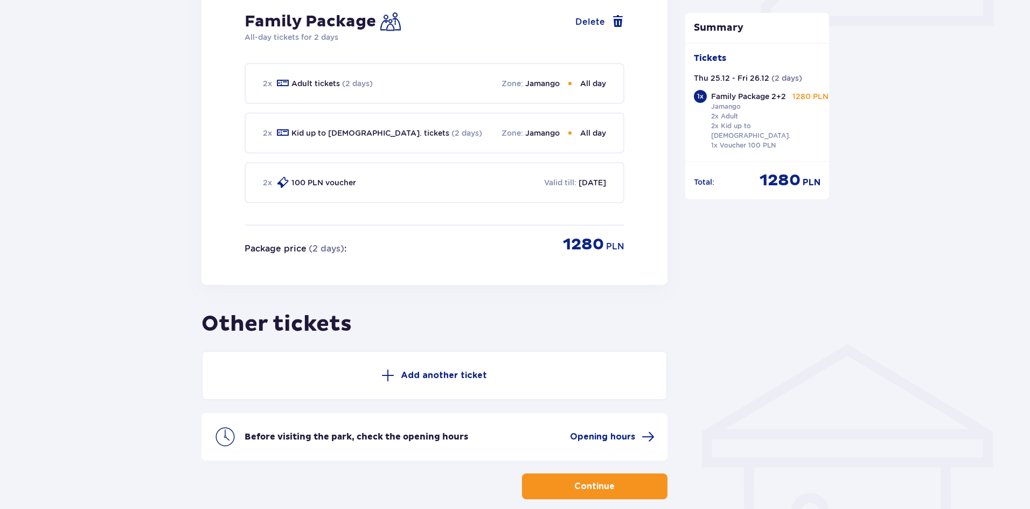
scroll to position [577, 0]
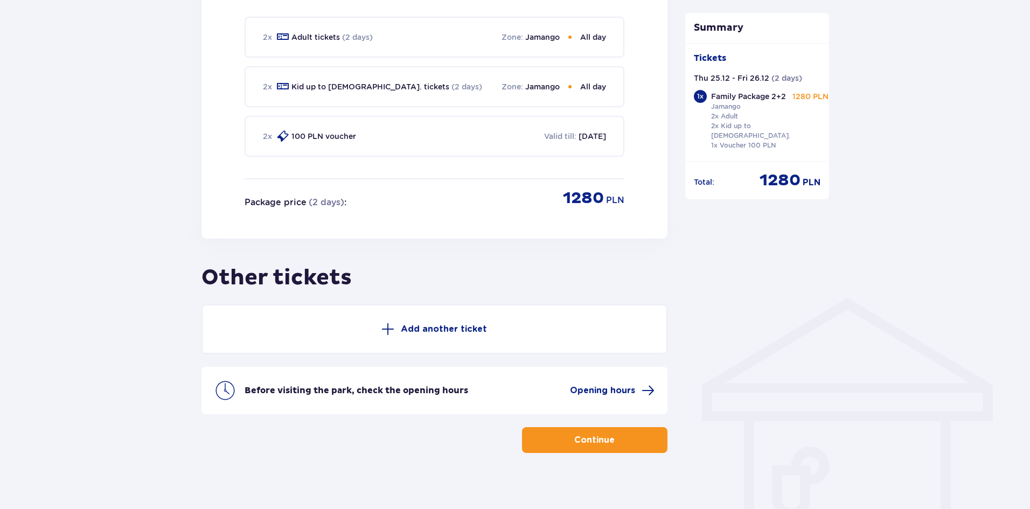
click at [444, 324] on p "Add another ticket" at bounding box center [444, 329] width 86 height 12
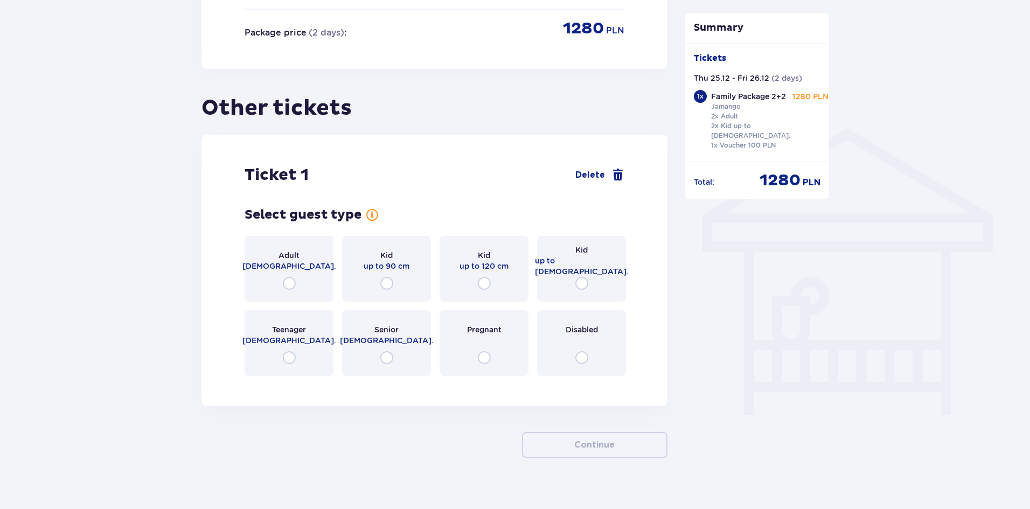
scroll to position [751, 0]
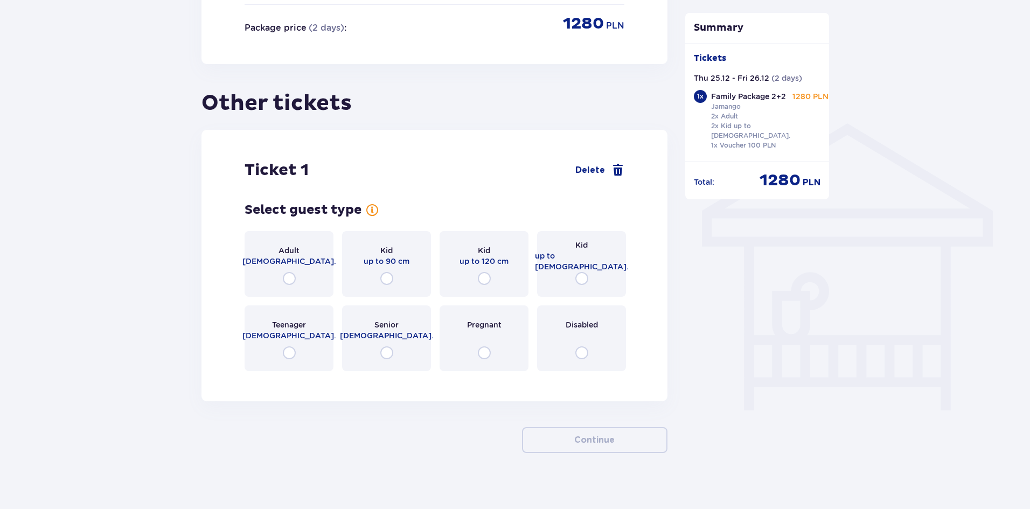
click at [293, 272] on input "radio" at bounding box center [289, 278] width 13 height 13
radio input "true"
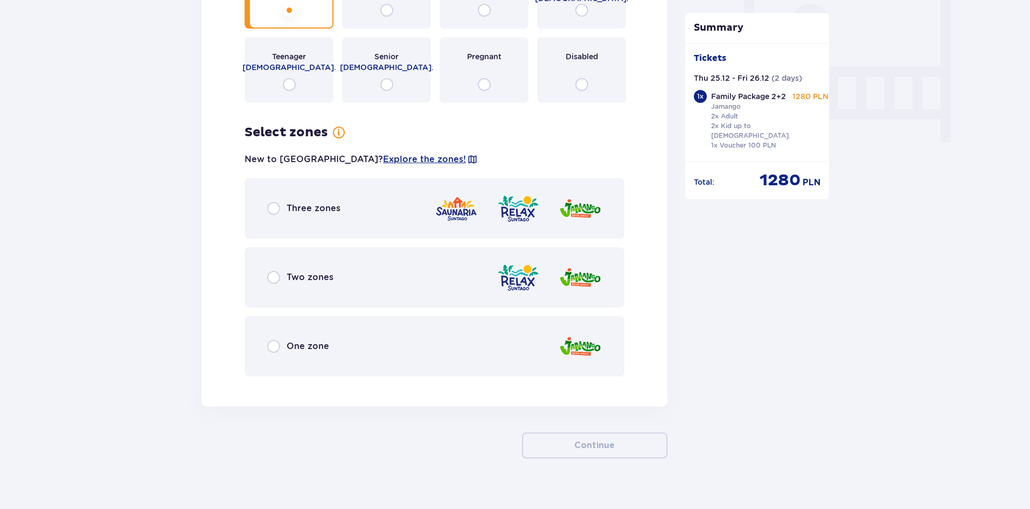
scroll to position [1025, 0]
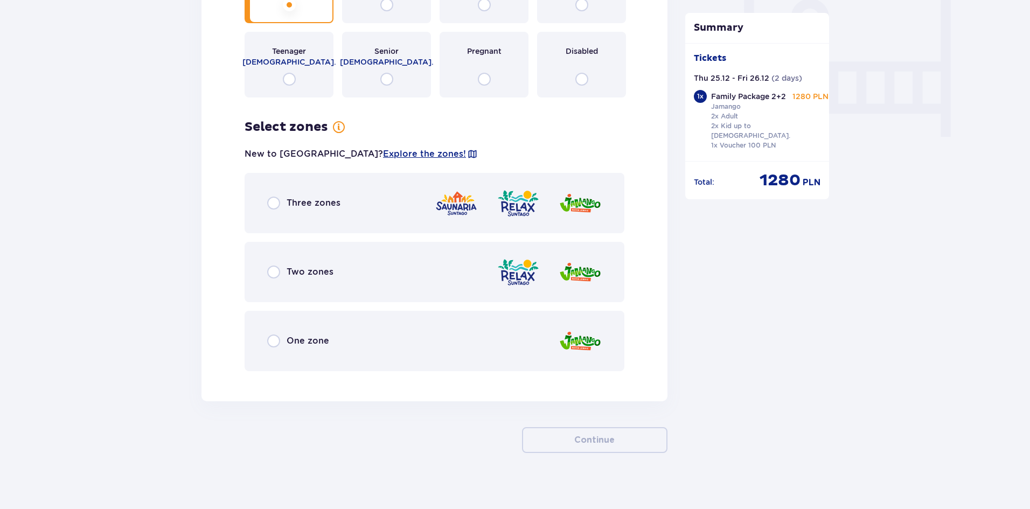
click at [274, 197] on input "radio" at bounding box center [273, 203] width 13 height 13
radio input "true"
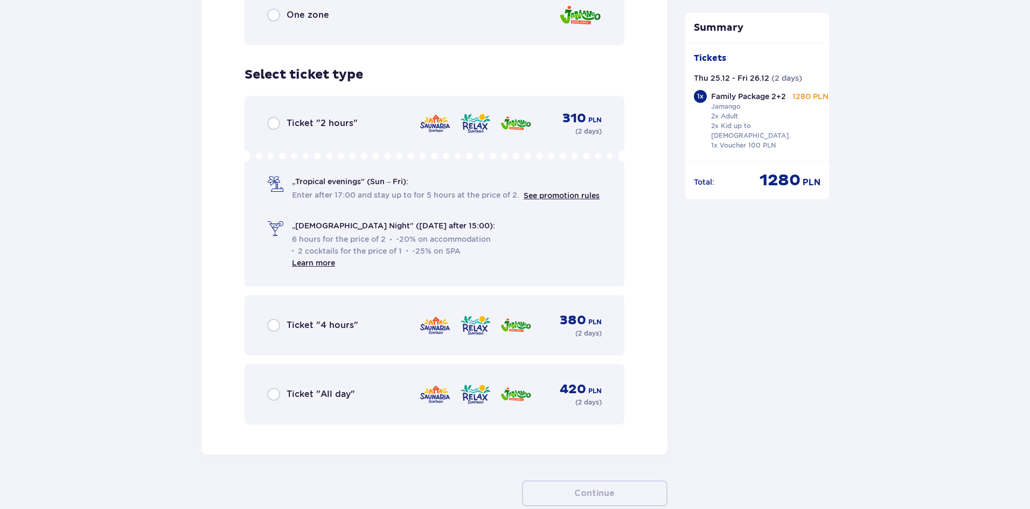
scroll to position [1288, 0]
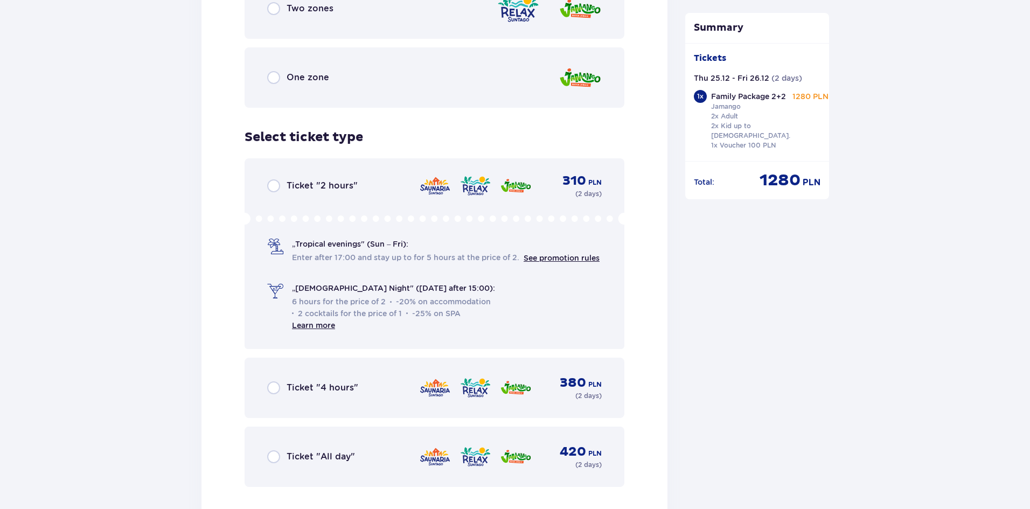
click at [277, 450] on input "radio" at bounding box center [273, 456] width 13 height 13
radio input "true"
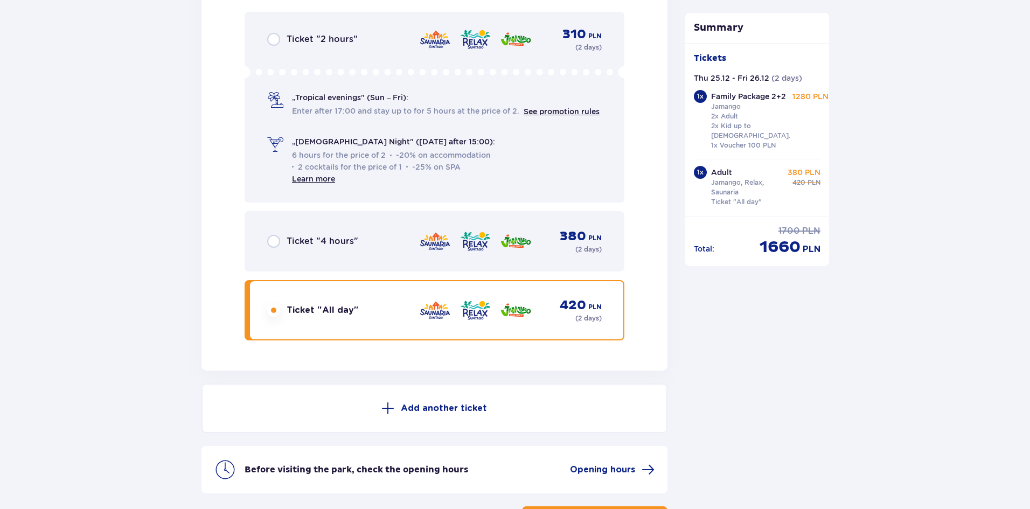
scroll to position [1514, 0]
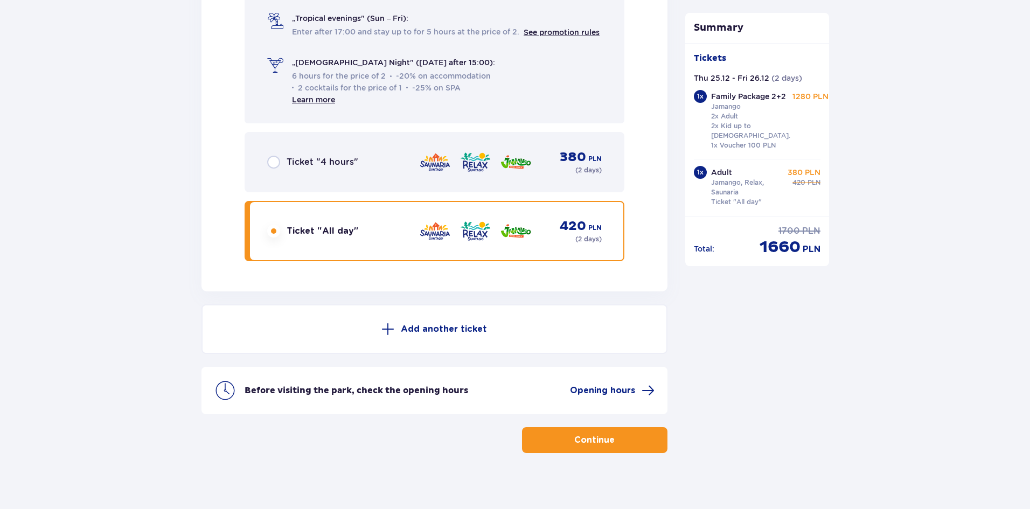
click at [471, 328] on button "Add another ticket" at bounding box center [434, 329] width 466 height 50
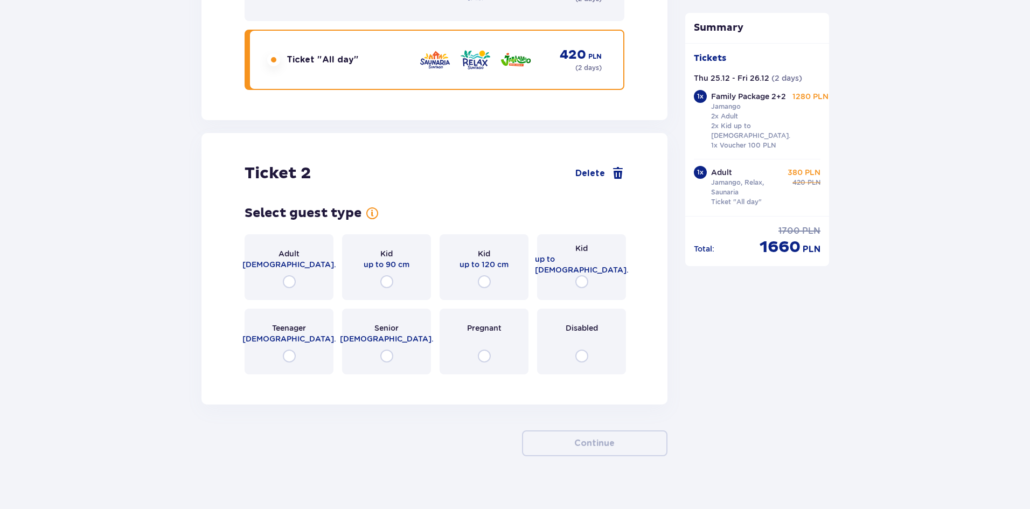
scroll to position [1689, 0]
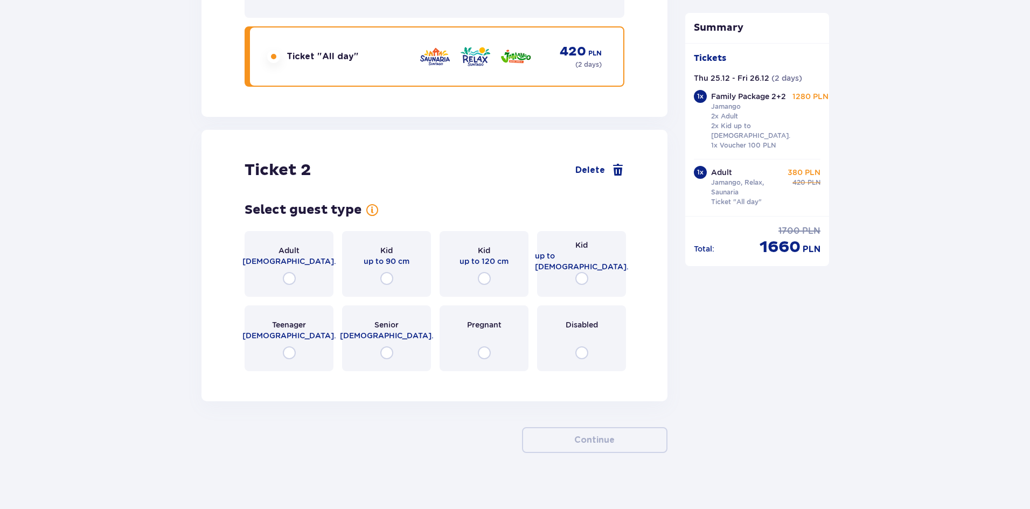
click at [287, 272] on input "radio" at bounding box center [289, 278] width 13 height 13
radio input "true"
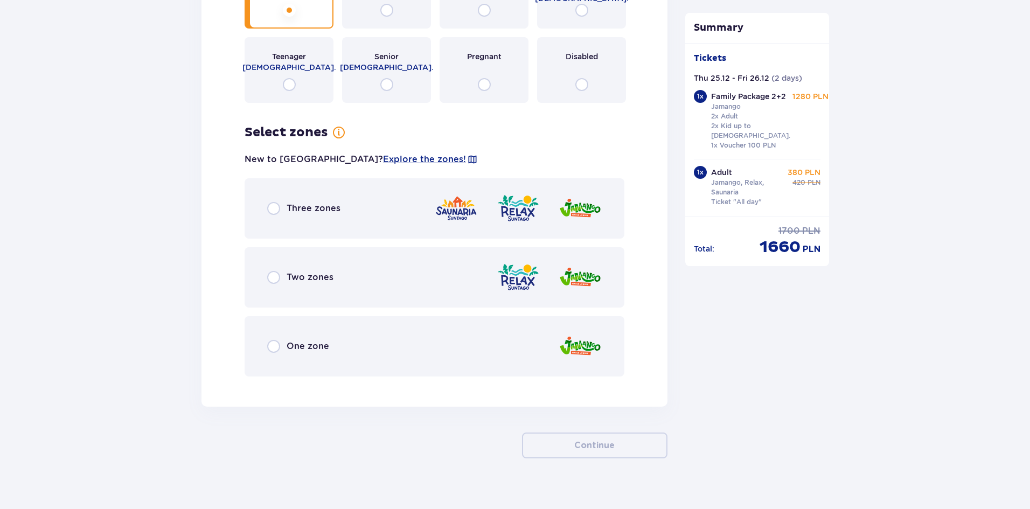
scroll to position [1962, 0]
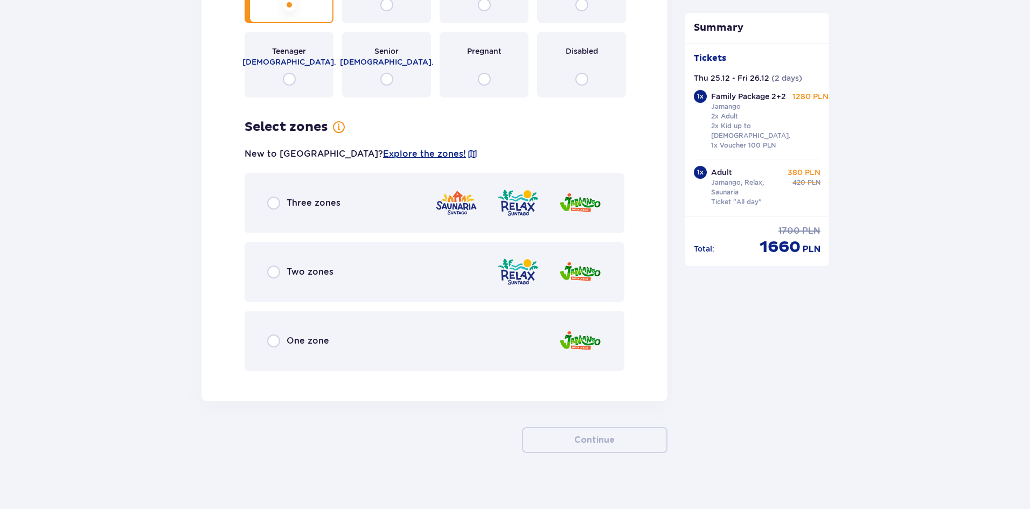
click at [271, 197] on input "radio" at bounding box center [273, 203] width 13 height 13
radio input "true"
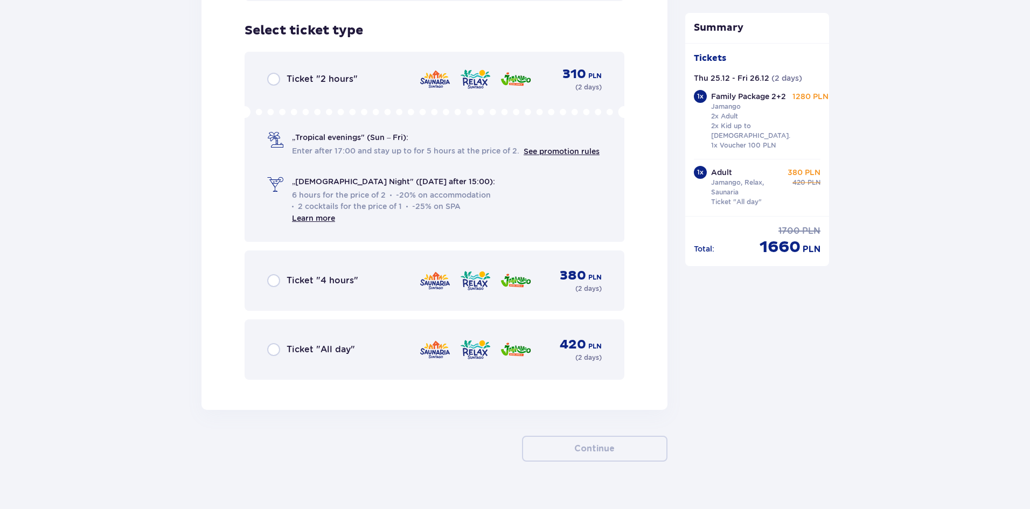
scroll to position [2333, 0]
click at [275, 348] on div "Ticket "All day" 420 PLN ( 2 days )" at bounding box center [434, 349] width 334 height 26
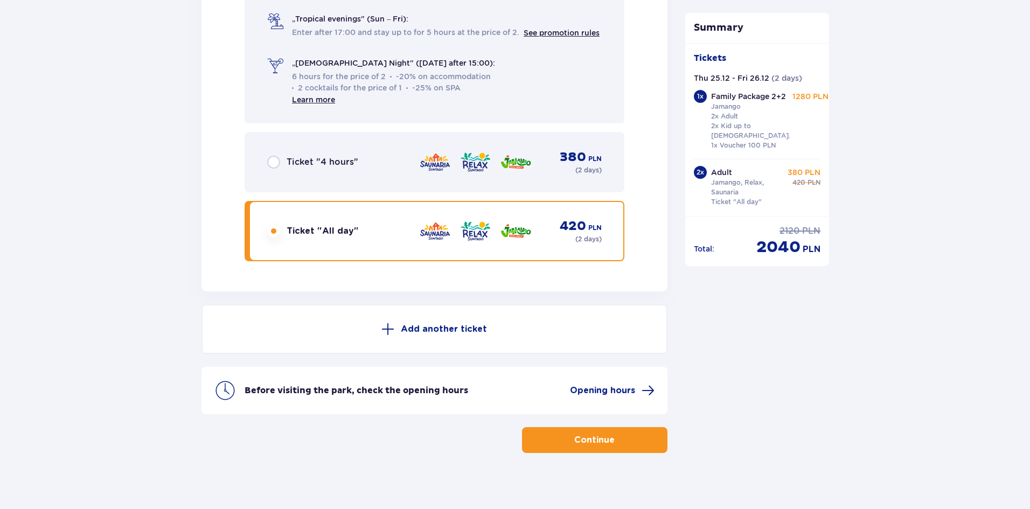
click at [473, 326] on p "Add another ticket" at bounding box center [444, 329] width 86 height 12
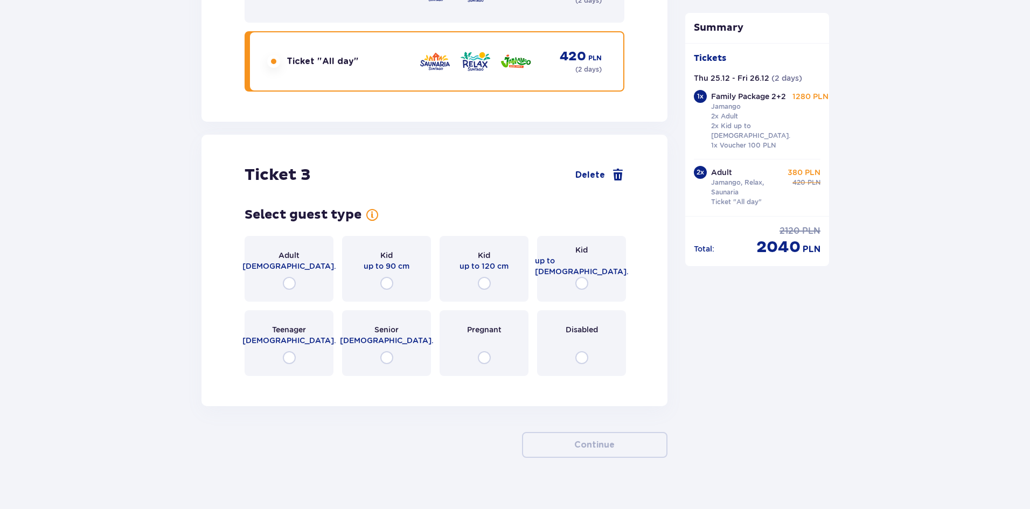
scroll to position [2625, 0]
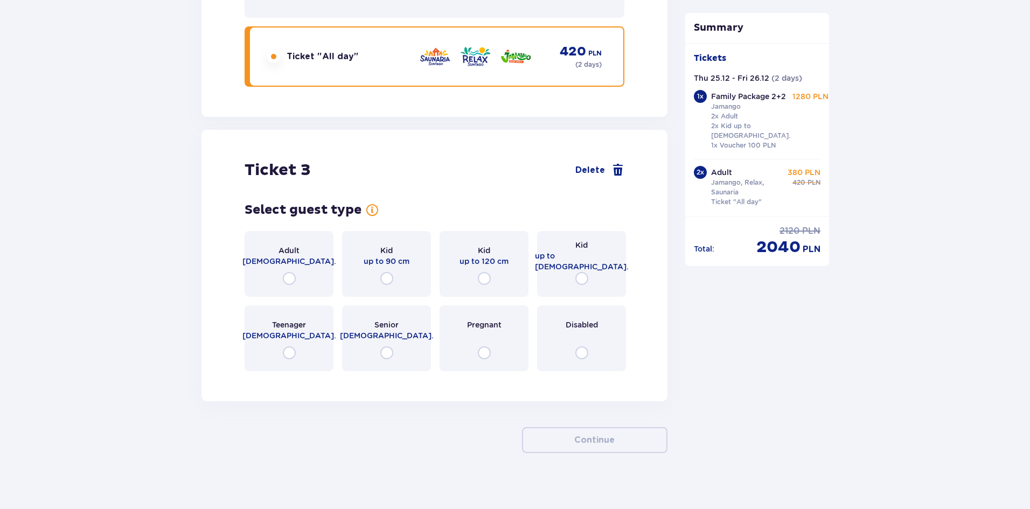
click at [583, 272] on input "radio" at bounding box center [581, 278] width 13 height 13
radio input "true"
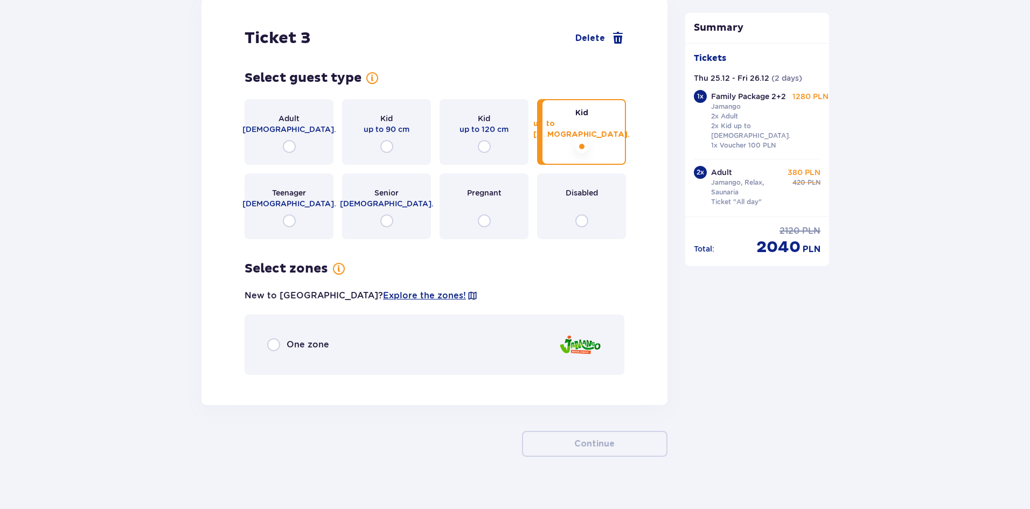
scroll to position [2761, 0]
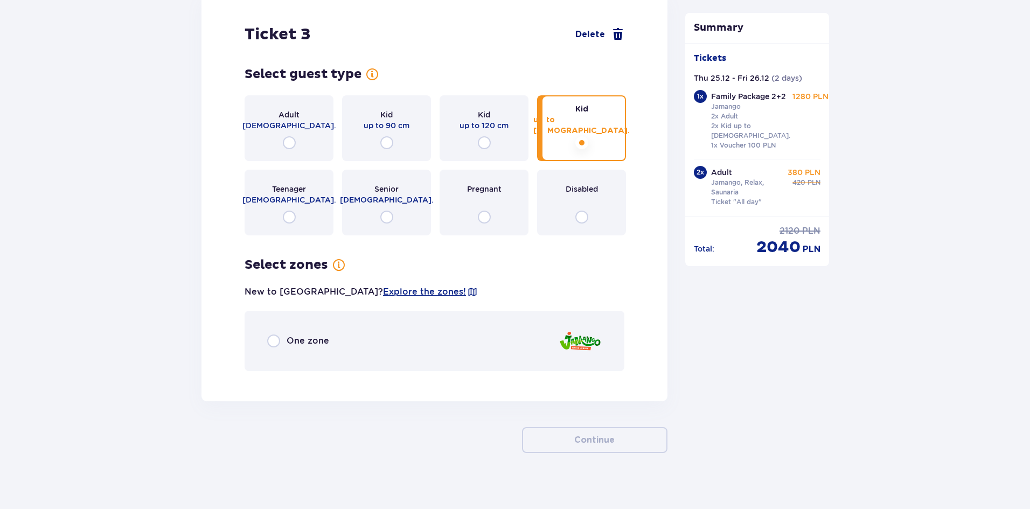
click at [621, 28] on span at bounding box center [617, 34] width 13 height 13
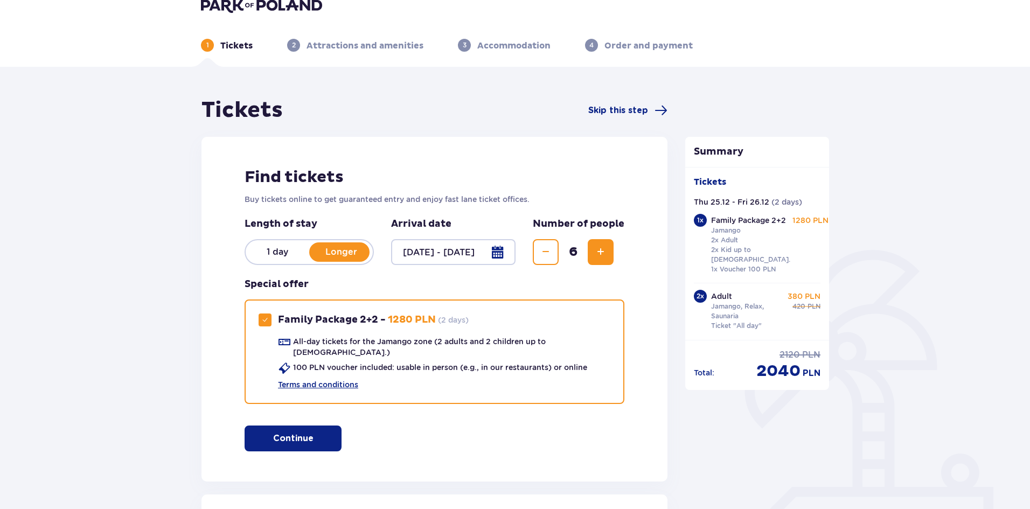
scroll to position [0, 0]
